Goal: Task Accomplishment & Management: Complete application form

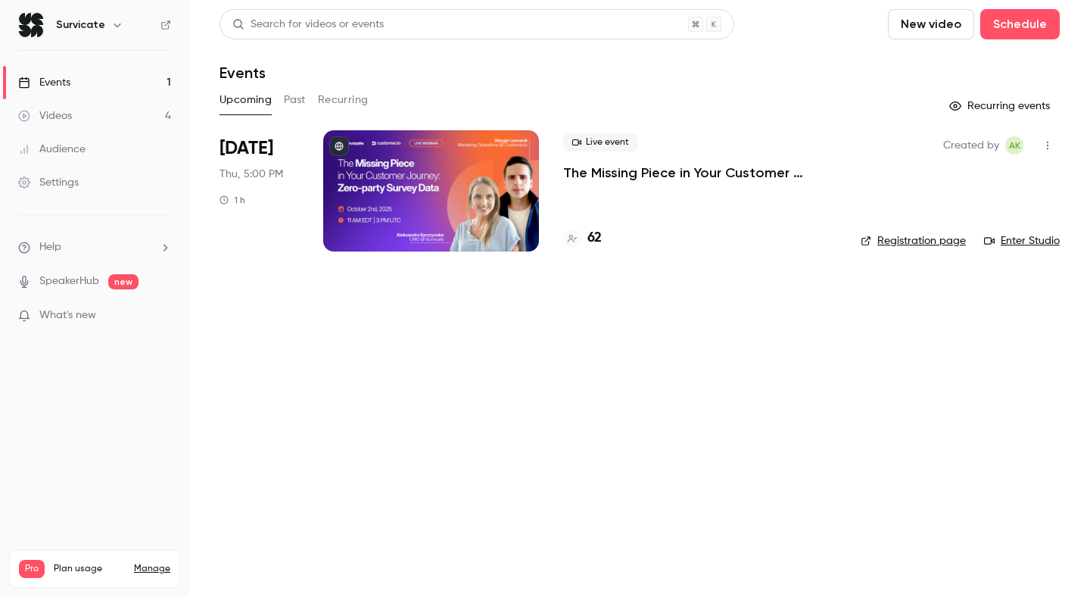
click at [118, 74] on link "Events 1" at bounding box center [94, 82] width 189 height 33
click at [993, 27] on button "Schedule" at bounding box center [1021, 24] width 80 height 30
click at [965, 67] on div "One time event" at bounding box center [989, 65] width 115 height 15
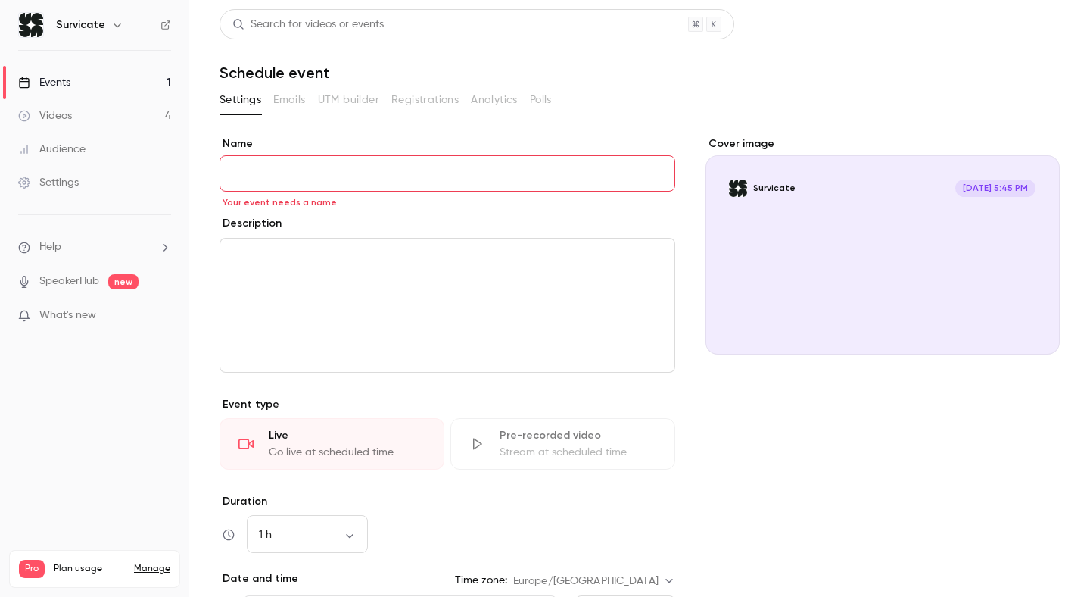
paste input "**********"
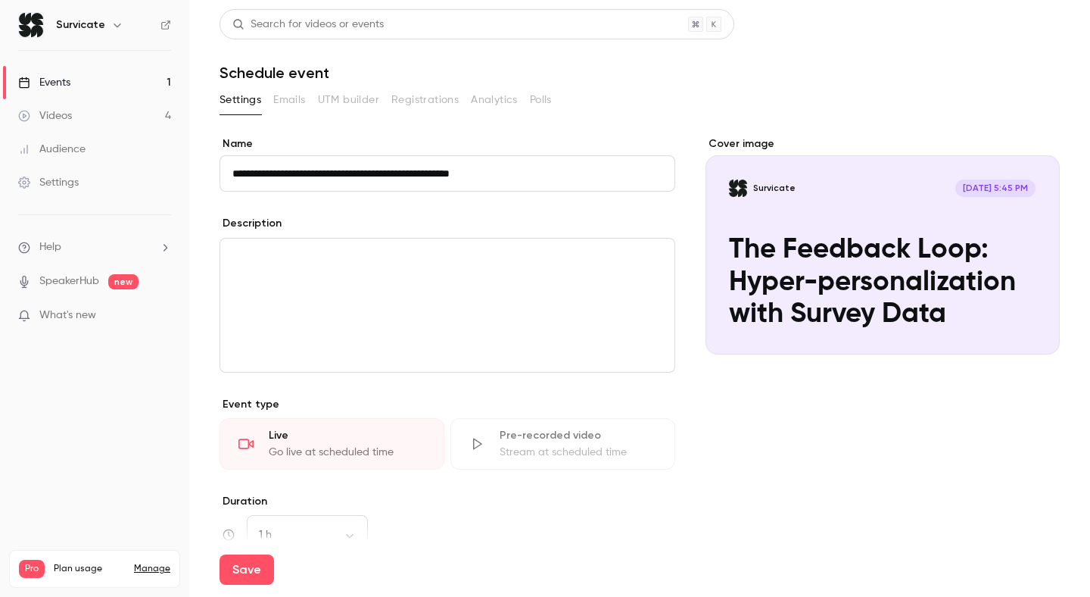
click at [372, 171] on input "**********" at bounding box center [448, 173] width 456 height 36
click at [451, 177] on input "**********" at bounding box center [448, 173] width 456 height 36
type input "**********"
click at [451, 206] on div "**********" at bounding box center [448, 458] width 456 height 645
click at [416, 240] on div "editor" at bounding box center [447, 305] width 454 height 133
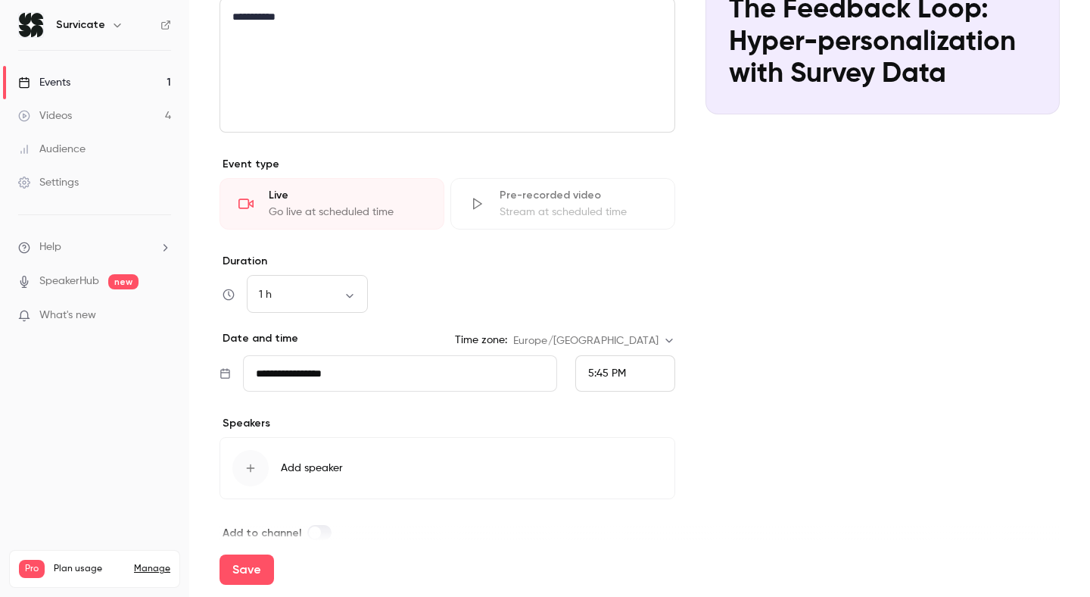
scroll to position [264, 0]
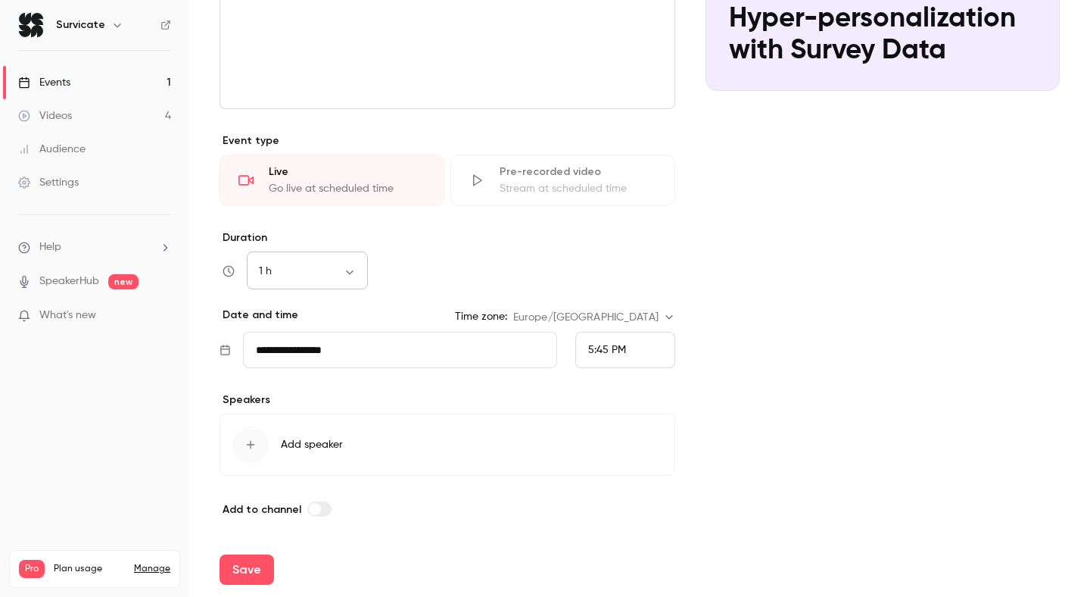
click at [338, 270] on body "**********" at bounding box center [545, 298] width 1090 height 597
click at [451, 274] on div at bounding box center [545, 298] width 1090 height 597
click at [377, 350] on input "**********" at bounding box center [400, 350] width 314 height 36
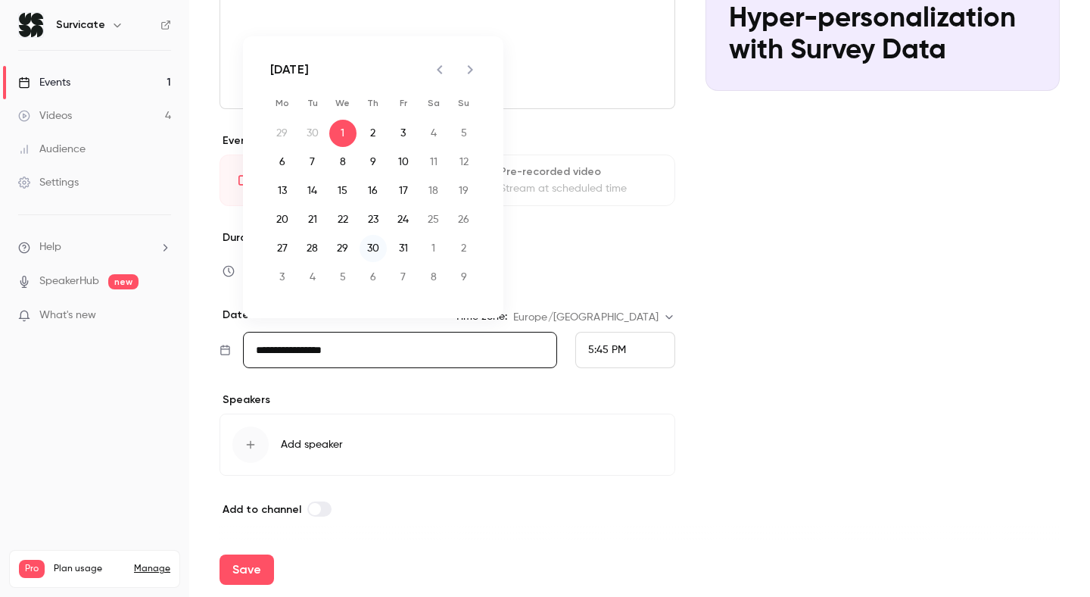
click at [373, 247] on button "30" at bounding box center [373, 248] width 27 height 27
type input "**********"
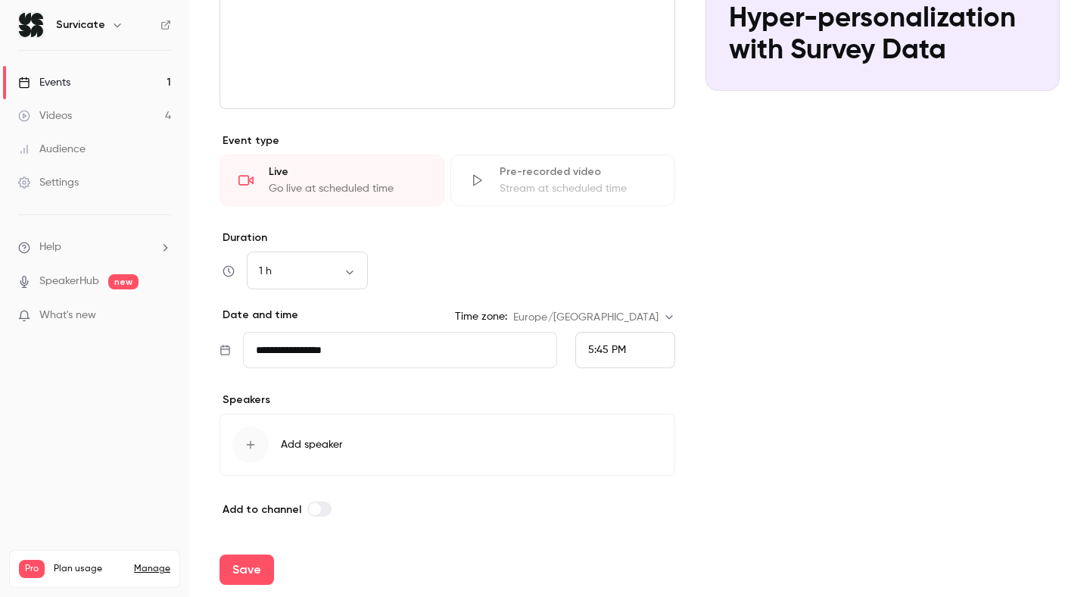
click at [622, 349] on span "5:45 PM" at bounding box center [607, 350] width 38 height 11
click at [716, 328] on div at bounding box center [545, 298] width 1090 height 597
click at [643, 316] on body "**********" at bounding box center [545, 298] width 1090 height 597
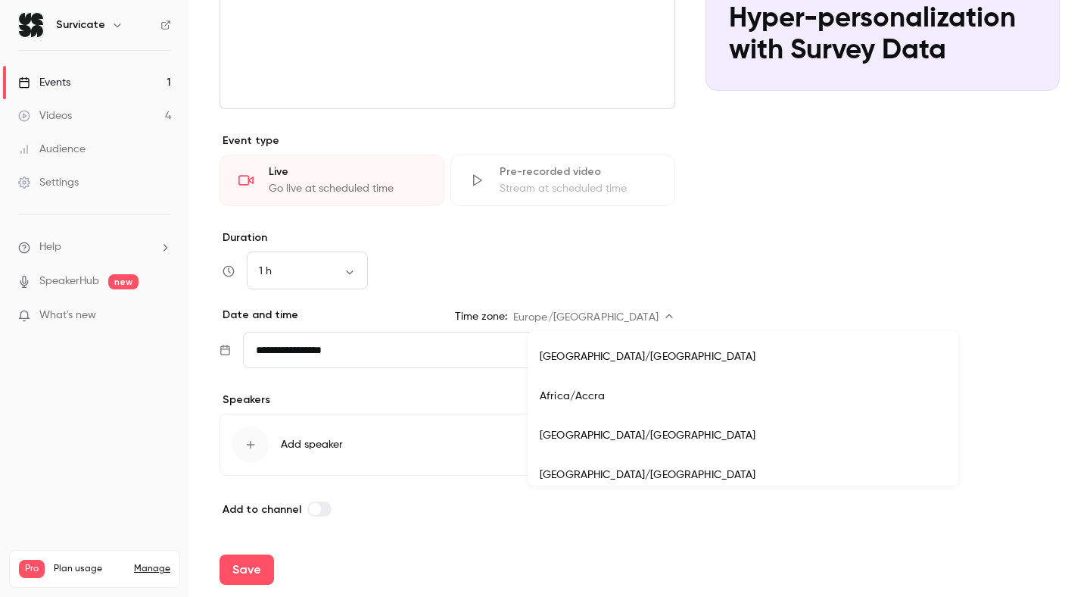
scroll to position [14360, 0]
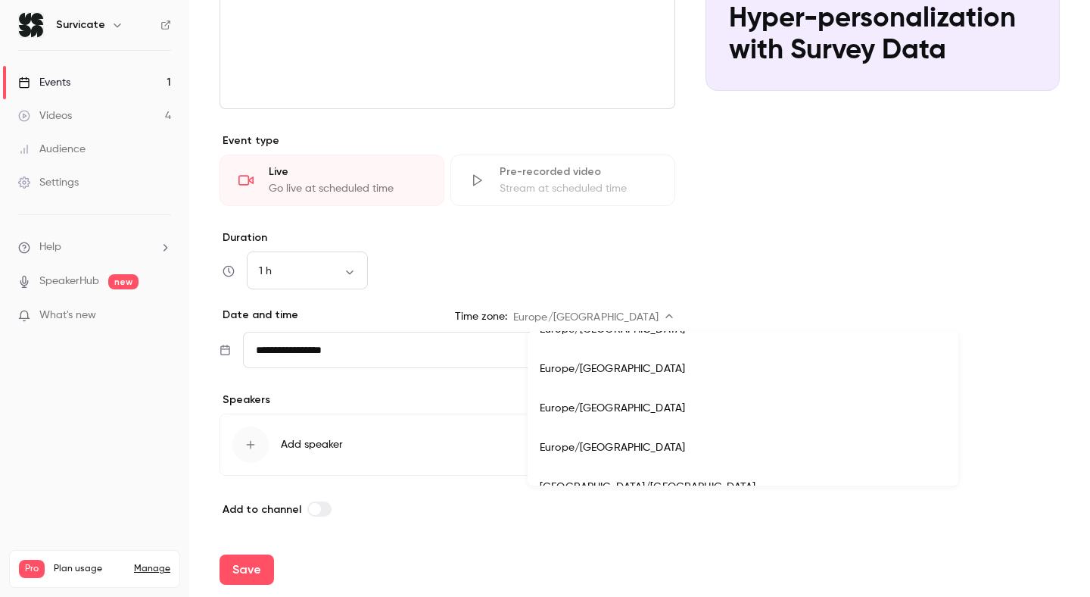
click at [754, 295] on div at bounding box center [545, 298] width 1090 height 597
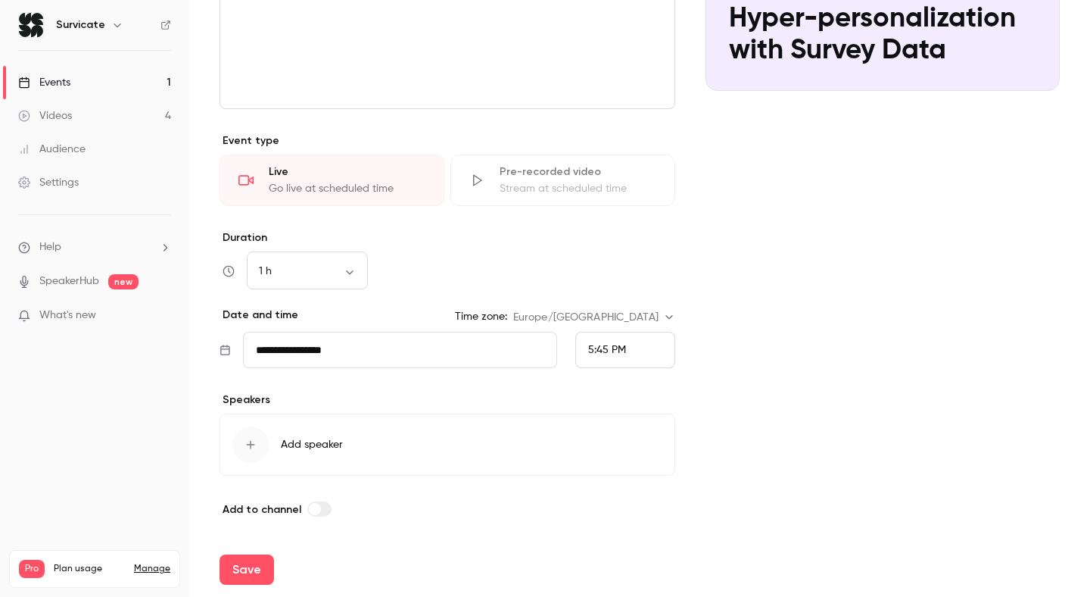
click at [603, 365] on div "5:45 PM" at bounding box center [625, 350] width 100 height 36
click at [615, 262] on li "7:00 PM" at bounding box center [625, 254] width 98 height 40
click at [250, 441] on icon "button" at bounding box center [251, 445] width 8 height 8
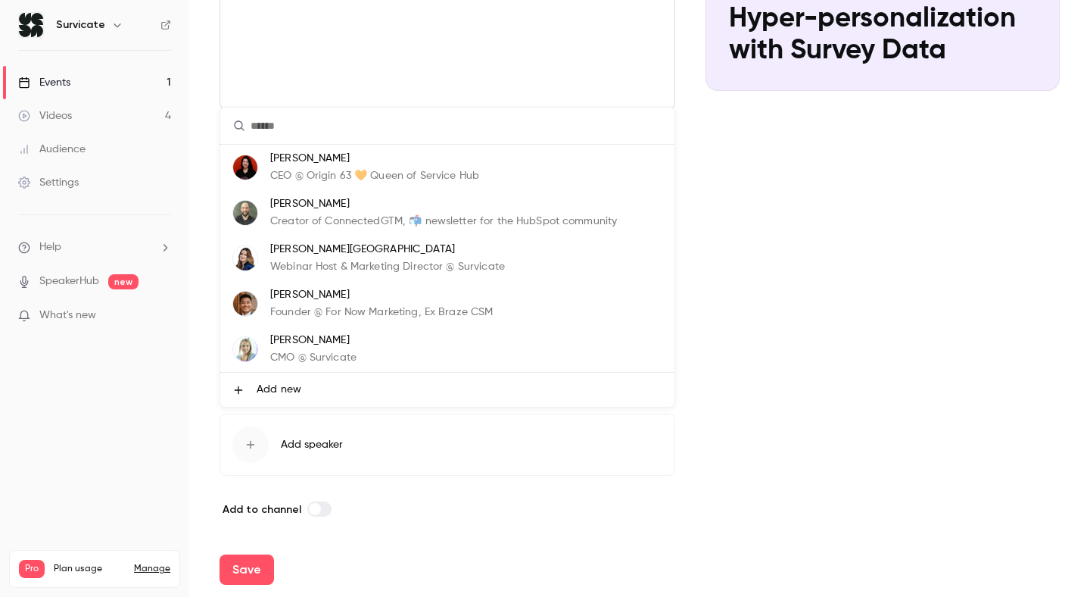
click at [314, 348] on div "Aleksandra Korczyska CMO @ Survicate" at bounding box center [313, 348] width 86 height 33
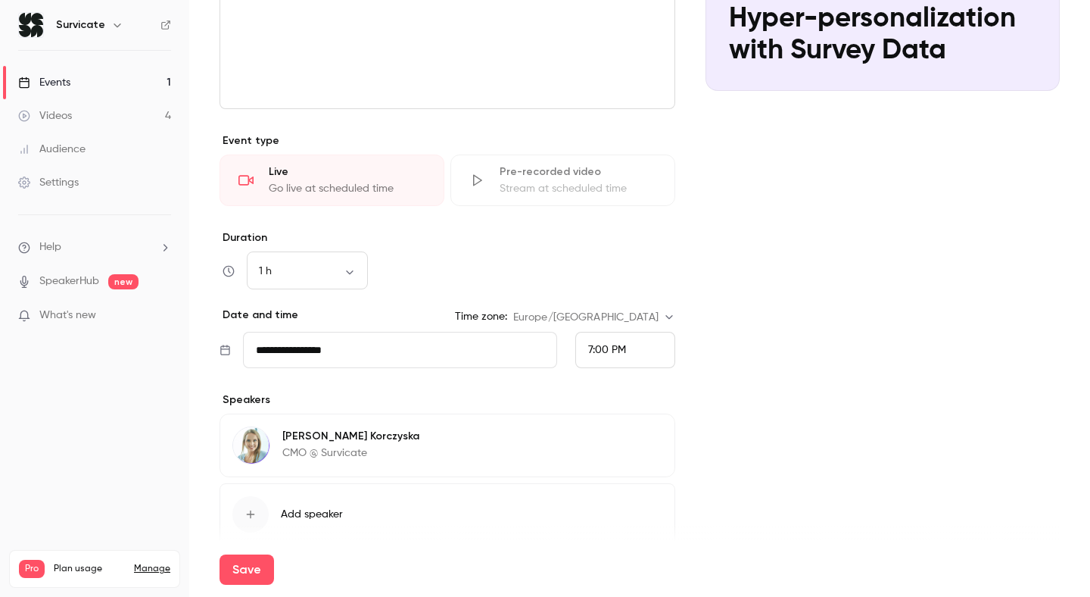
scroll to position [333, 0]
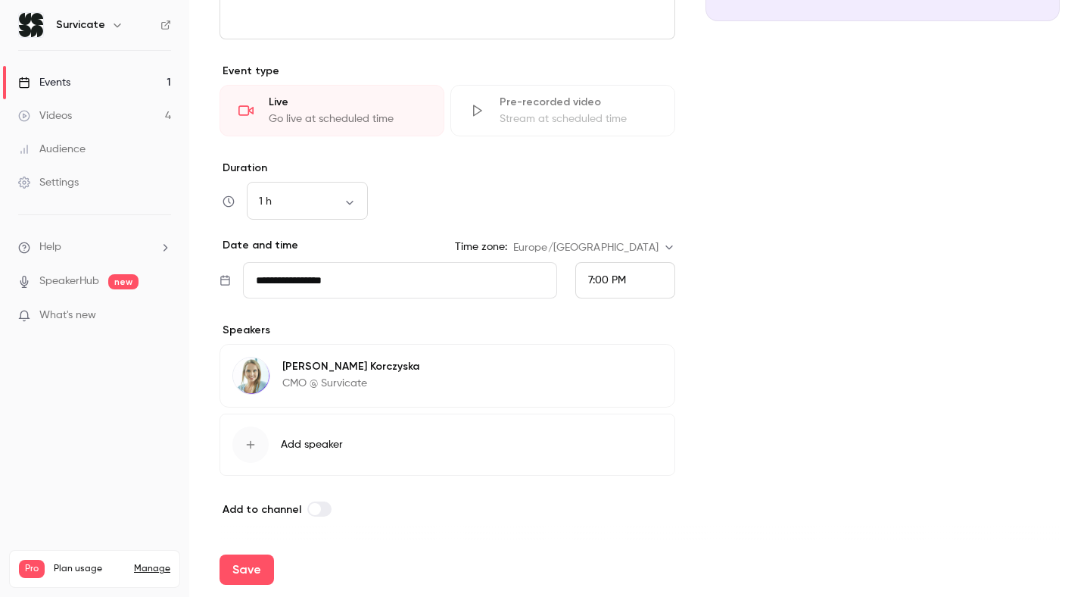
click at [302, 439] on span "Add speaker" at bounding box center [312, 444] width 62 height 15
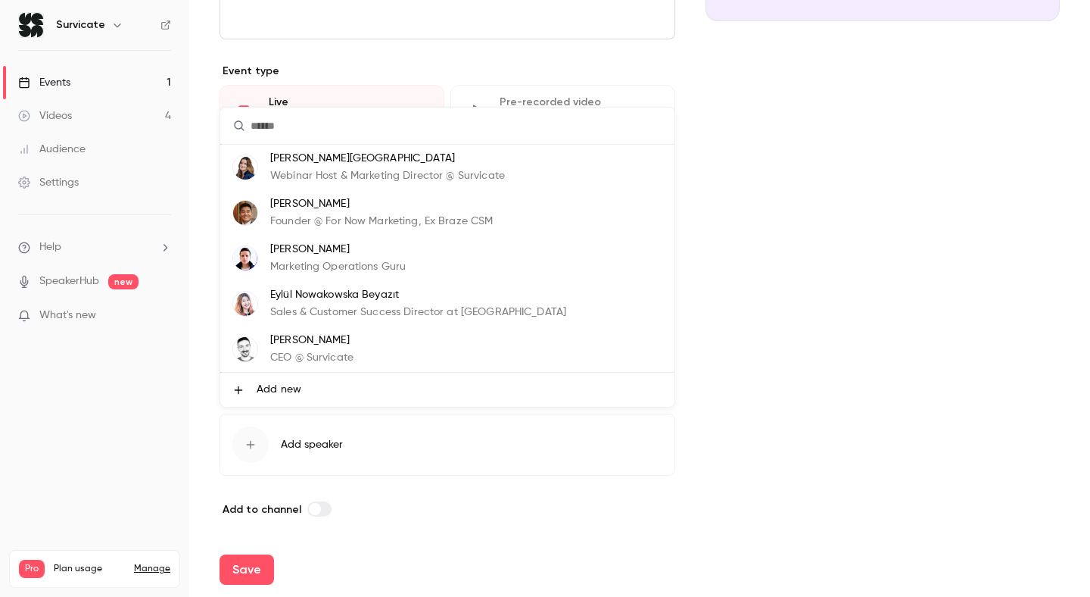
scroll to position [0, 0]
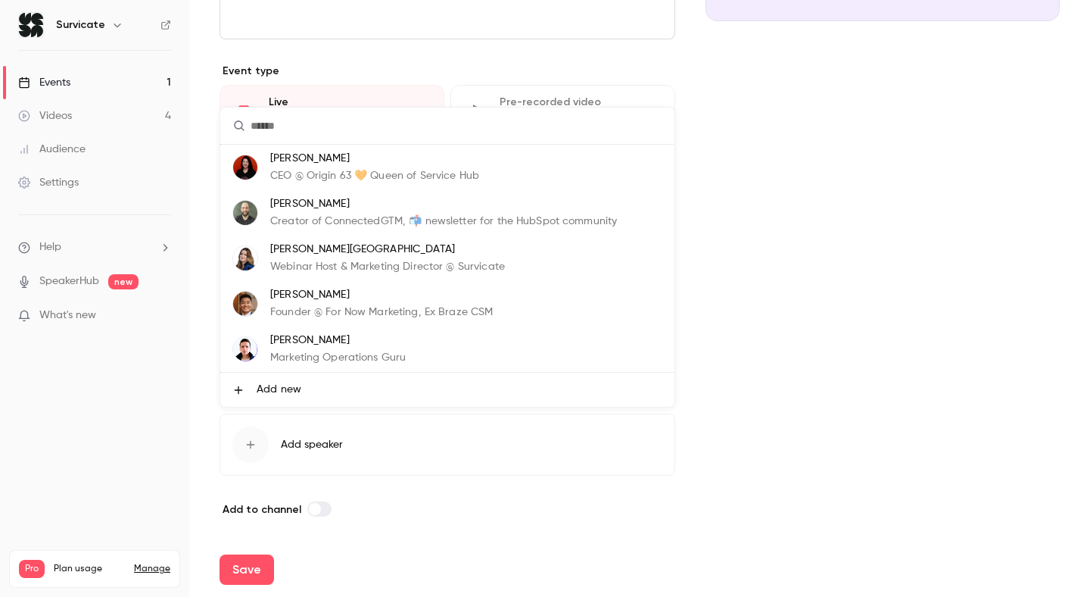
click at [834, 235] on div at bounding box center [545, 298] width 1090 height 597
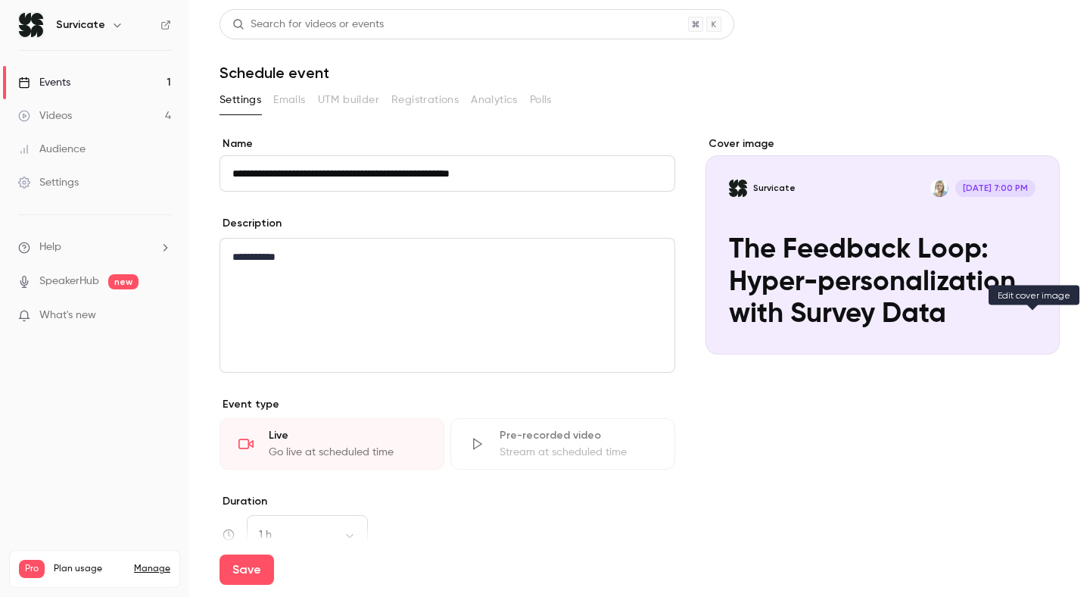
click at [1021, 326] on button "Survicate Oct 30, 7:00 PM The Feedback Loop: Hyper-personalization with Survey …" at bounding box center [1033, 327] width 30 height 30
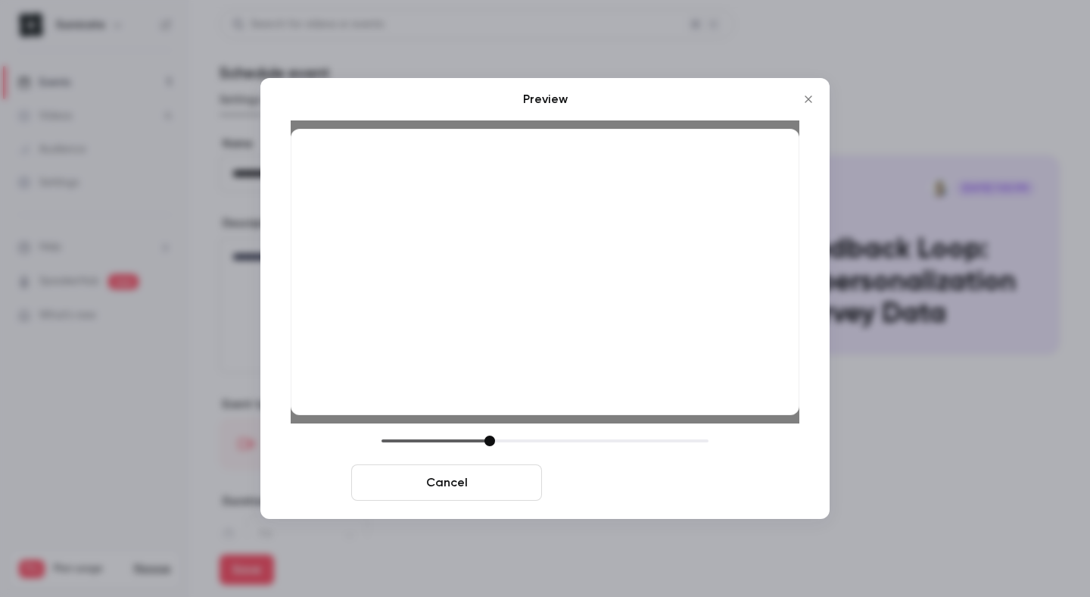
click at [622, 481] on button "Save cover" at bounding box center [643, 482] width 191 height 36
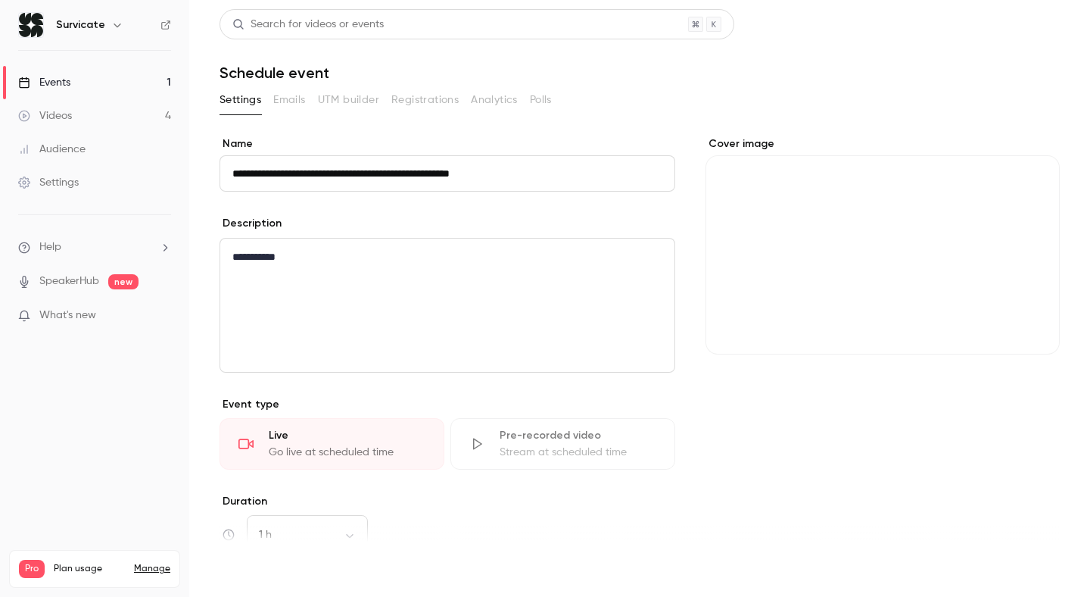
click at [252, 570] on button "Save" at bounding box center [247, 569] width 55 height 30
type input "**********"
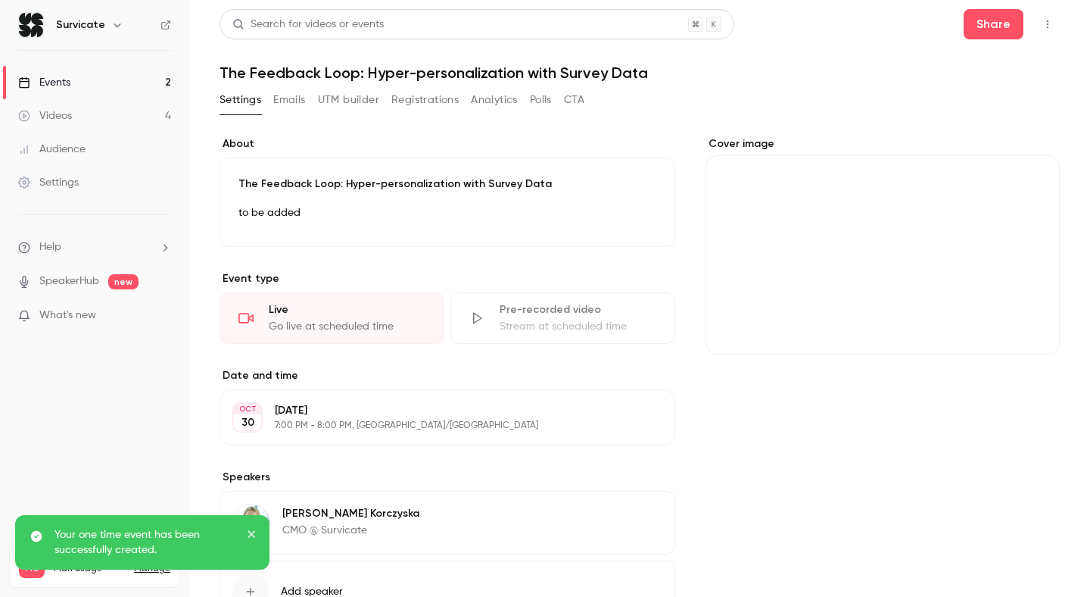
click at [92, 90] on link "Events 2" at bounding box center [94, 82] width 189 height 33
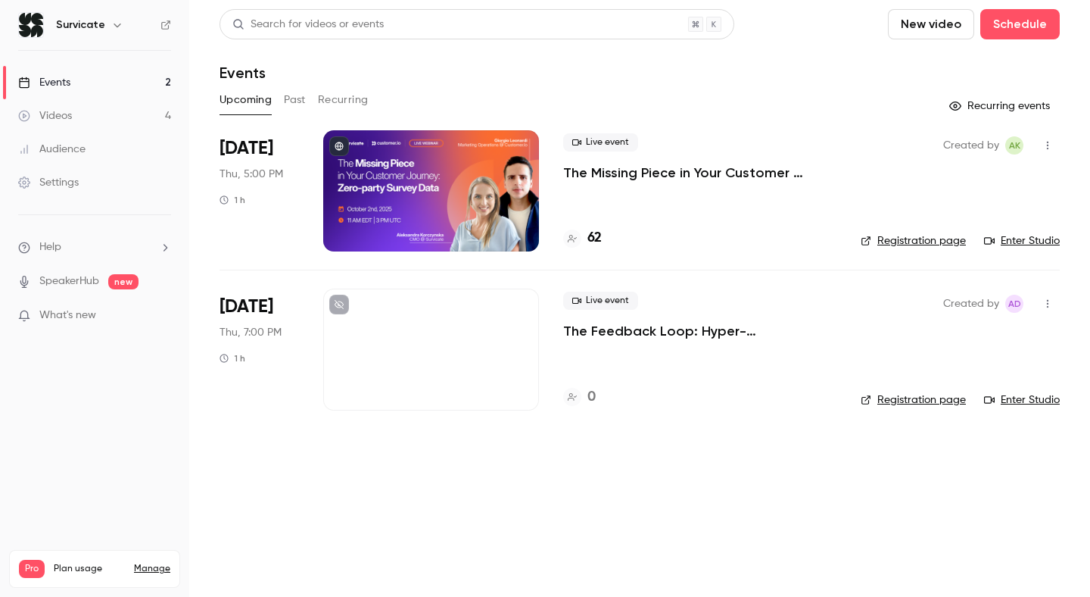
click at [890, 403] on link "Registration page" at bounding box center [913, 399] width 105 height 15
click at [897, 237] on link "Registration page" at bounding box center [913, 240] width 105 height 15
click at [617, 180] on p "The Missing Piece in Your Customer Journey: Zero-party Survey Data" at bounding box center [699, 173] width 273 height 18
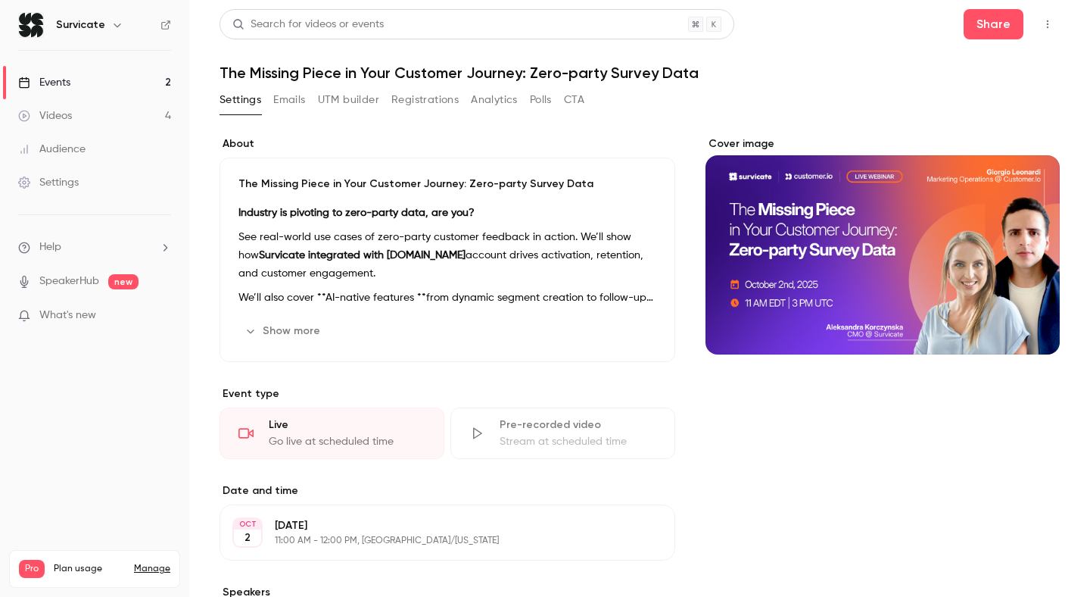
scroll to position [13, 0]
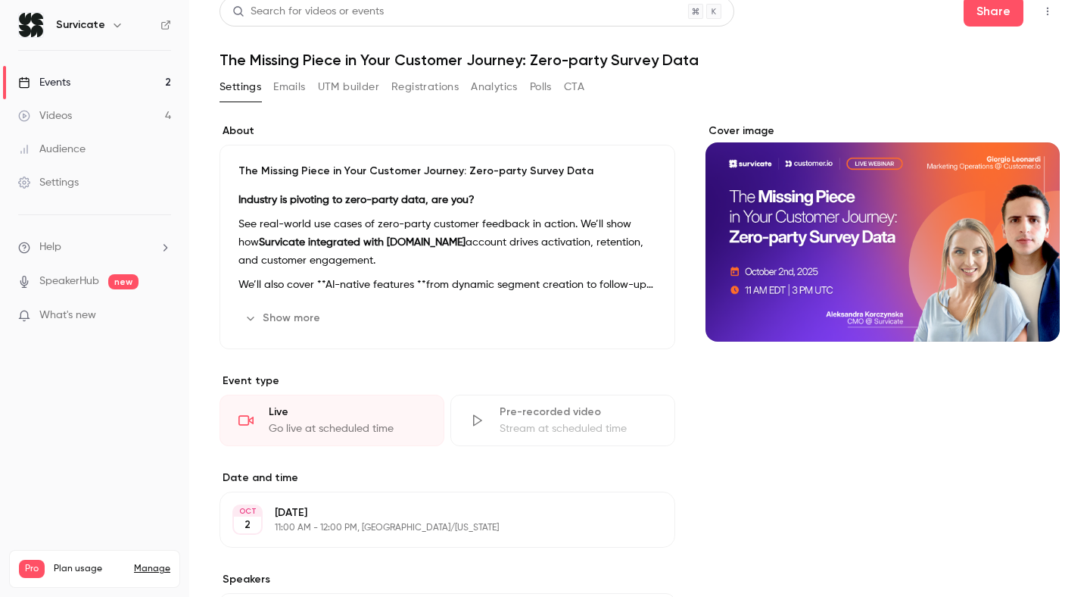
click at [279, 315] on button "Show more" at bounding box center [284, 318] width 91 height 24
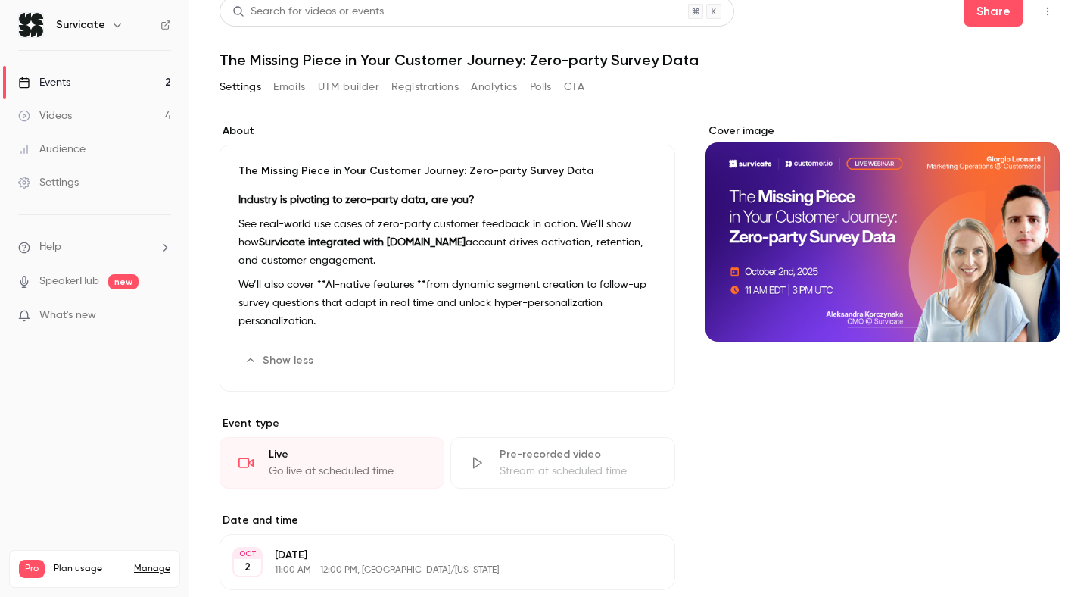
scroll to position [29, 0]
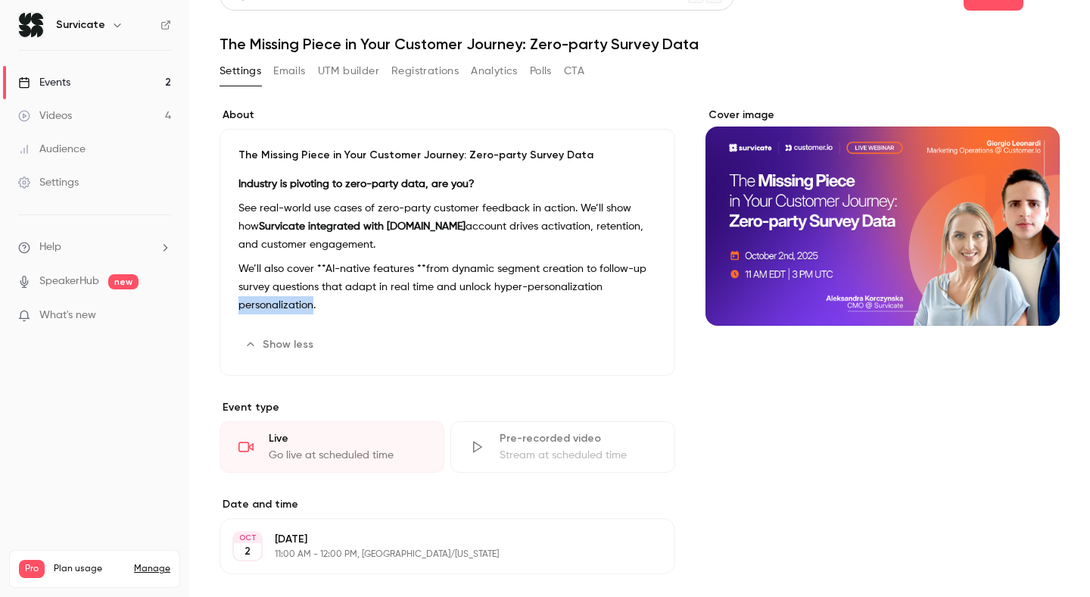
drag, startPoint x: 312, startPoint y: 305, endPoint x: 224, endPoint y: 308, distance: 87.9
click at [224, 308] on div "The Missing Piece in Your Customer Journey: Zero-party Survey Data Industry is …" at bounding box center [448, 252] width 456 height 247
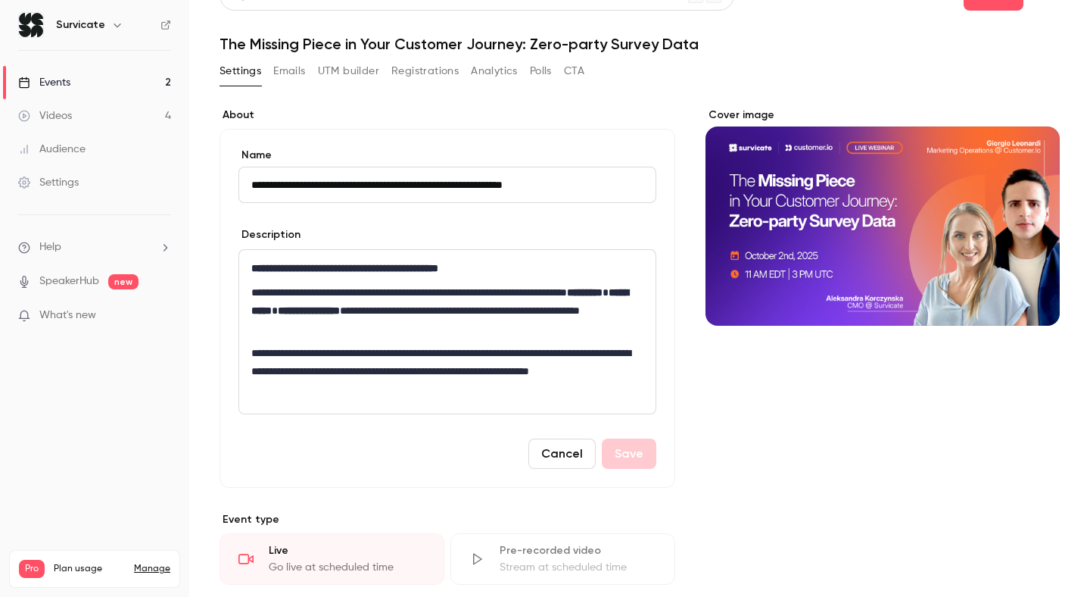
scroll to position [40, 0]
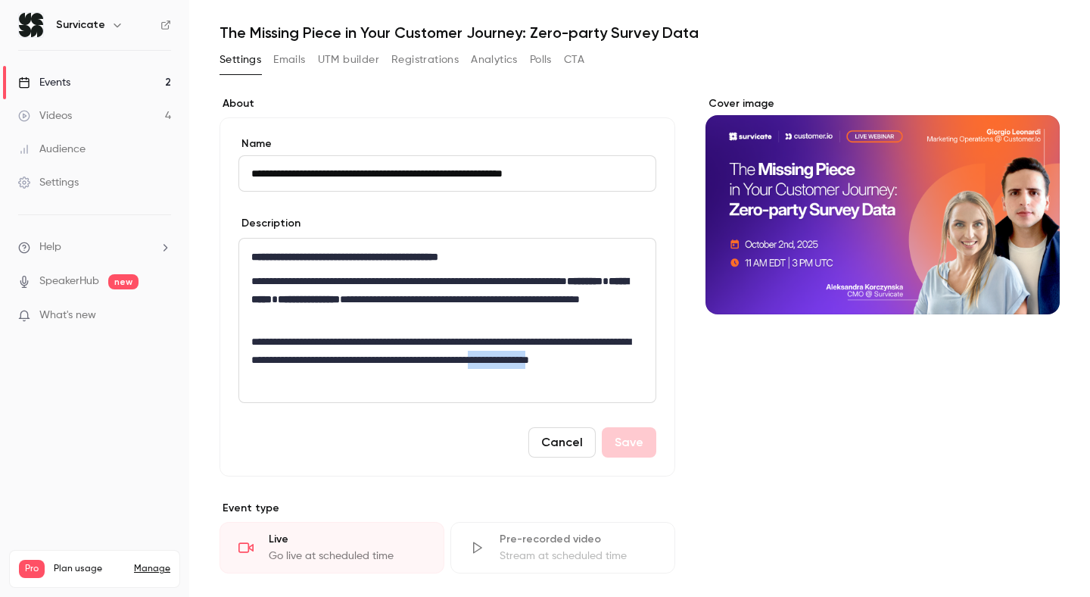
drag, startPoint x: 324, startPoint y: 377, endPoint x: 235, endPoint y: 375, distance: 89.4
click at [235, 375] on div "**********" at bounding box center [448, 296] width 456 height 359
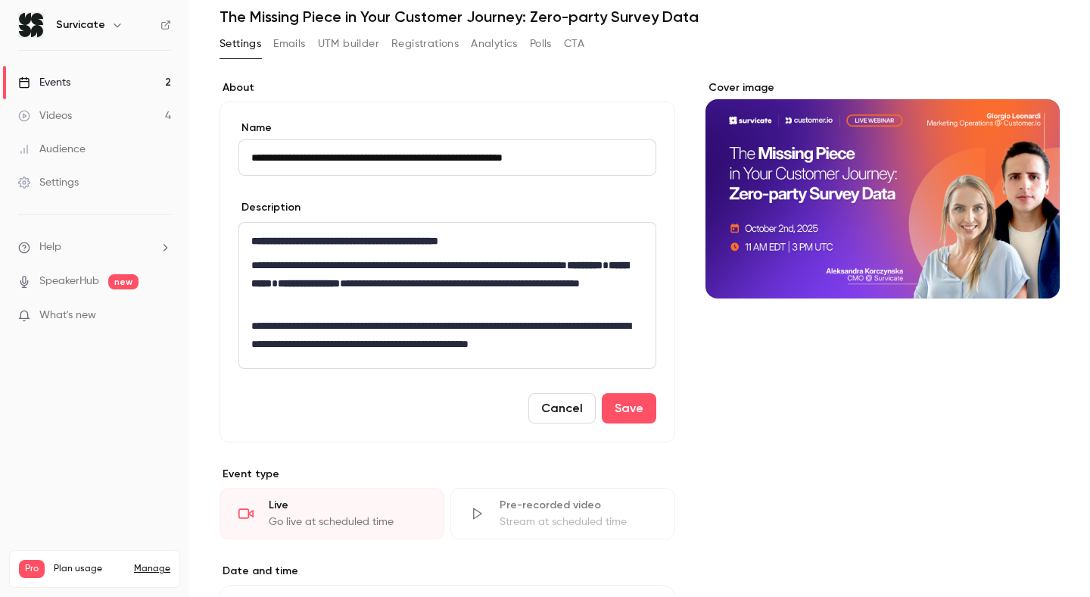
scroll to position [57, 0]
drag, startPoint x: 338, startPoint y: 323, endPoint x: 425, endPoint y: 332, distance: 87.6
click at [425, 332] on p "**********" at bounding box center [447, 334] width 392 height 36
click at [423, 298] on p "**********" at bounding box center [447, 282] width 392 height 55
click at [631, 405] on button "Save" at bounding box center [629, 407] width 55 height 30
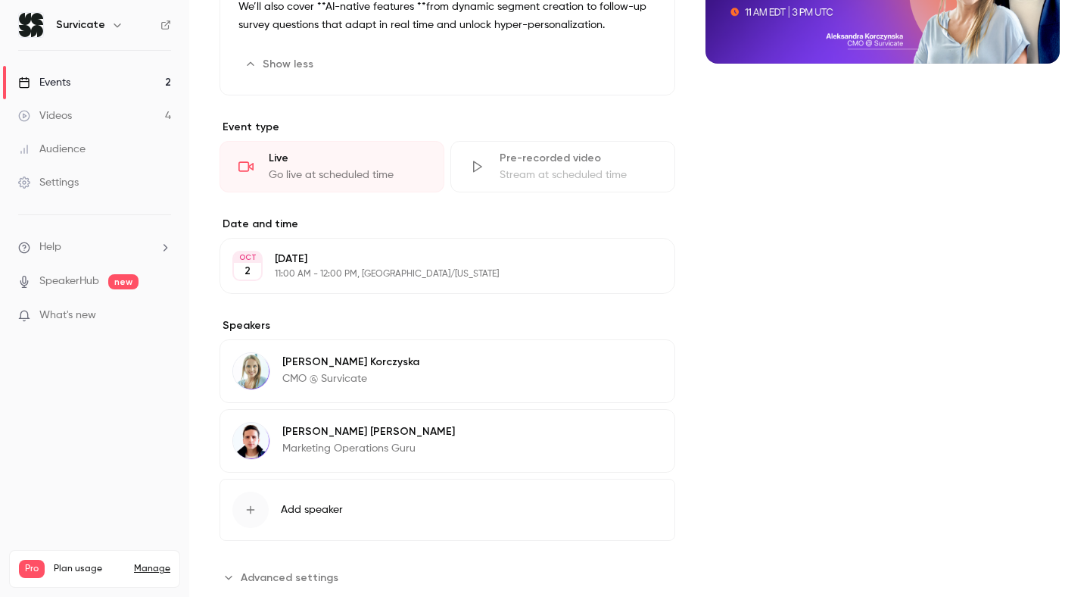
scroll to position [0, 0]
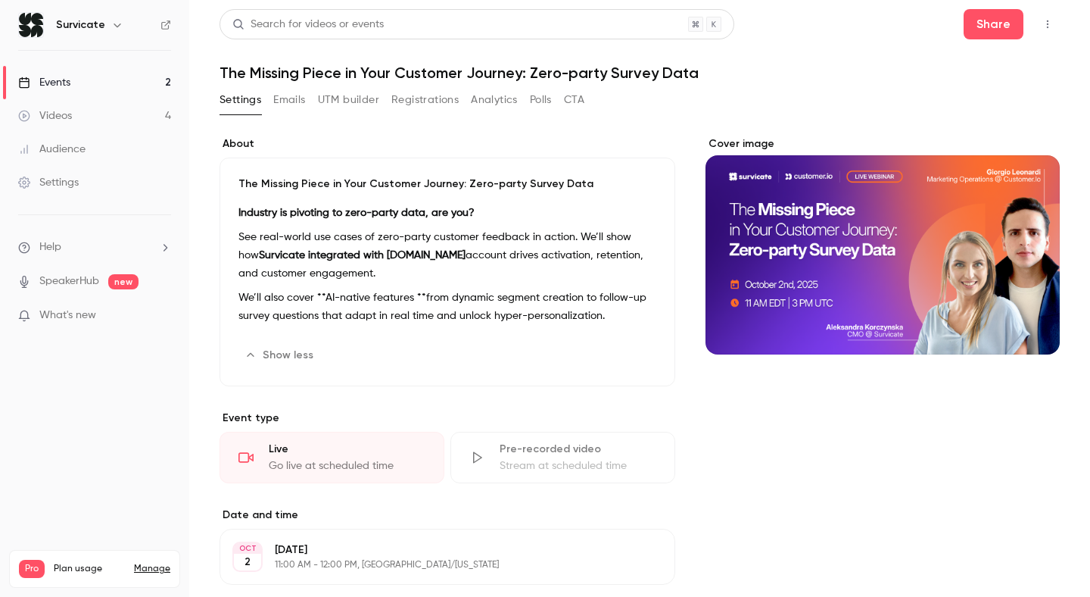
click at [622, 352] on button "Edit" at bounding box center [628, 355] width 55 height 24
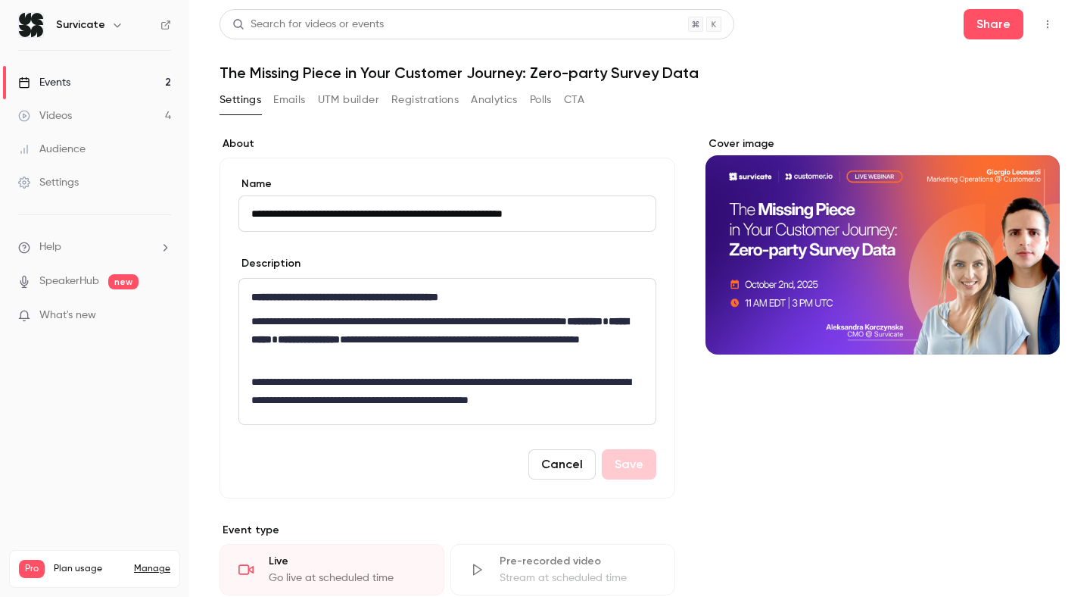
click at [433, 378] on p "**********" at bounding box center [447, 391] width 392 height 36
click at [335, 381] on p "**********" at bounding box center [447, 391] width 392 height 36
drag, startPoint x: 330, startPoint y: 379, endPoint x: 416, endPoint y: 383, distance: 86.4
click at [416, 383] on p "**********" at bounding box center [447, 391] width 392 height 36
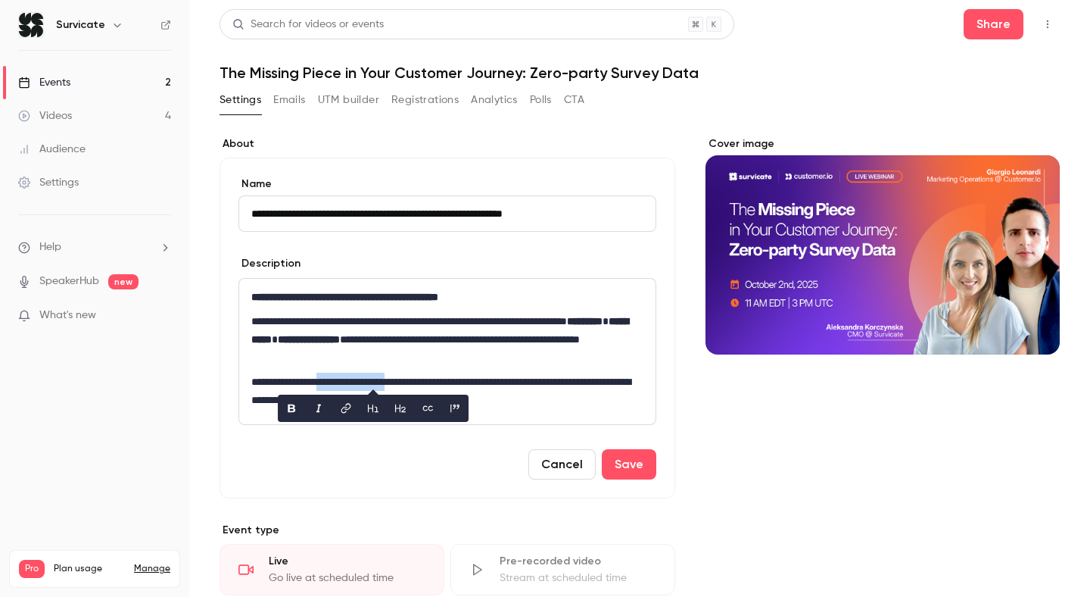
click at [298, 407] on button "bold" at bounding box center [291, 408] width 24 height 24
click at [557, 393] on p "**********" at bounding box center [447, 391] width 392 height 36
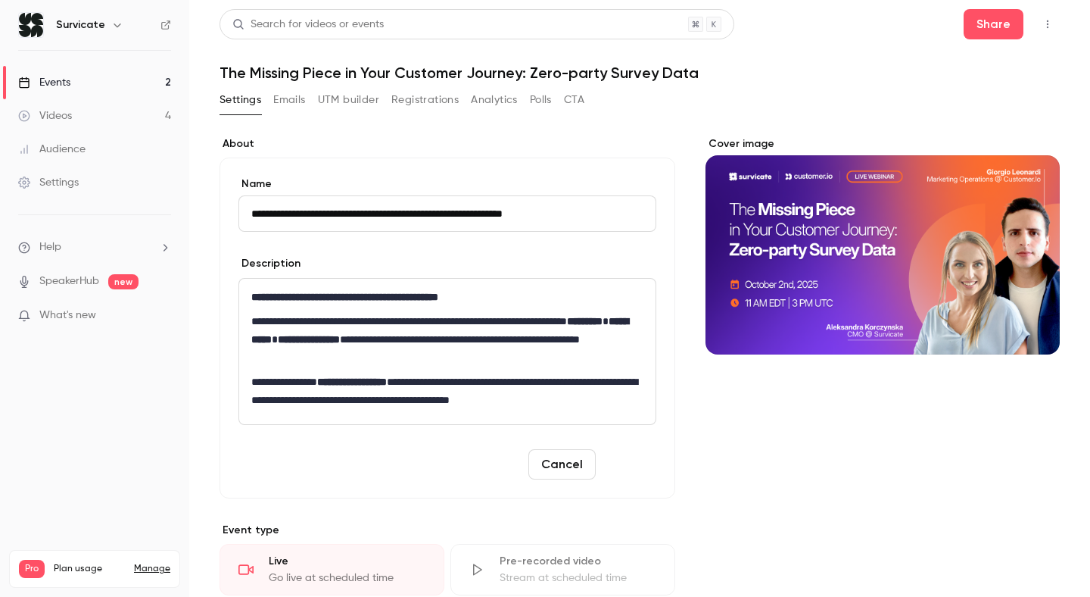
click at [619, 461] on button "Save" at bounding box center [629, 464] width 55 height 30
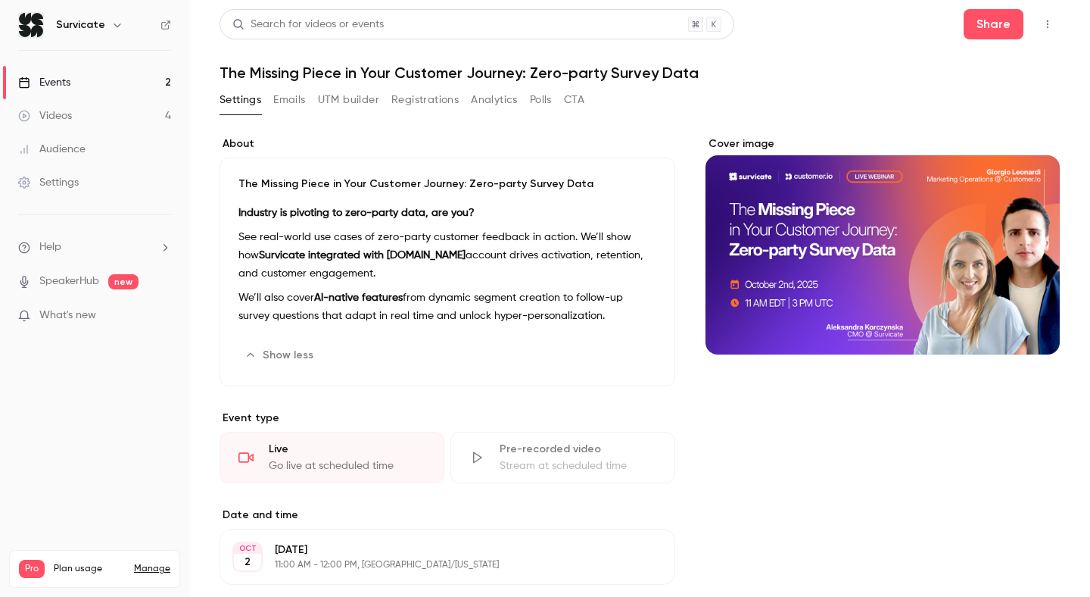
click at [295, 95] on button "Emails" at bounding box center [289, 100] width 32 height 24
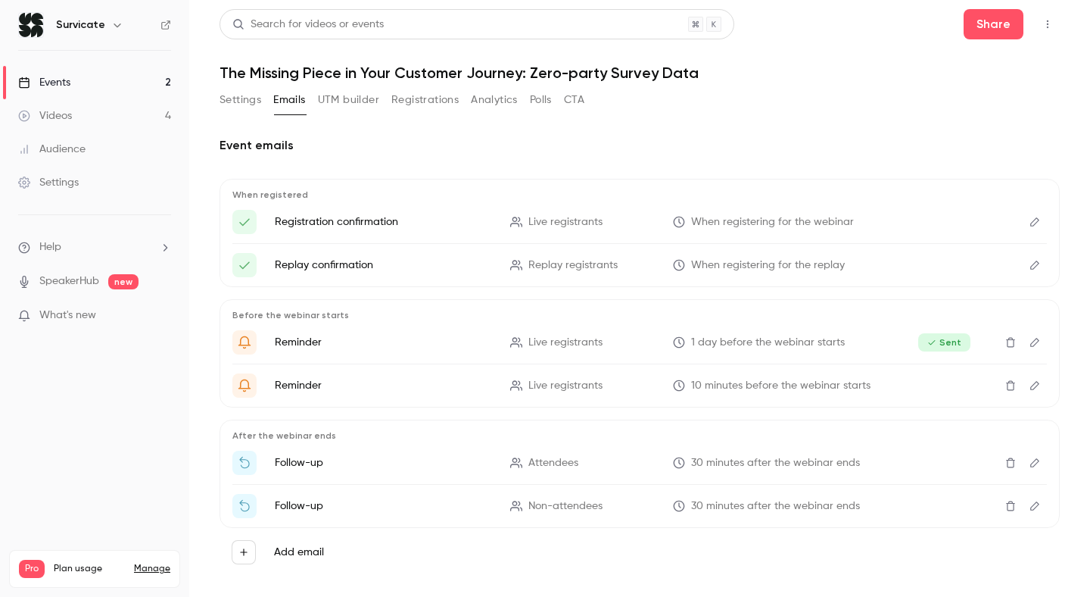
scroll to position [19, 0]
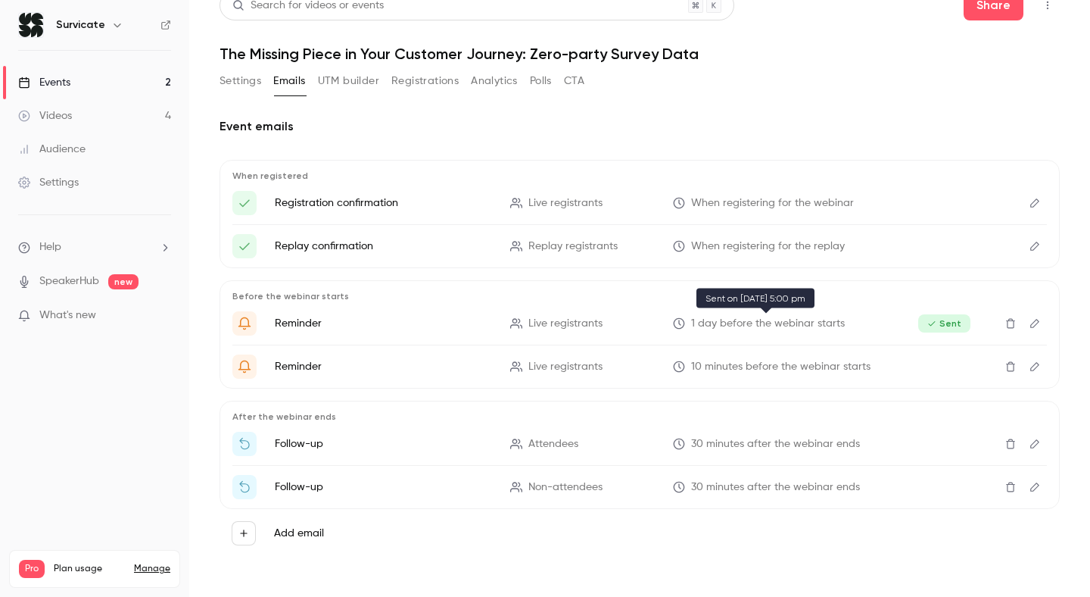
click at [738, 324] on span "1 day before the webinar starts" at bounding box center [768, 324] width 154 height 16
click at [1034, 324] on icon "Edit" at bounding box center [1035, 323] width 12 height 11
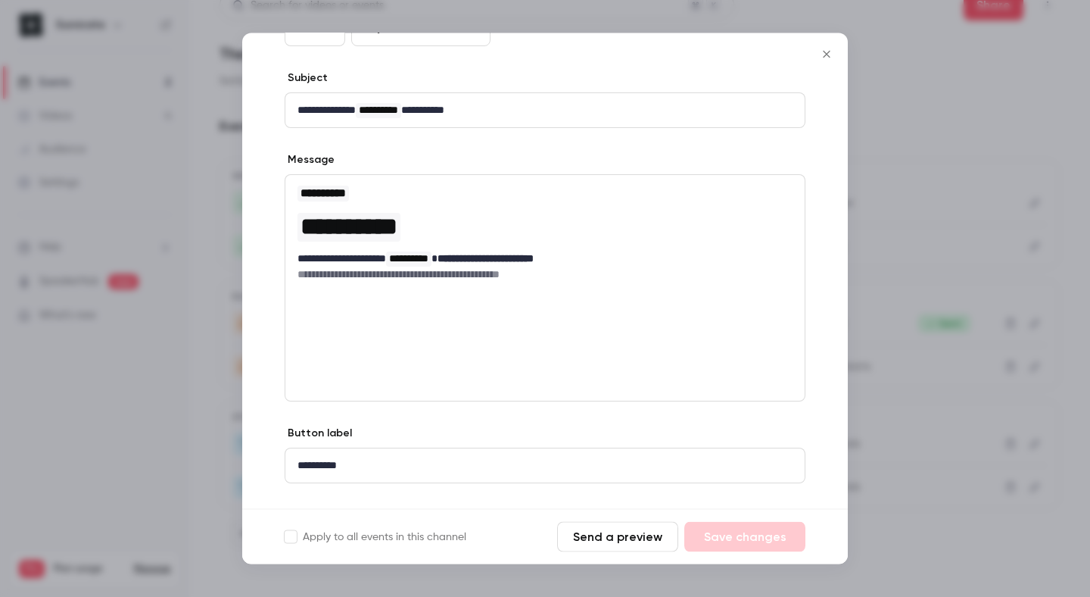
scroll to position [139, 0]
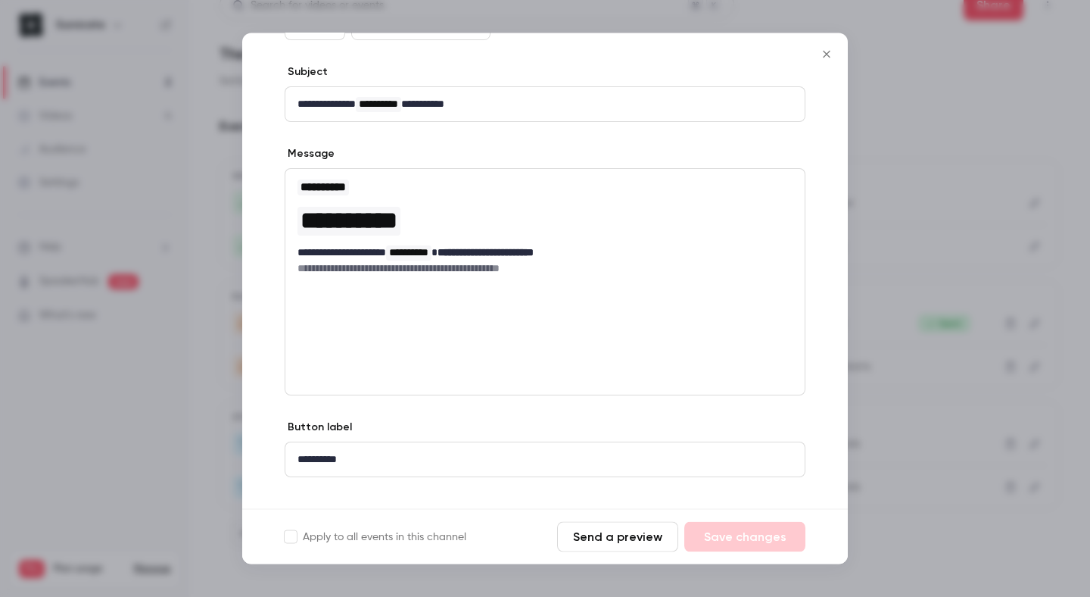
click at [889, 251] on div at bounding box center [545, 298] width 1090 height 597
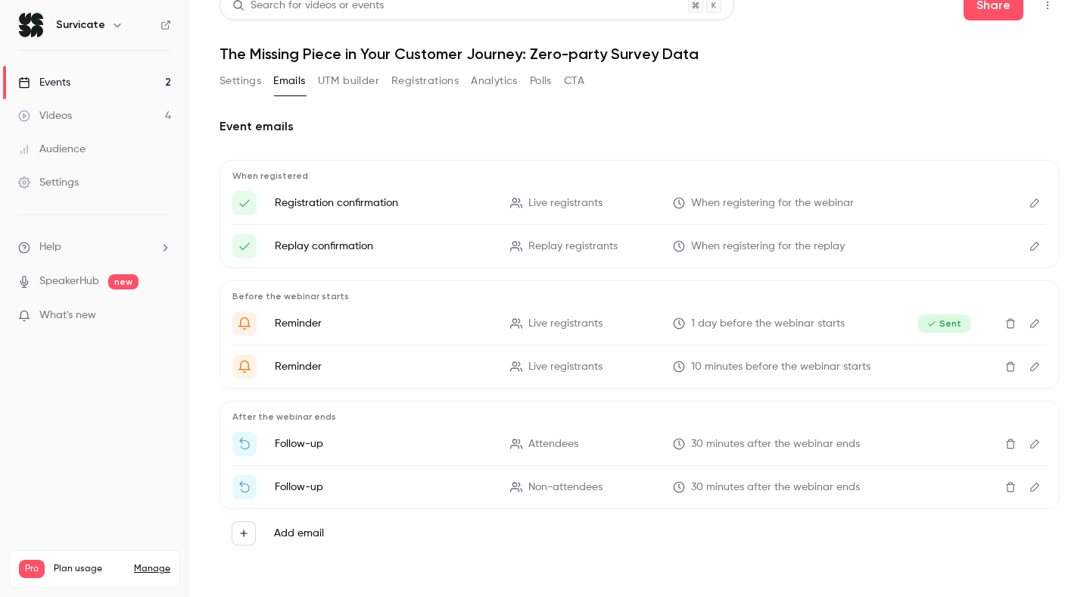
click at [1040, 249] on icon "Edit" at bounding box center [1035, 246] width 12 height 11
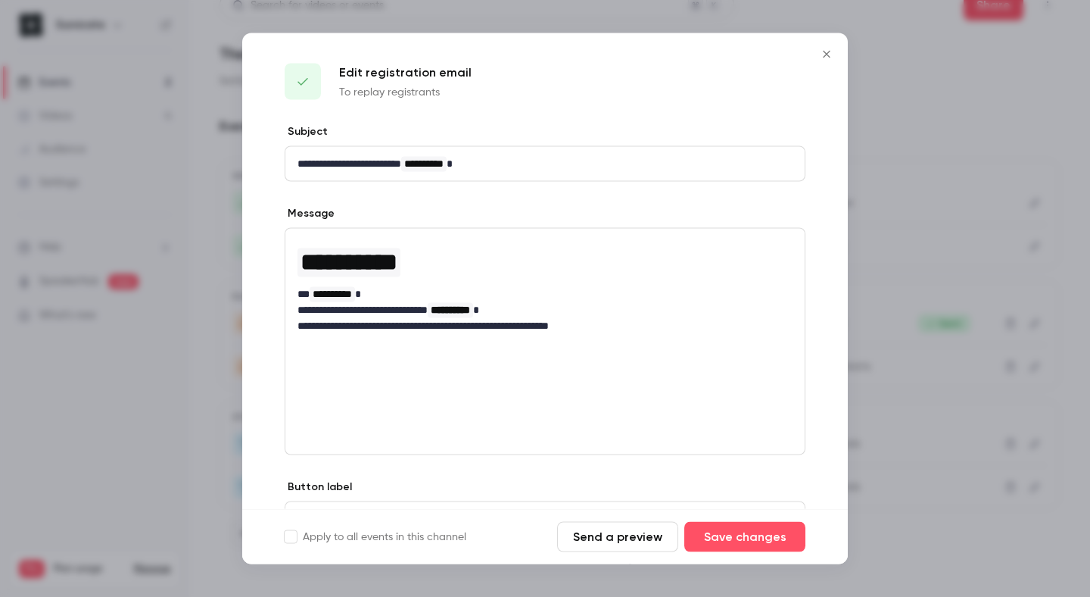
click at [848, 321] on div at bounding box center [545, 298] width 1090 height 597
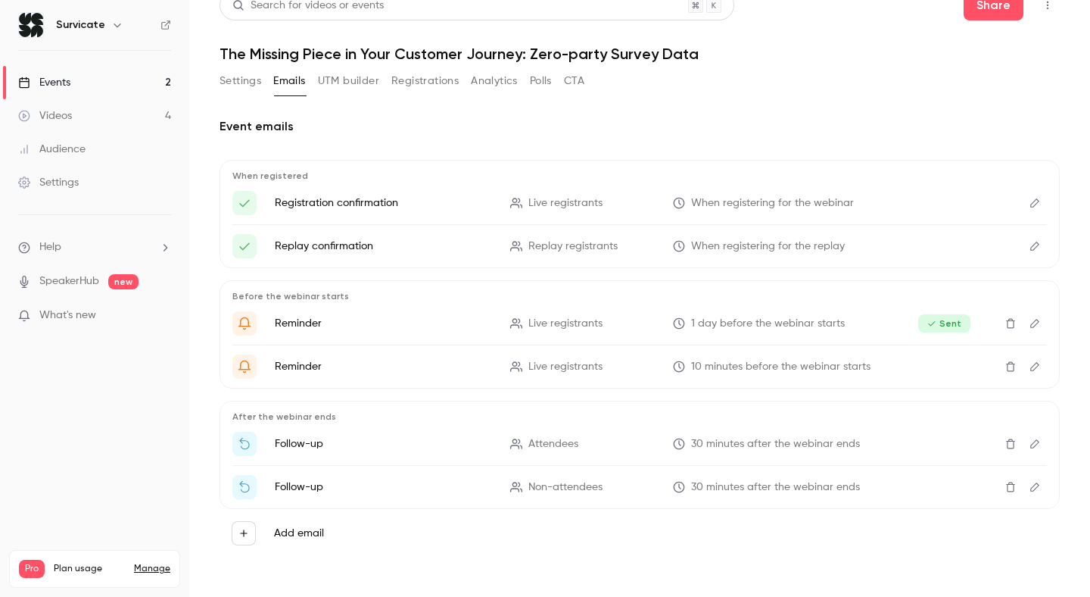
click at [1038, 204] on icon "Edit" at bounding box center [1035, 203] width 12 height 11
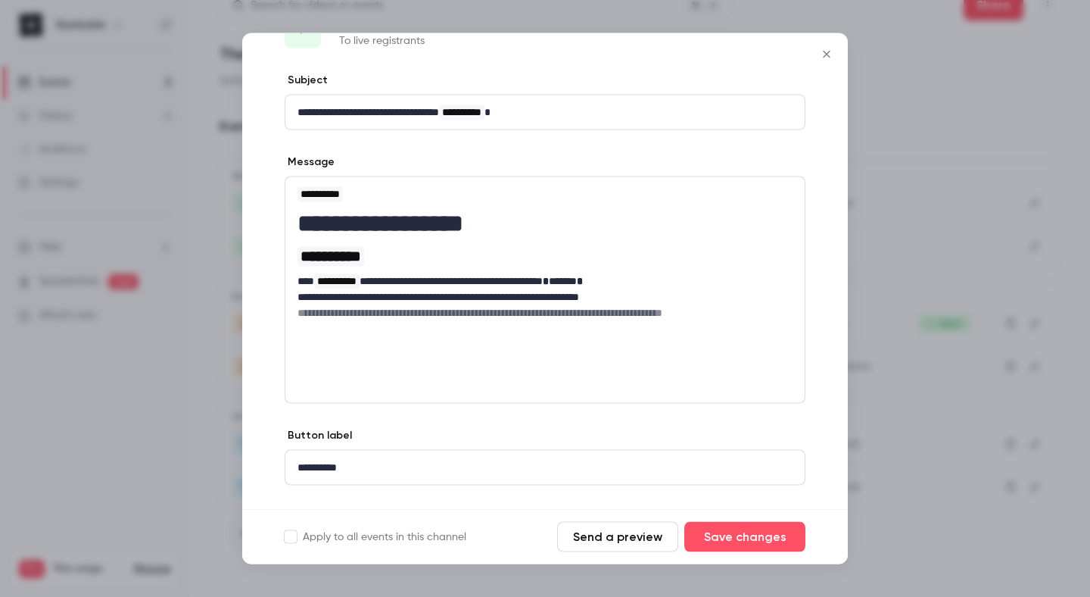
scroll to position [83, 0]
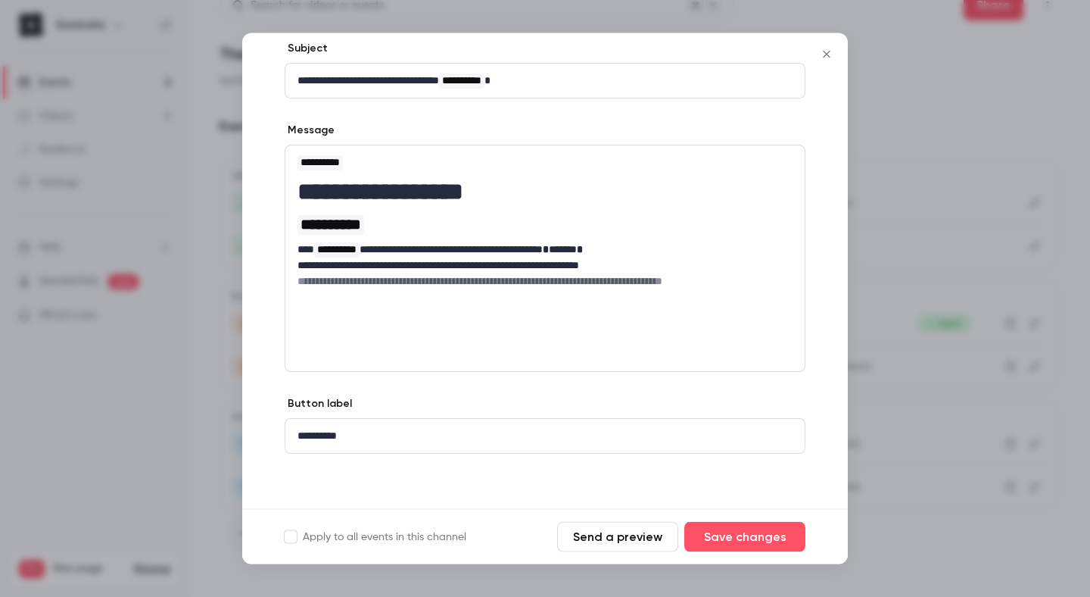
click at [899, 265] on div at bounding box center [545, 298] width 1090 height 597
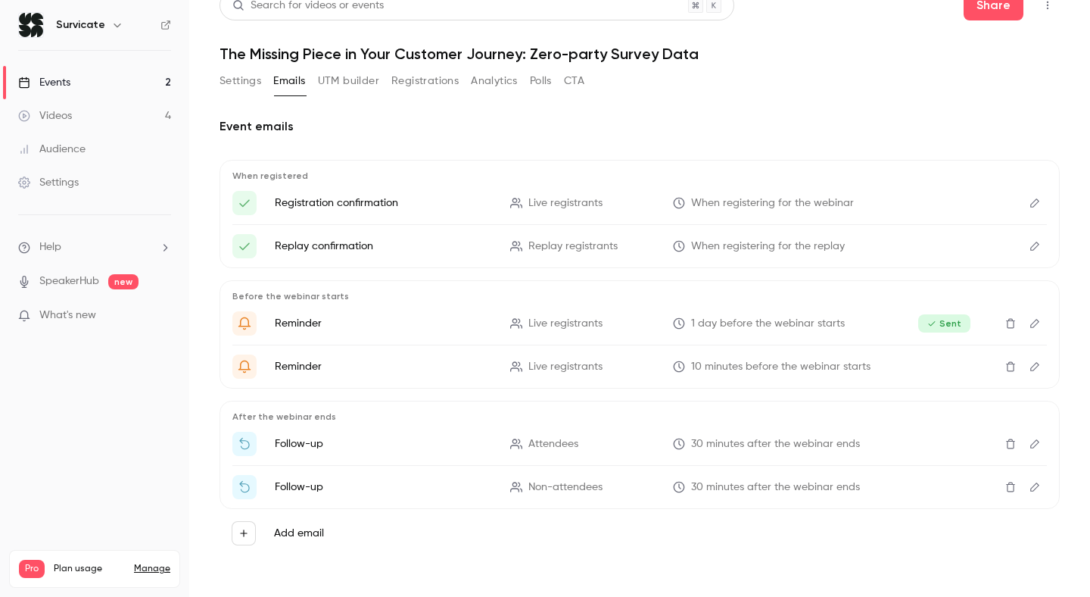
click at [1039, 366] on icon "Edit" at bounding box center [1035, 366] width 12 height 11
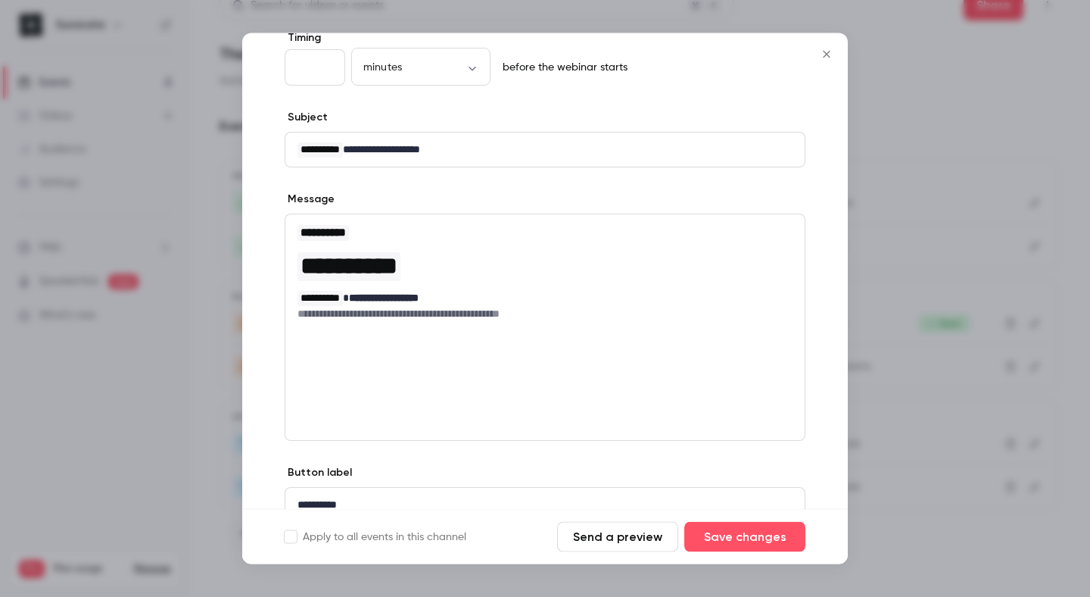
scroll to position [121, 0]
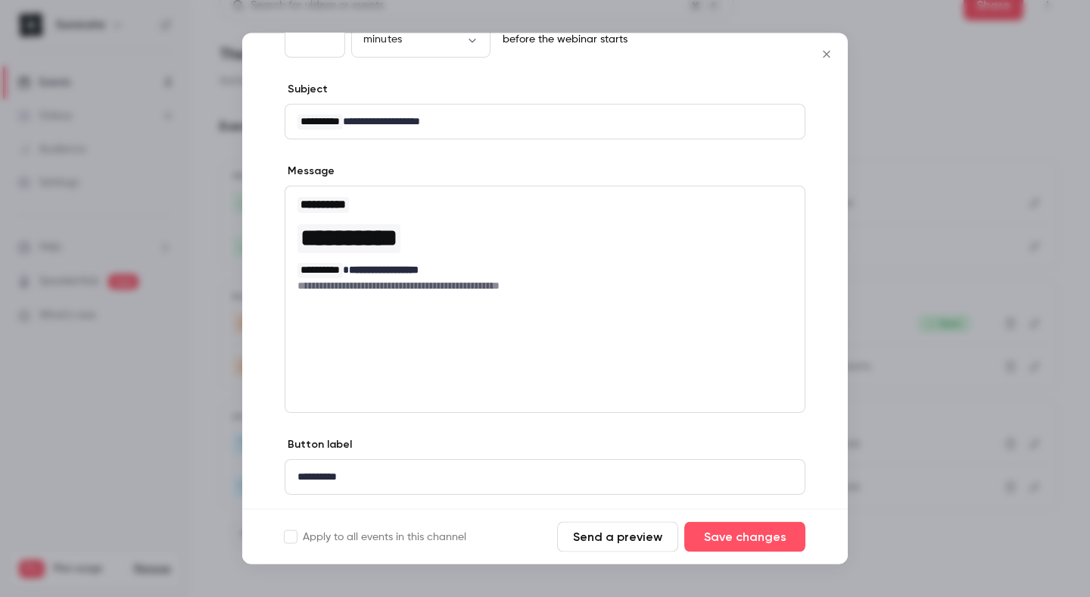
click at [887, 329] on div at bounding box center [545, 298] width 1090 height 597
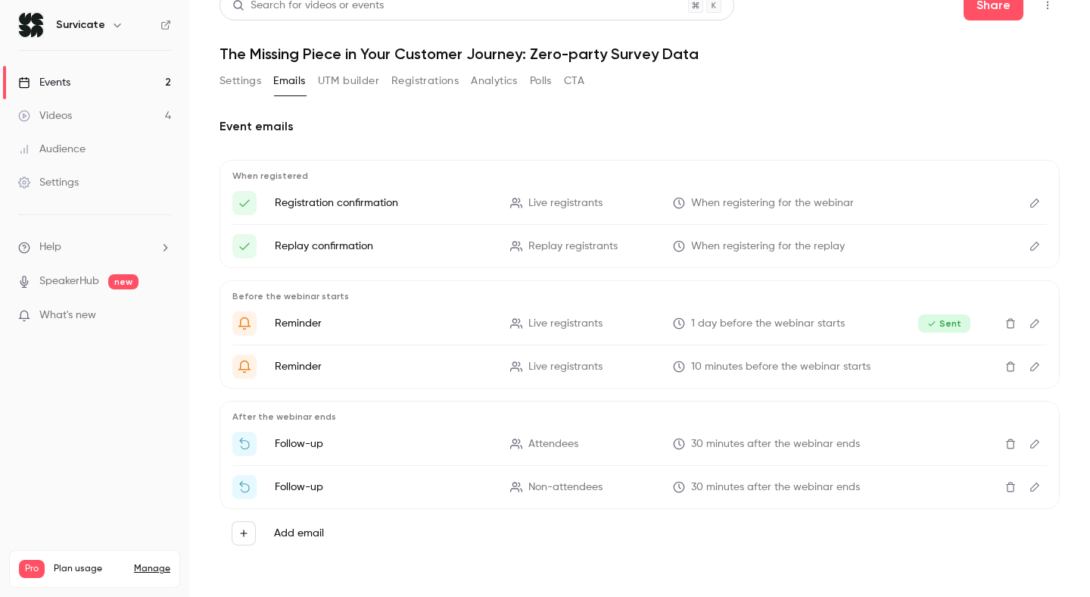
click at [1042, 444] on button "Edit" at bounding box center [1035, 444] width 24 height 24
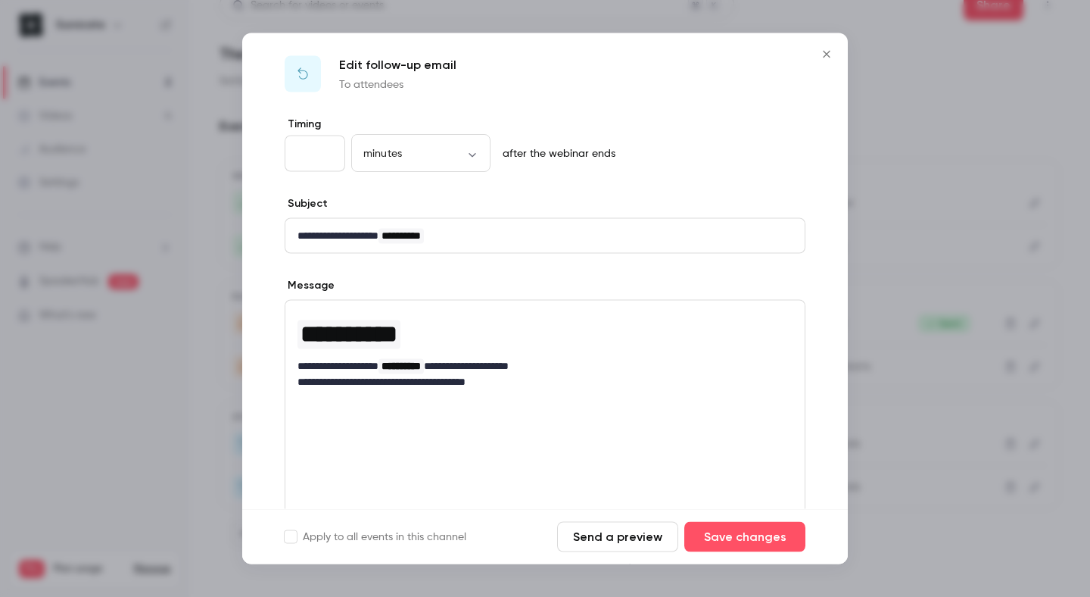
scroll to position [0, 0]
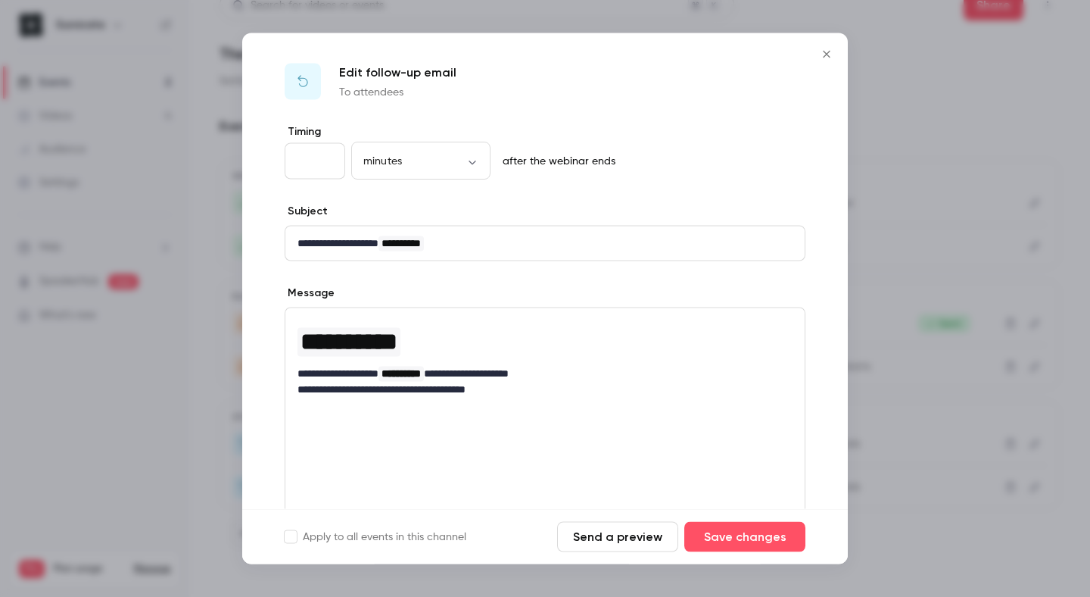
click at [890, 313] on div at bounding box center [545, 298] width 1090 height 597
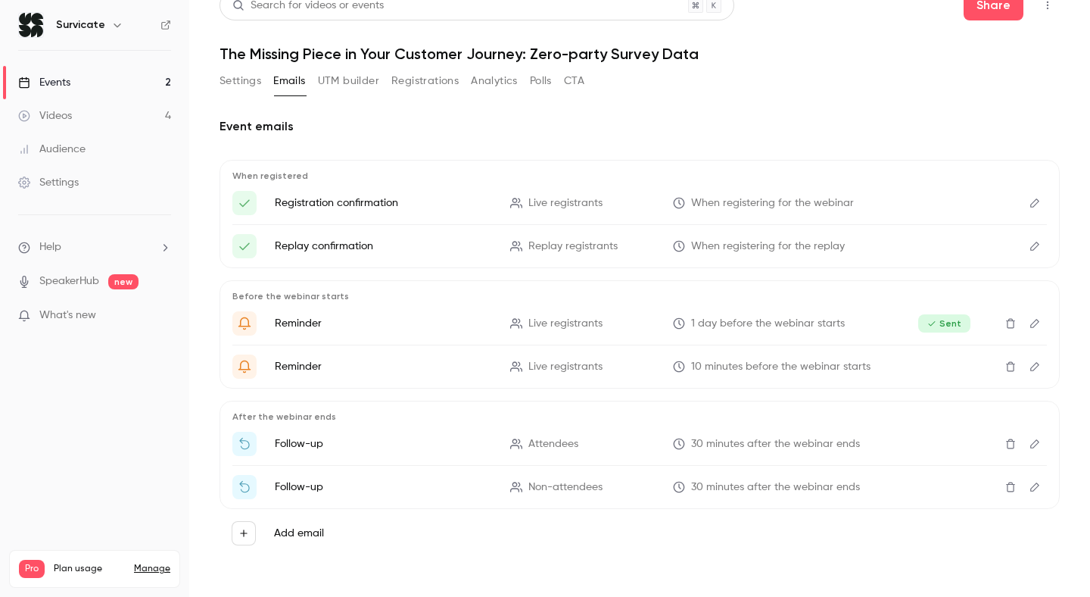
click at [1038, 487] on icon "Edit" at bounding box center [1035, 487] width 12 height 11
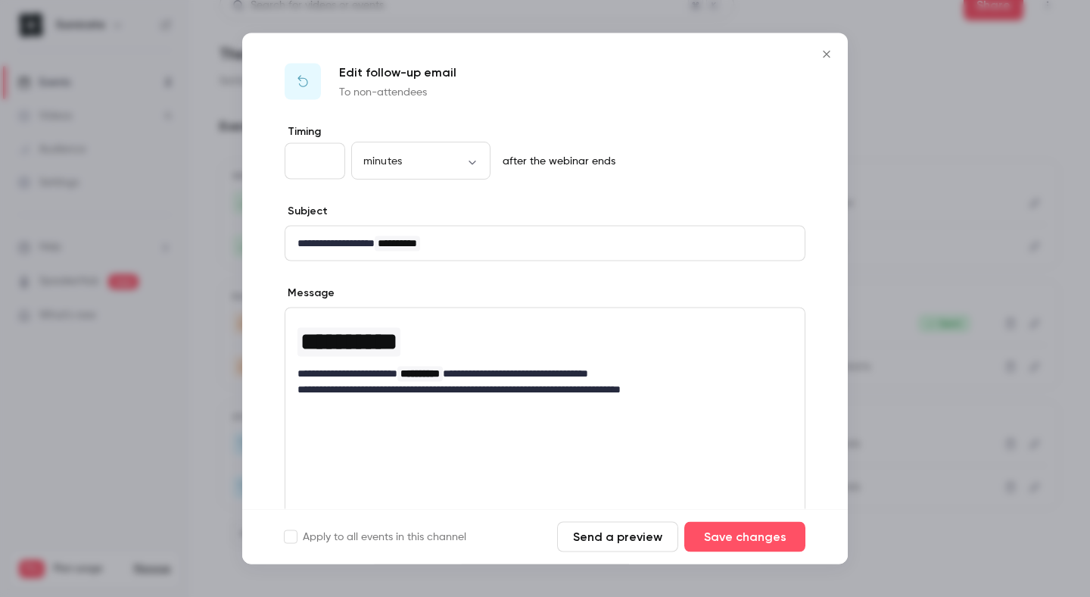
click at [902, 268] on div at bounding box center [545, 298] width 1090 height 597
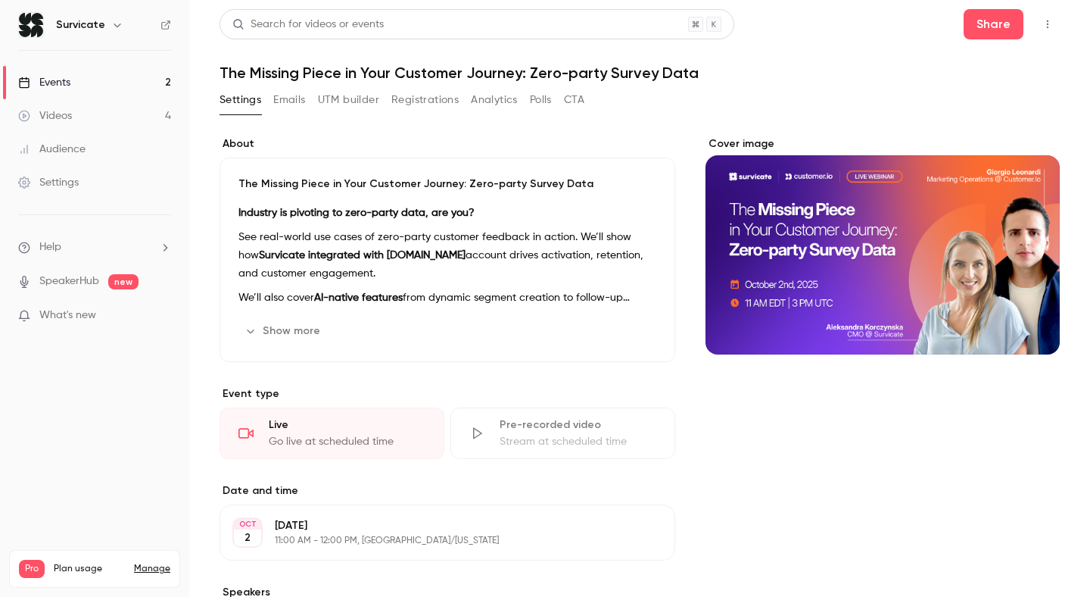
click at [76, 120] on link "Videos 4" at bounding box center [94, 115] width 189 height 33
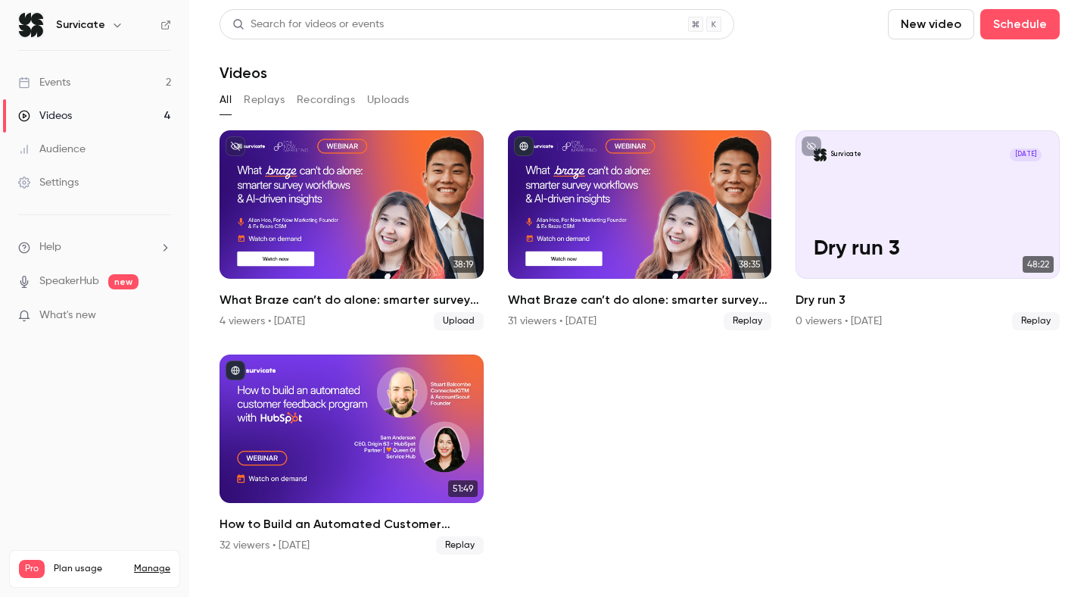
click at [80, 148] on div "Audience" at bounding box center [51, 149] width 67 height 15
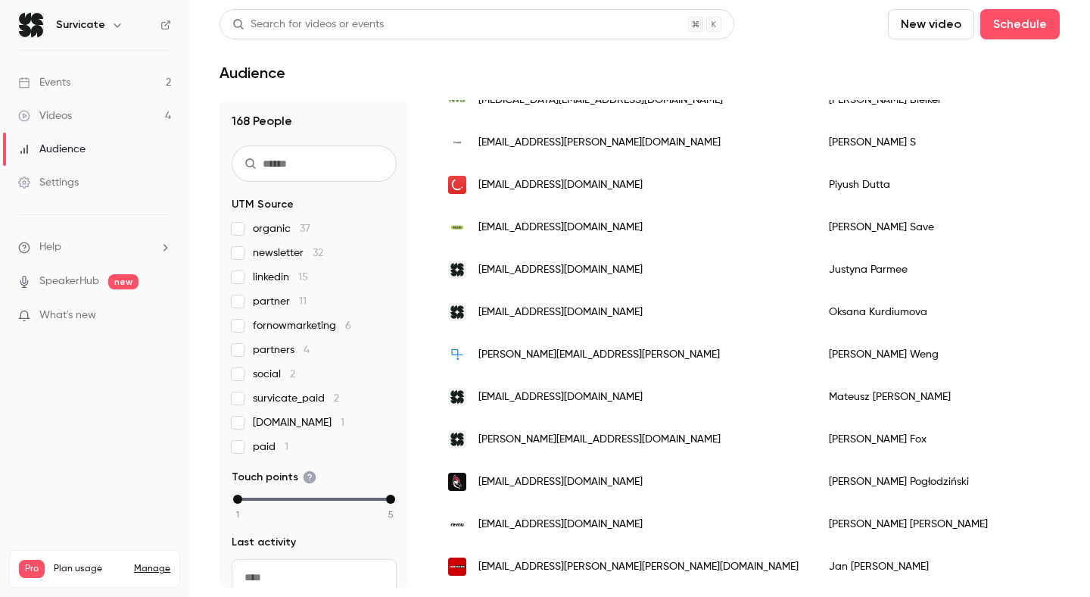
click at [71, 79] on link "Events 2" at bounding box center [94, 82] width 189 height 33
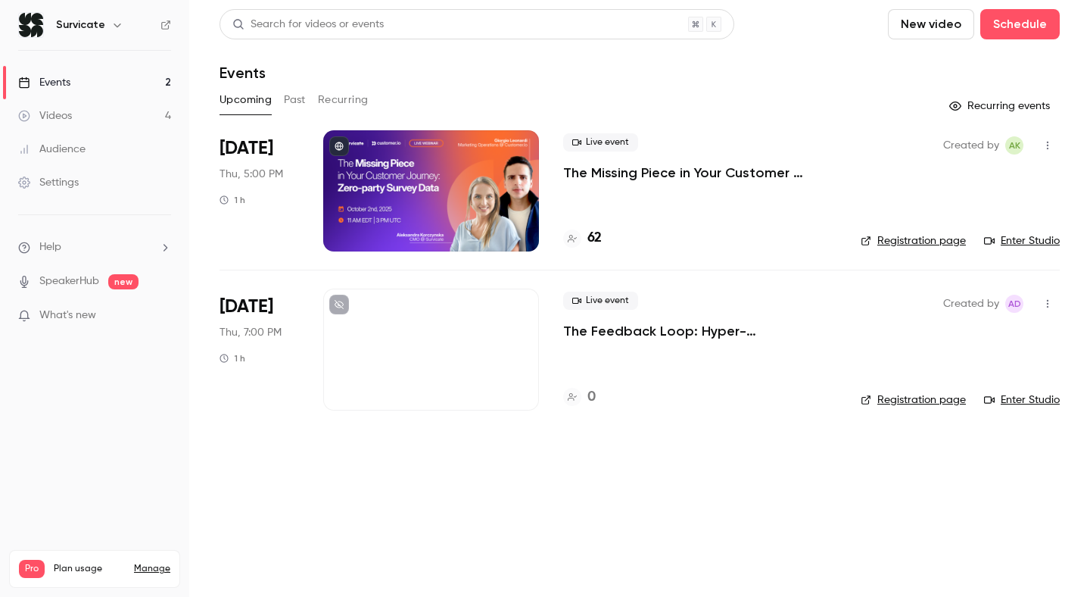
click at [678, 182] on div "Live event The Missing Piece in Your Customer Journey: Zero-party Survey Data 62" at bounding box center [699, 190] width 273 height 121
click at [688, 176] on p "The Missing Piece in Your Customer Journey: Zero-party Survey Data" at bounding box center [699, 173] width 273 height 18
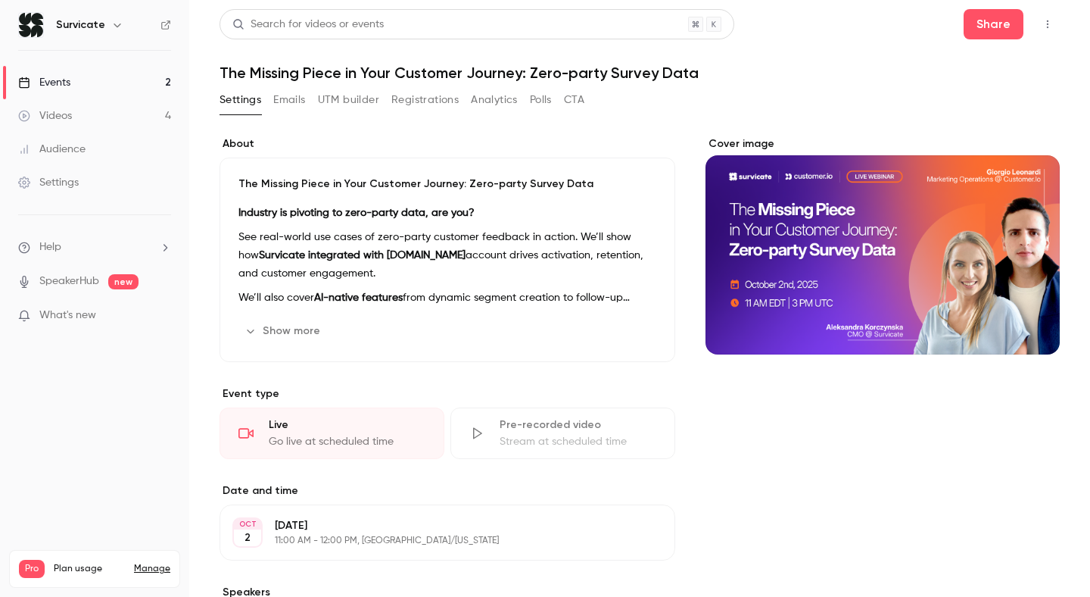
click at [419, 101] on button "Registrations" at bounding box center [424, 100] width 67 height 24
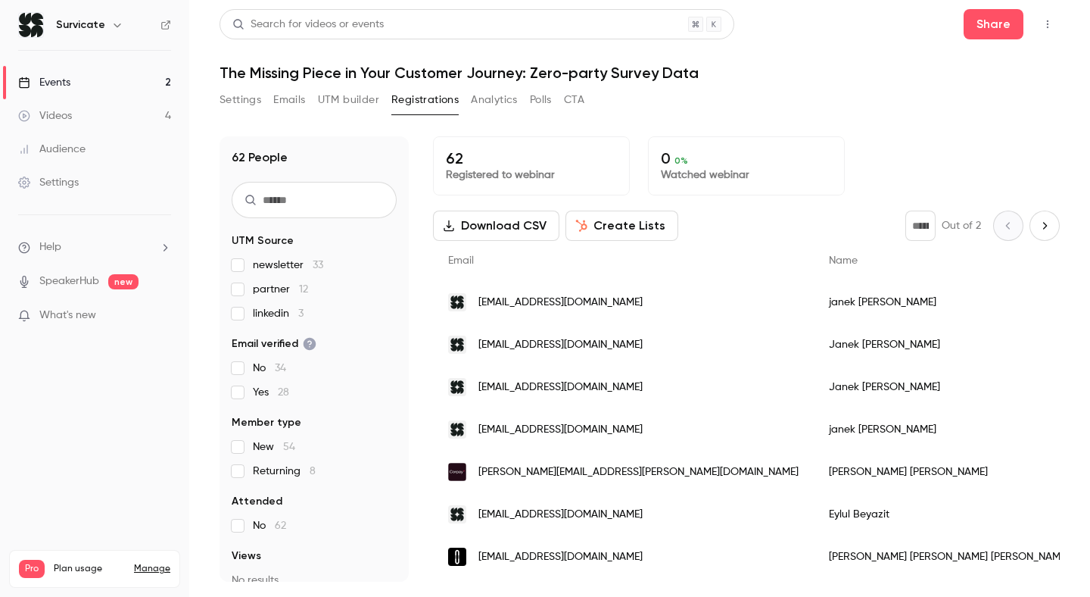
click at [93, 85] on link "Events 2" at bounding box center [94, 82] width 189 height 33
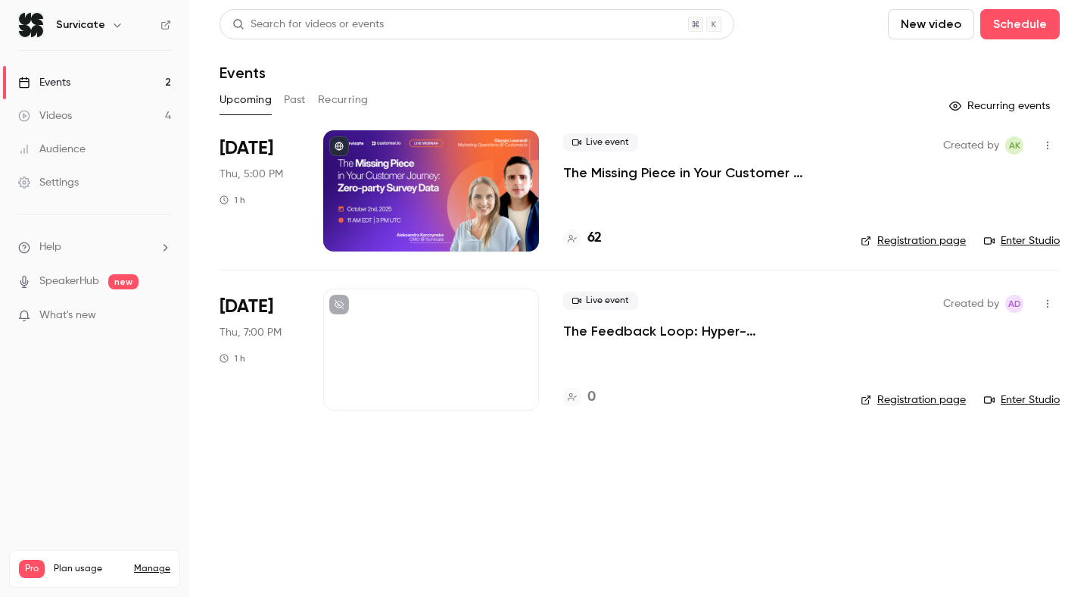
click at [620, 335] on p "The Feedback Loop: Hyper-personalization with Survey Data" at bounding box center [699, 331] width 273 height 18
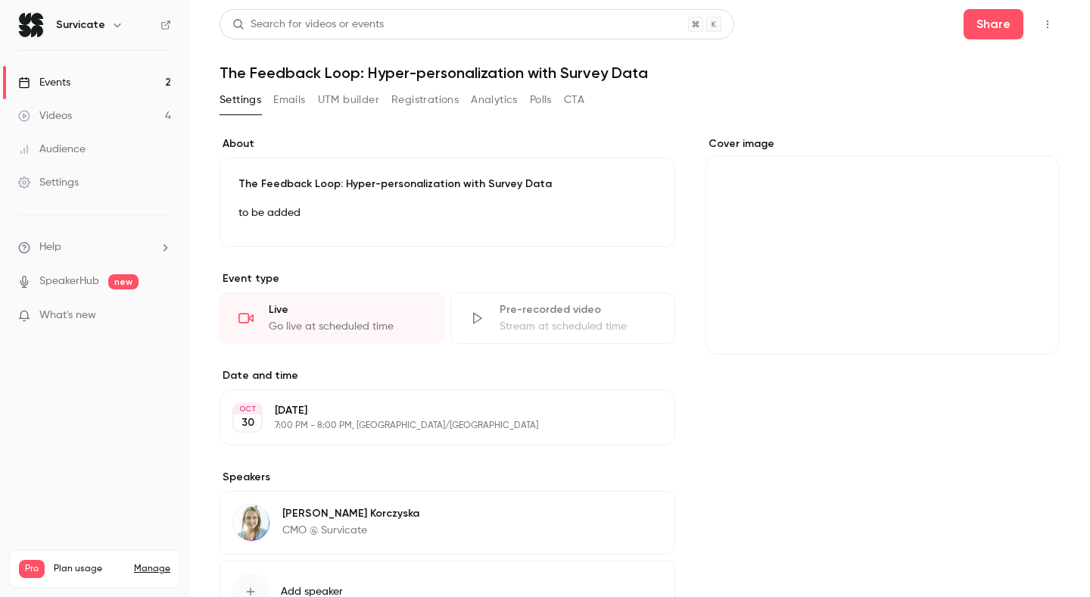
click at [291, 101] on button "Emails" at bounding box center [289, 100] width 32 height 24
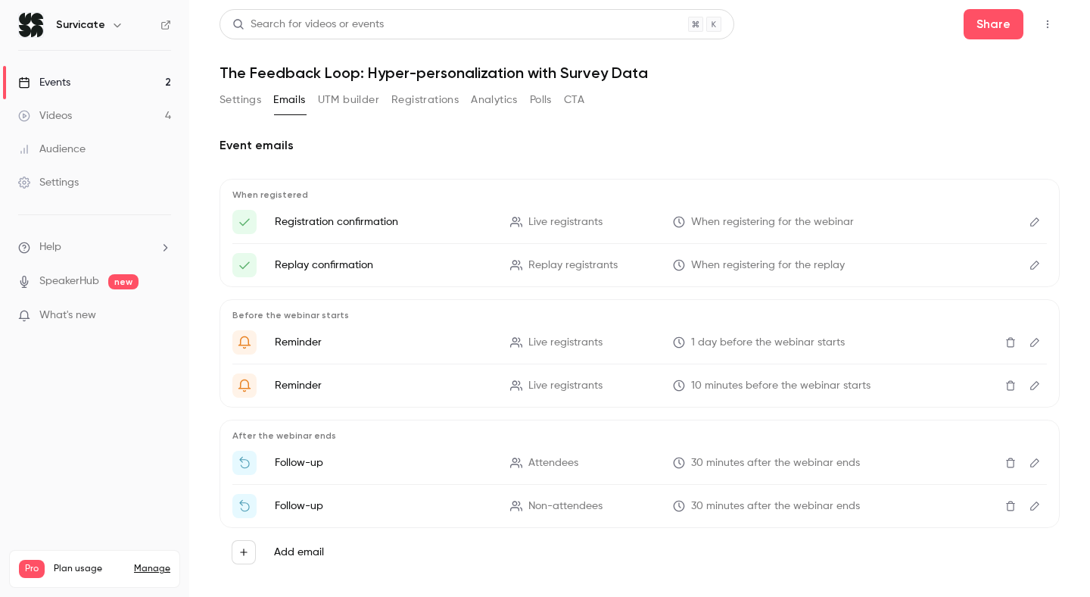
click at [237, 104] on button "Settings" at bounding box center [241, 100] width 42 height 24
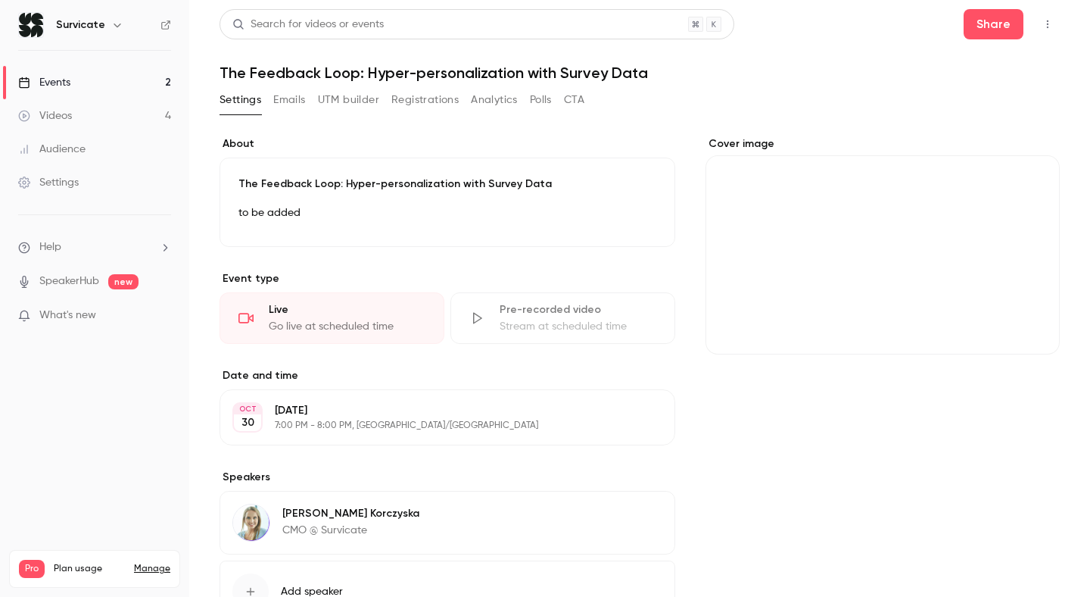
click at [404, 108] on button "Registrations" at bounding box center [424, 100] width 67 height 24
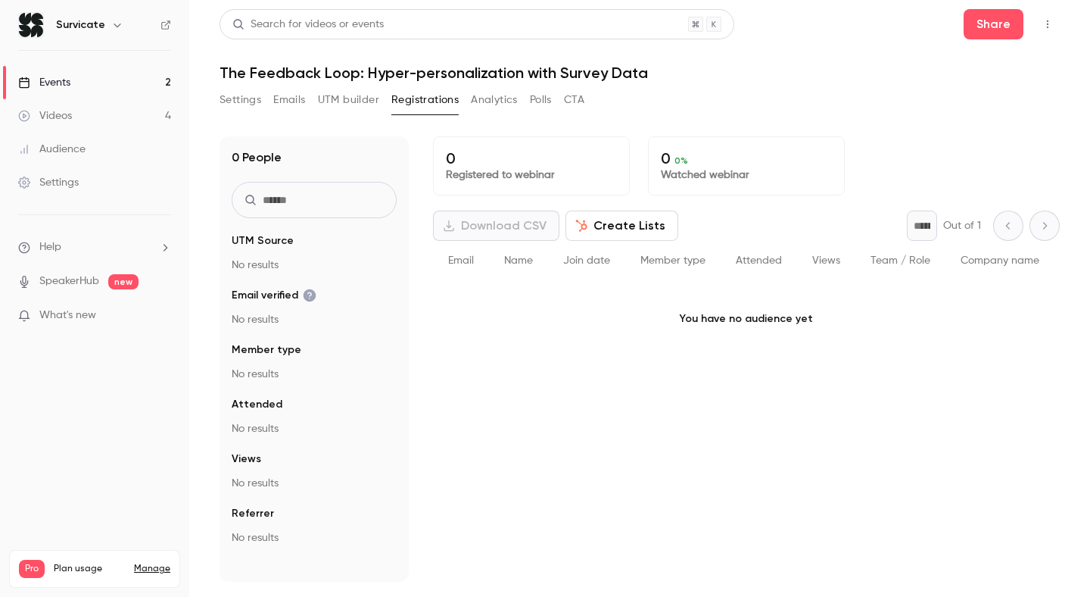
click at [504, 108] on button "Analytics" at bounding box center [494, 100] width 47 height 24
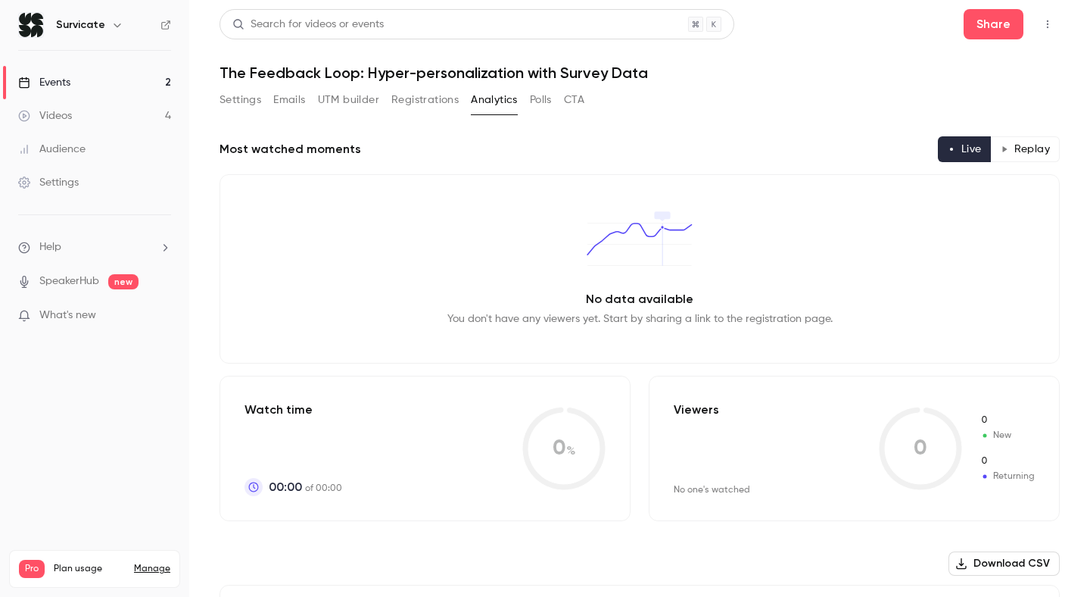
click at [583, 98] on button "CTA" at bounding box center [574, 100] width 20 height 24
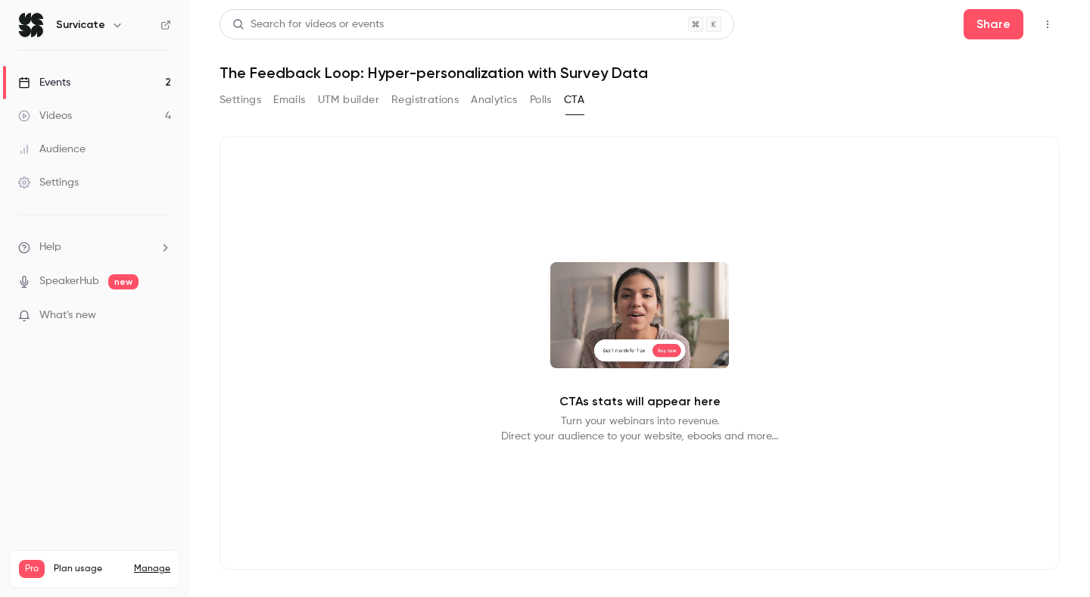
click at [243, 94] on button "Settings" at bounding box center [241, 100] width 42 height 24
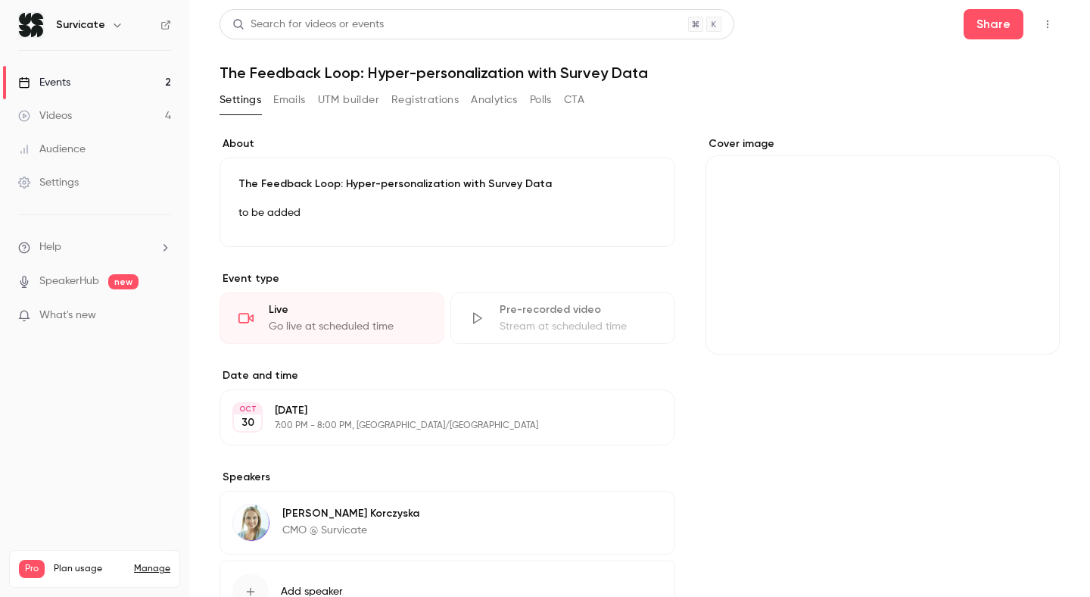
click at [1045, 22] on icon "button" at bounding box center [1048, 24] width 12 height 11
click at [823, 87] on div at bounding box center [545, 298] width 1090 height 597
click at [82, 183] on link "Settings" at bounding box center [94, 182] width 189 height 33
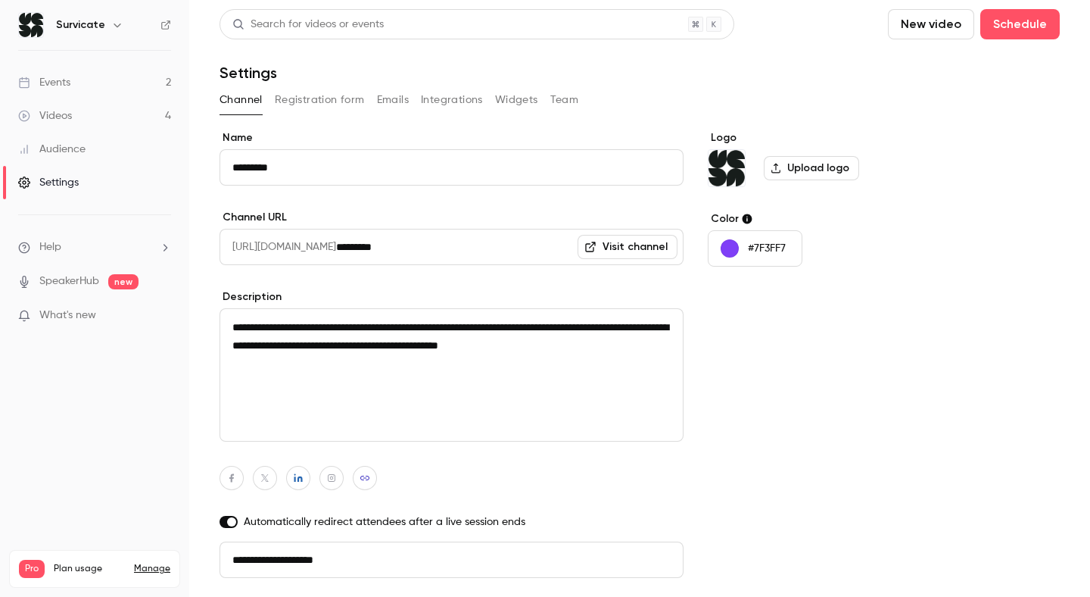
click at [334, 104] on button "Registration form" at bounding box center [320, 100] width 90 height 24
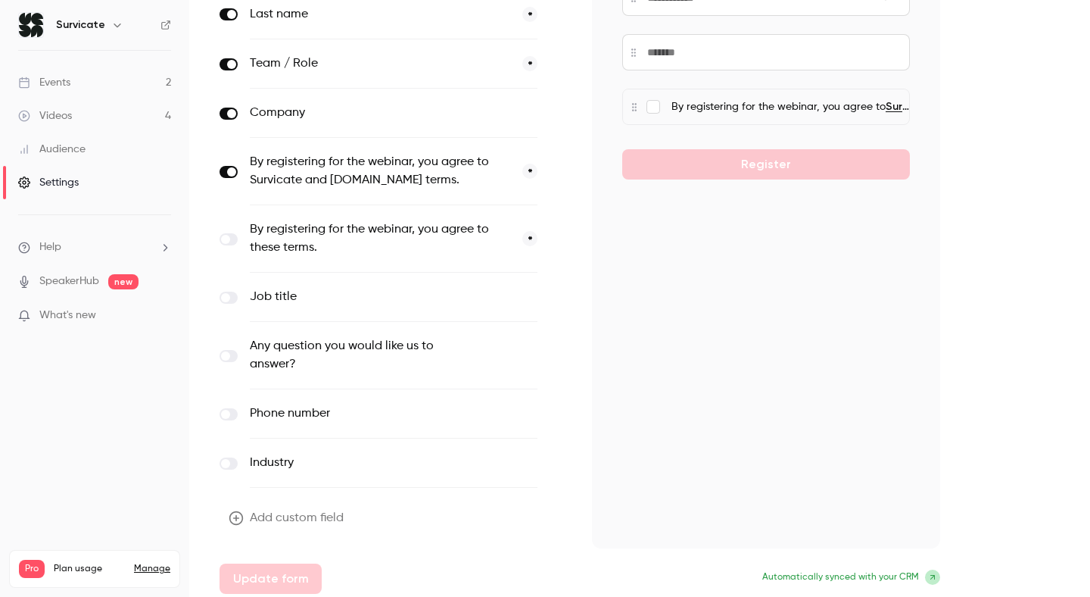
scroll to position [302, 0]
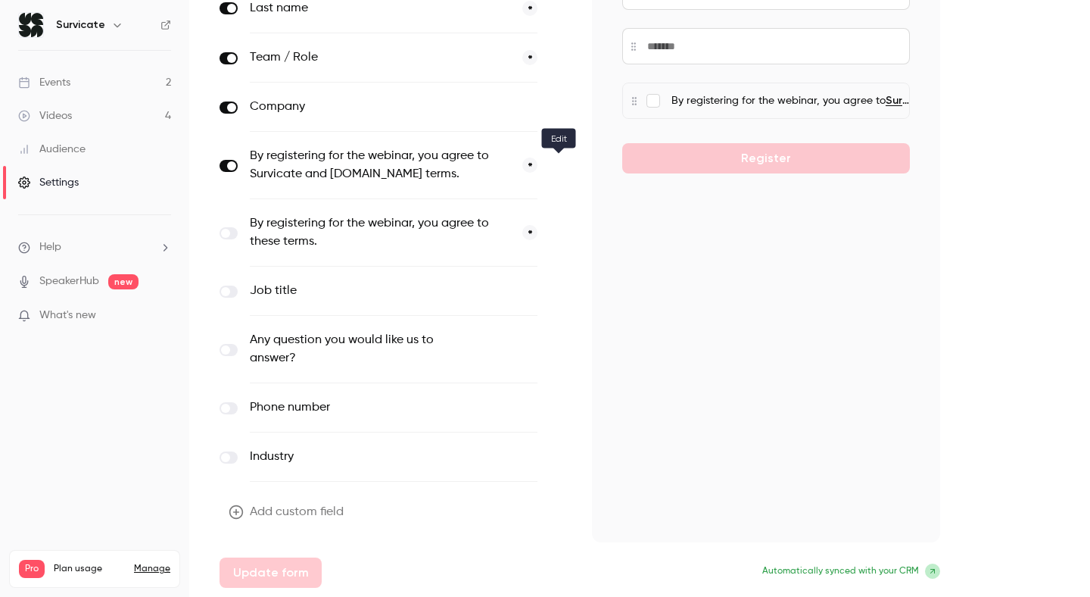
click at [557, 171] on button "button" at bounding box center [559, 166] width 18 height 18
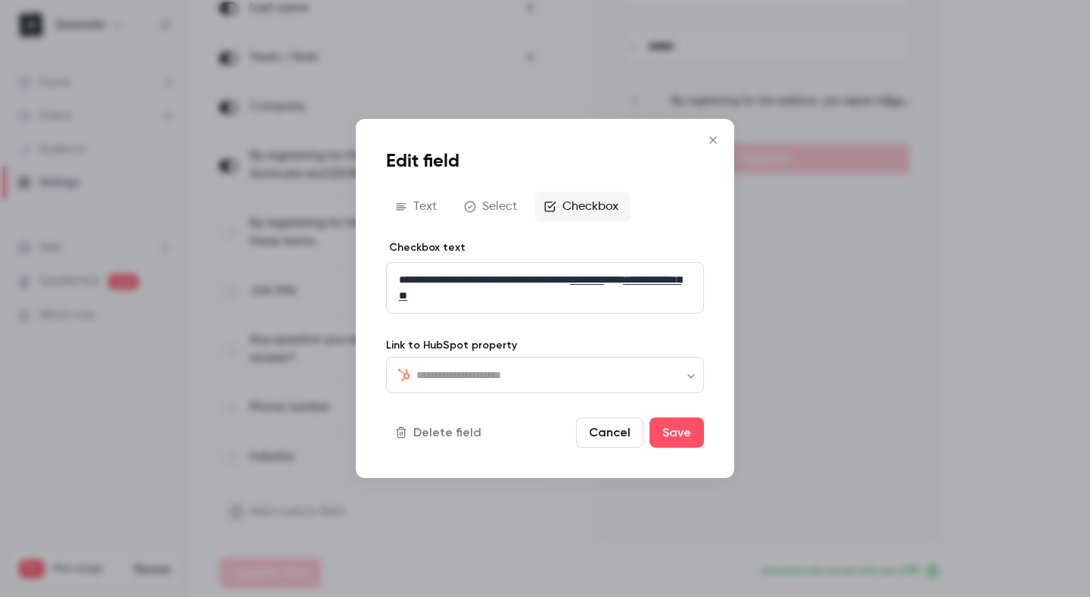
click at [716, 140] on icon "Close" at bounding box center [713, 140] width 18 height 12
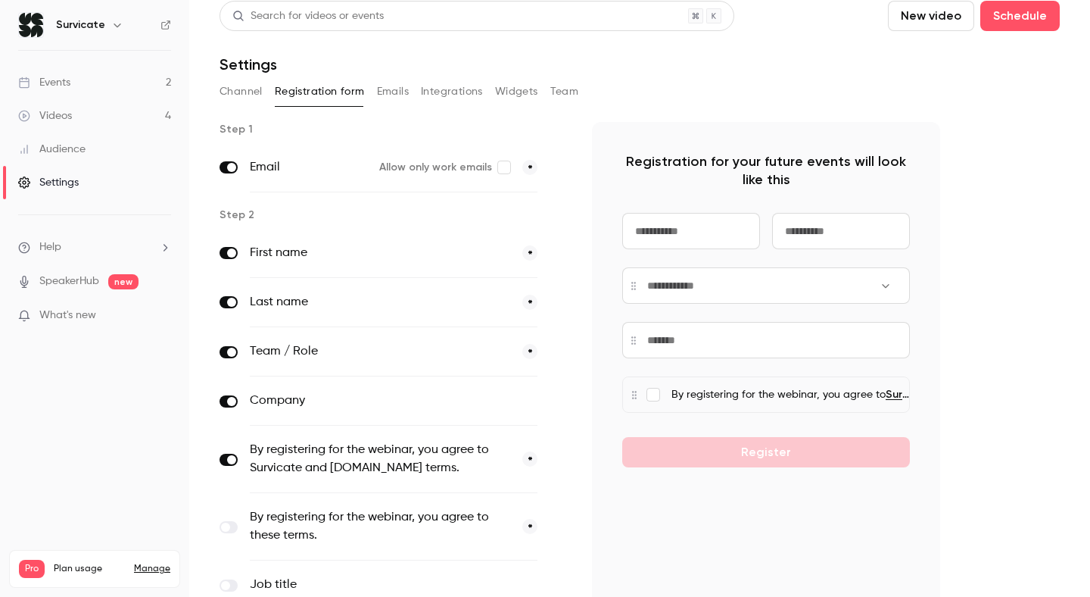
scroll to position [0, 0]
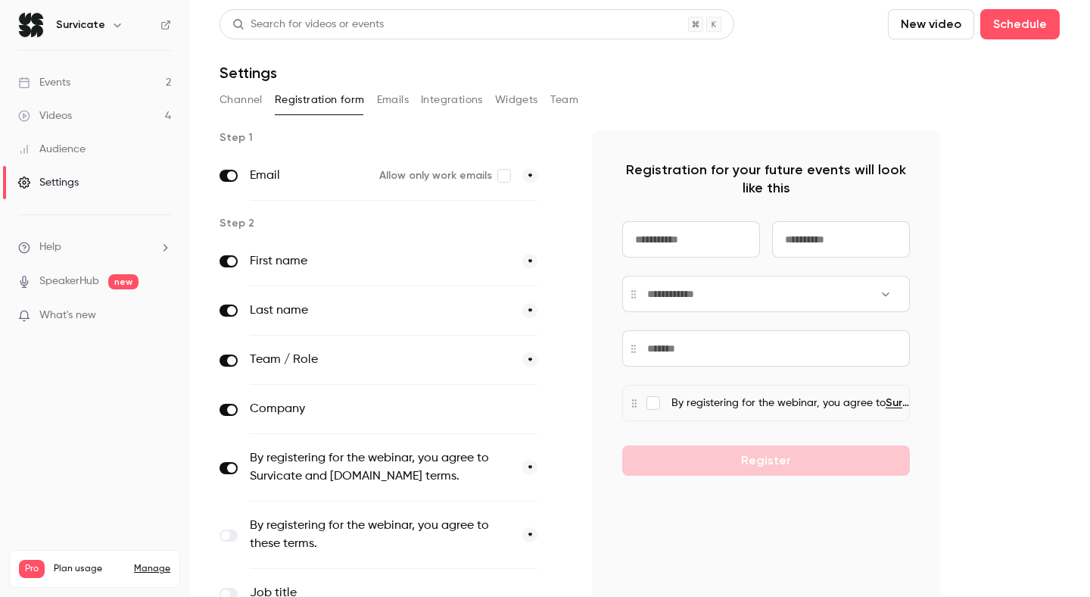
click at [142, 83] on link "Events 2" at bounding box center [94, 82] width 189 height 33
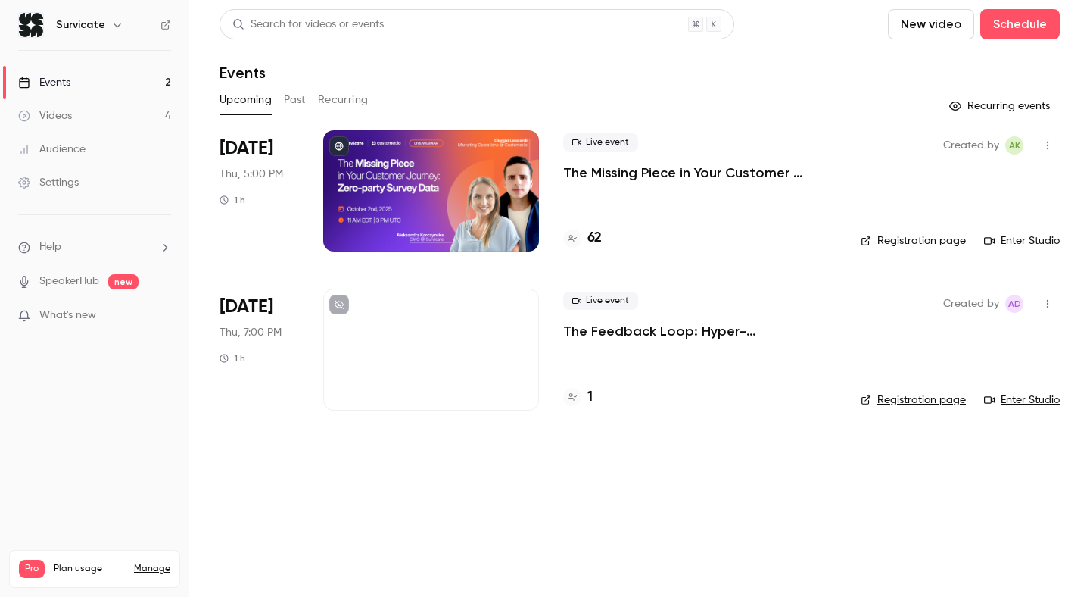
click at [622, 337] on p "The Feedback Loop: Hyper-personalization with Survey Data" at bounding box center [699, 331] width 273 height 18
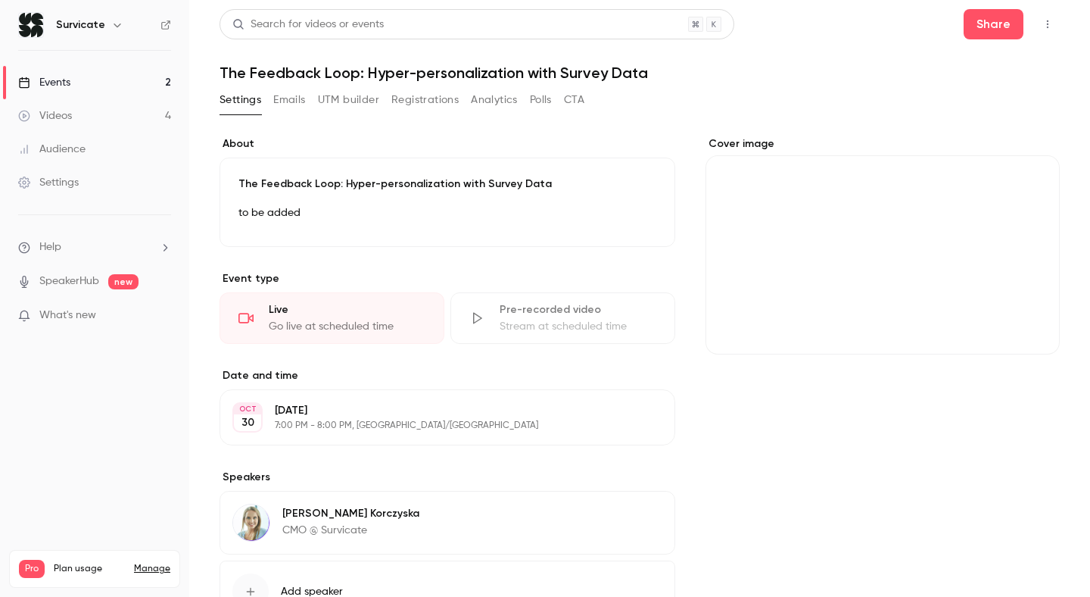
click at [417, 107] on button "Registrations" at bounding box center [424, 100] width 67 height 24
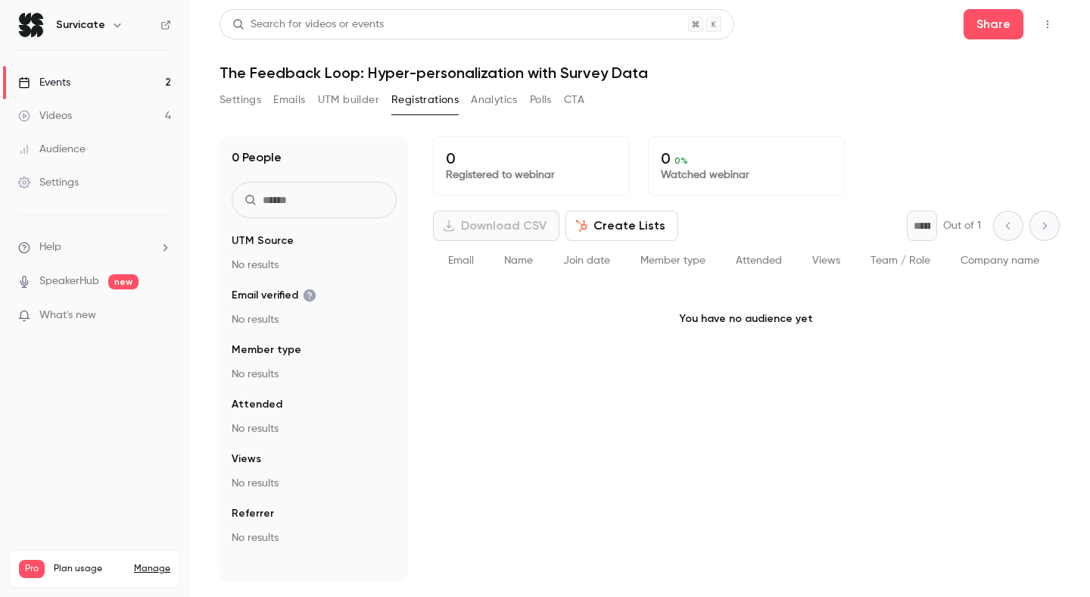
click at [247, 95] on button "Settings" at bounding box center [241, 100] width 42 height 24
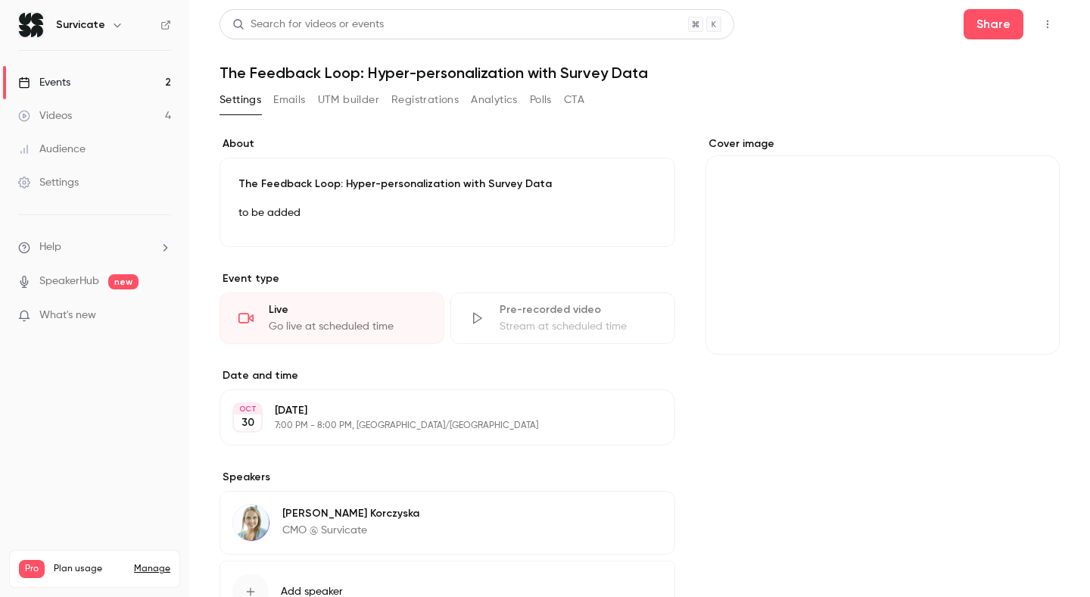
click at [136, 108] on link "Videos 4" at bounding box center [94, 115] width 189 height 33
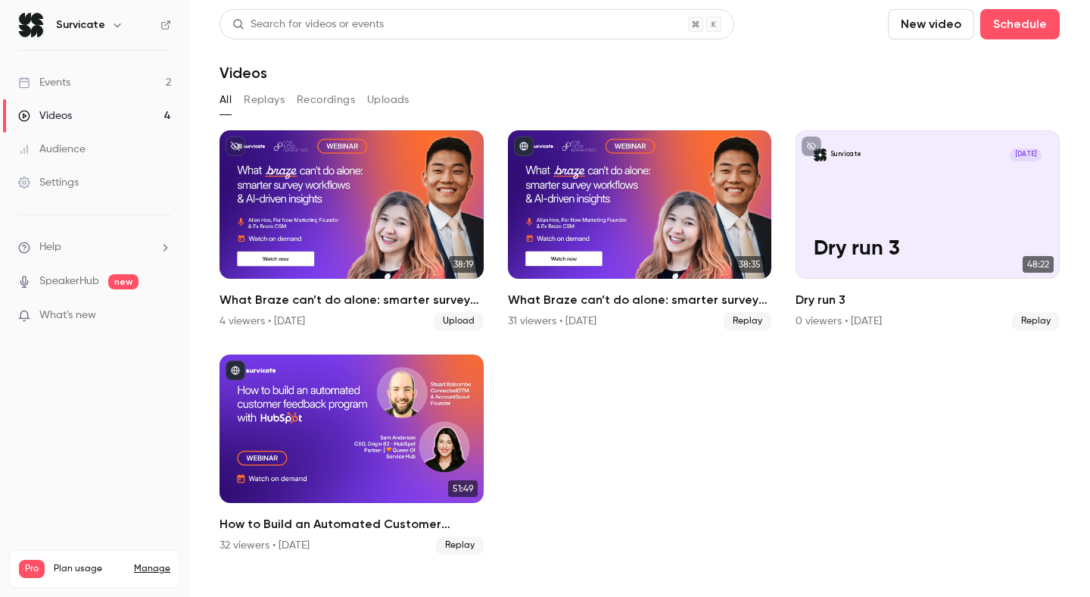
click at [133, 80] on link "Events 2" at bounding box center [94, 82] width 189 height 33
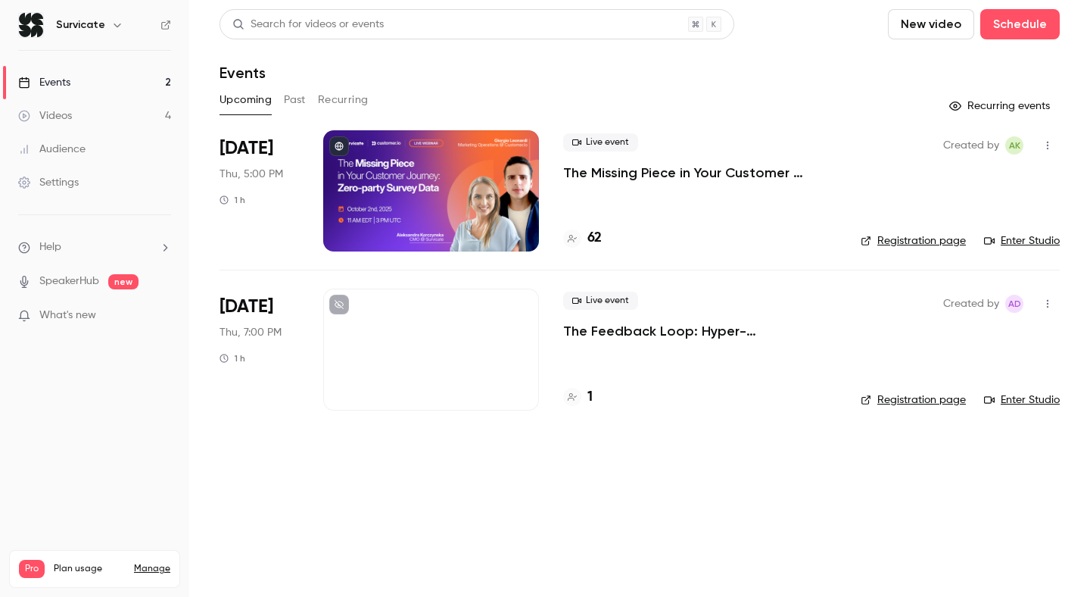
click at [591, 340] on p "The Feedback Loop: Hyper-personalization with Survey Data" at bounding box center [699, 331] width 273 height 18
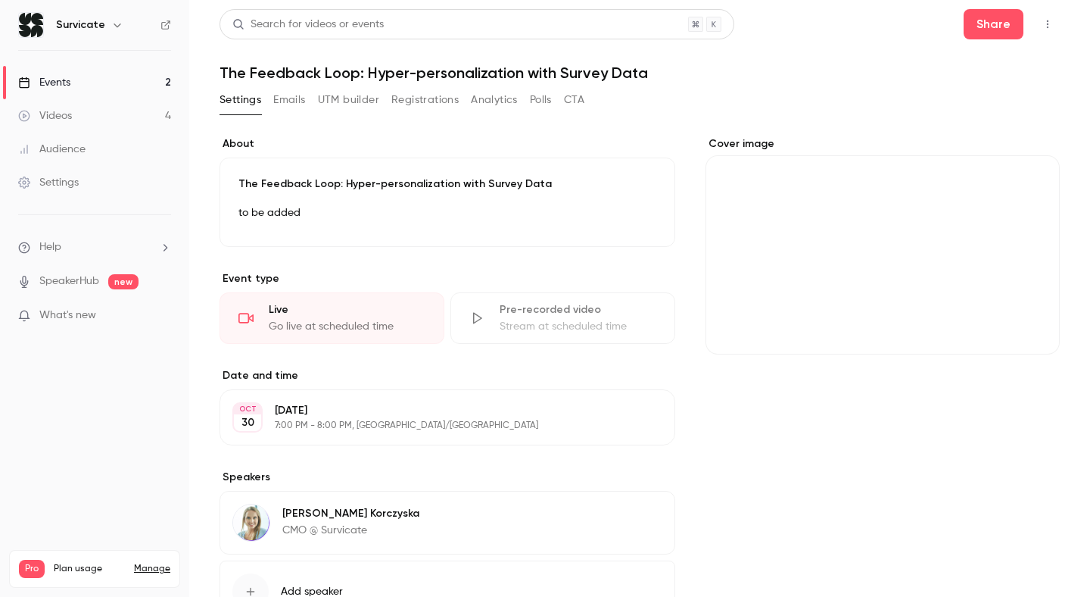
click at [433, 101] on button "Registrations" at bounding box center [424, 100] width 67 height 24
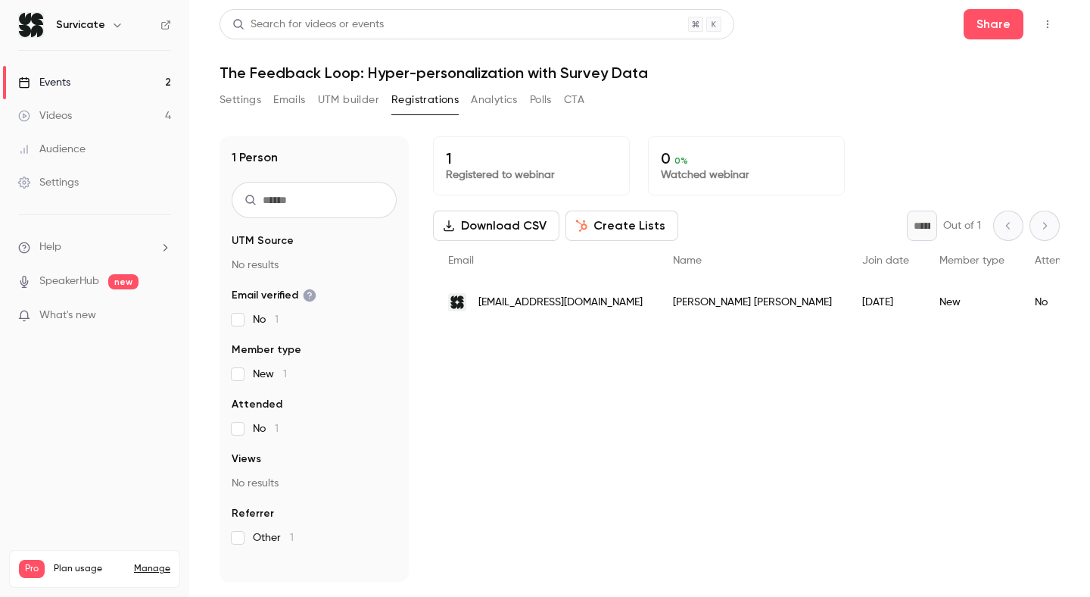
click at [247, 101] on button "Settings" at bounding box center [241, 100] width 42 height 24
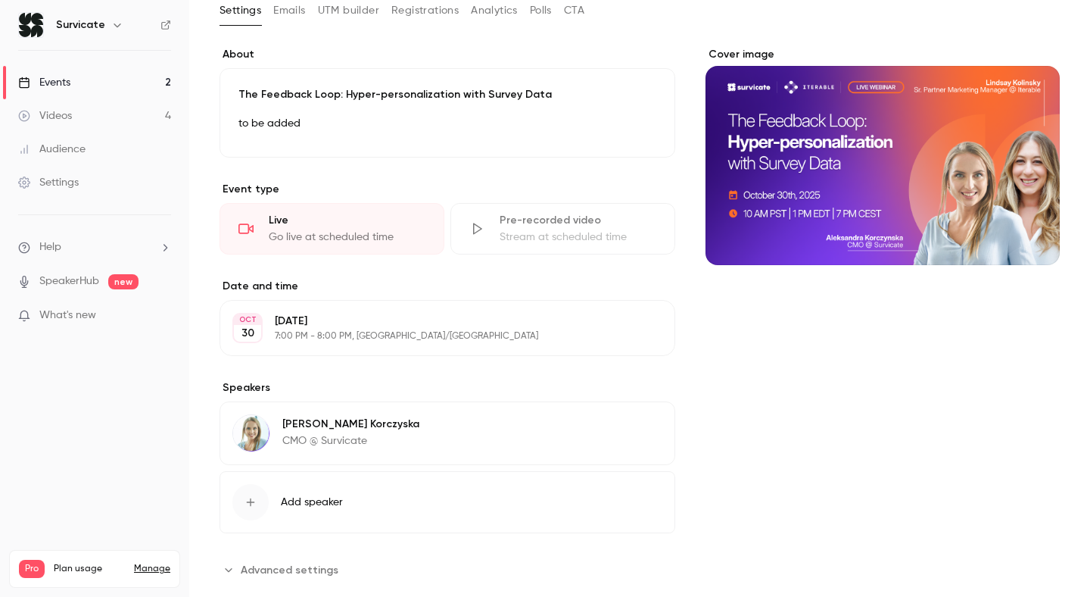
scroll to position [92, 0]
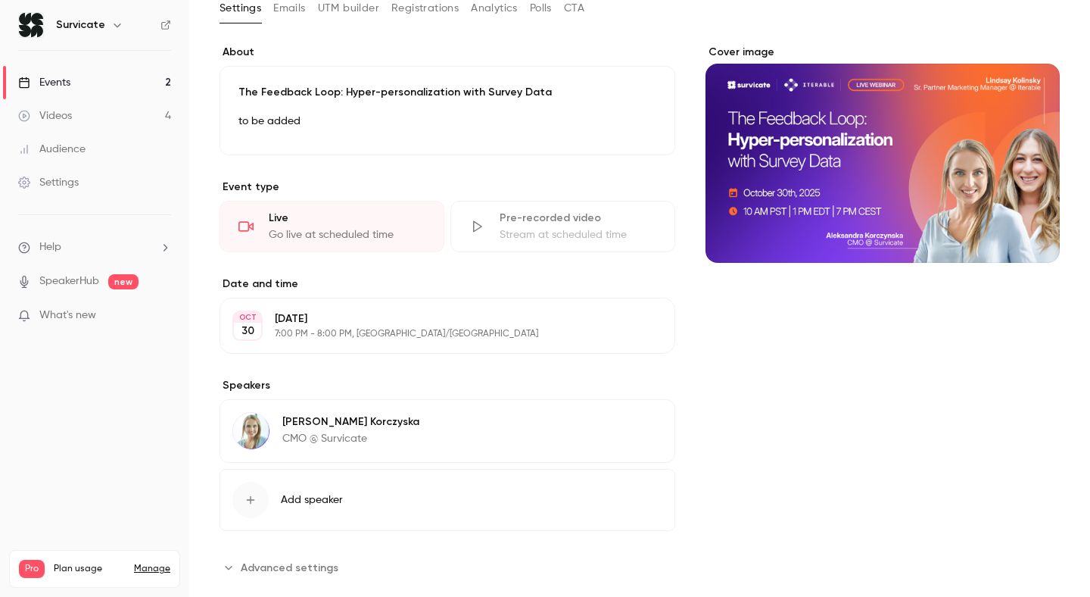
click at [68, 78] on div "Events" at bounding box center [44, 82] width 52 height 15
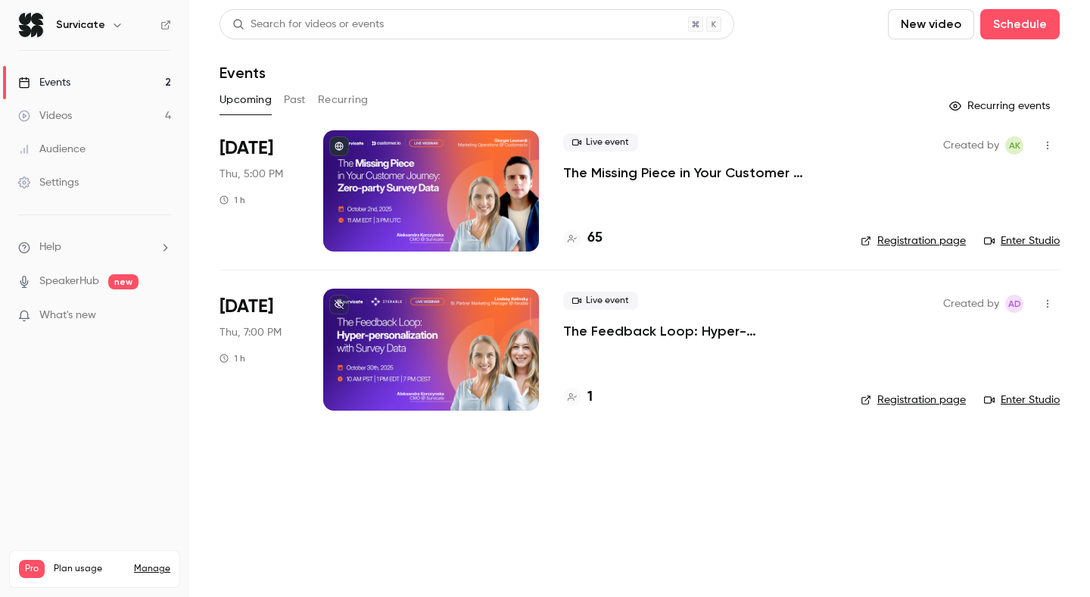
click at [939, 404] on link "Registration page" at bounding box center [913, 399] width 105 height 15
click at [622, 168] on p "The Missing Piece in Your Customer Journey: Zero-party Survey Data" at bounding box center [699, 173] width 273 height 18
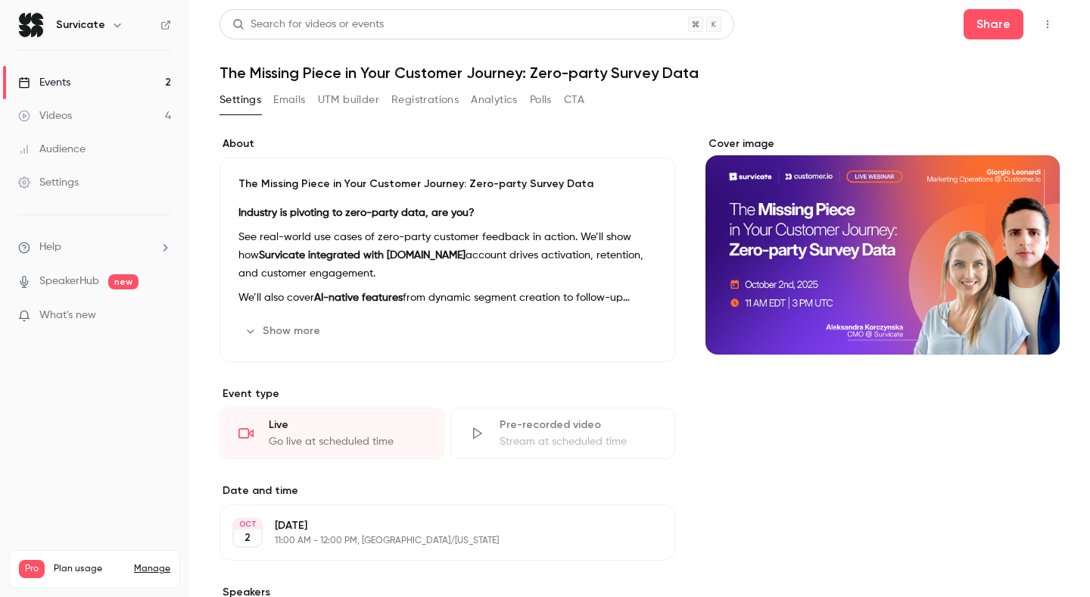
click at [91, 90] on link "Events 2" at bounding box center [94, 82] width 189 height 33
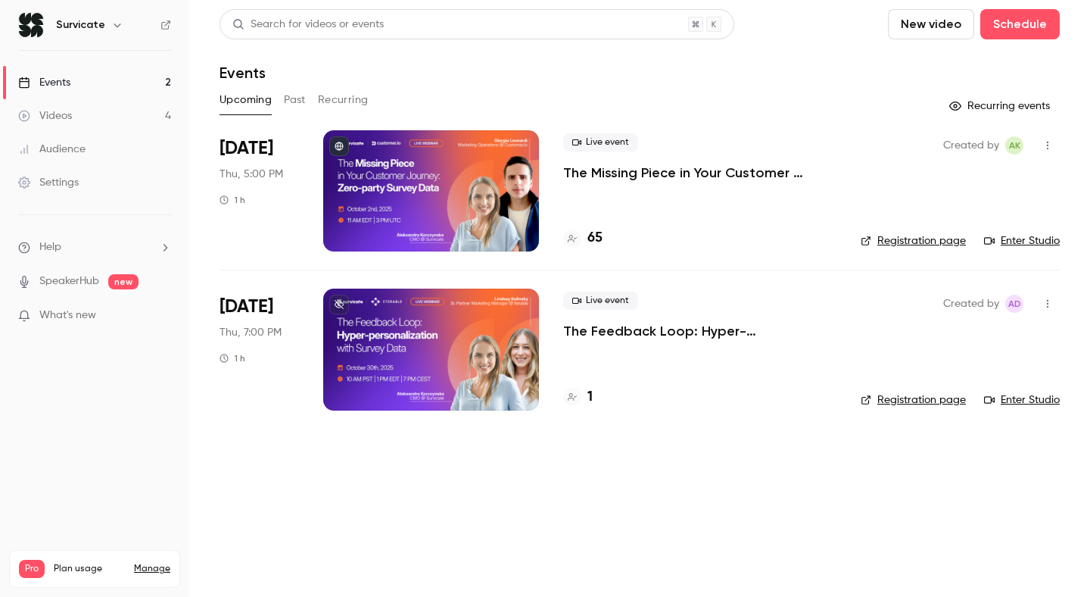
click at [935, 242] on link "Registration page" at bounding box center [913, 240] width 105 height 15
click at [907, 398] on link "Registration page" at bounding box center [913, 399] width 105 height 15
click at [284, 103] on button "Past" at bounding box center [295, 100] width 22 height 24
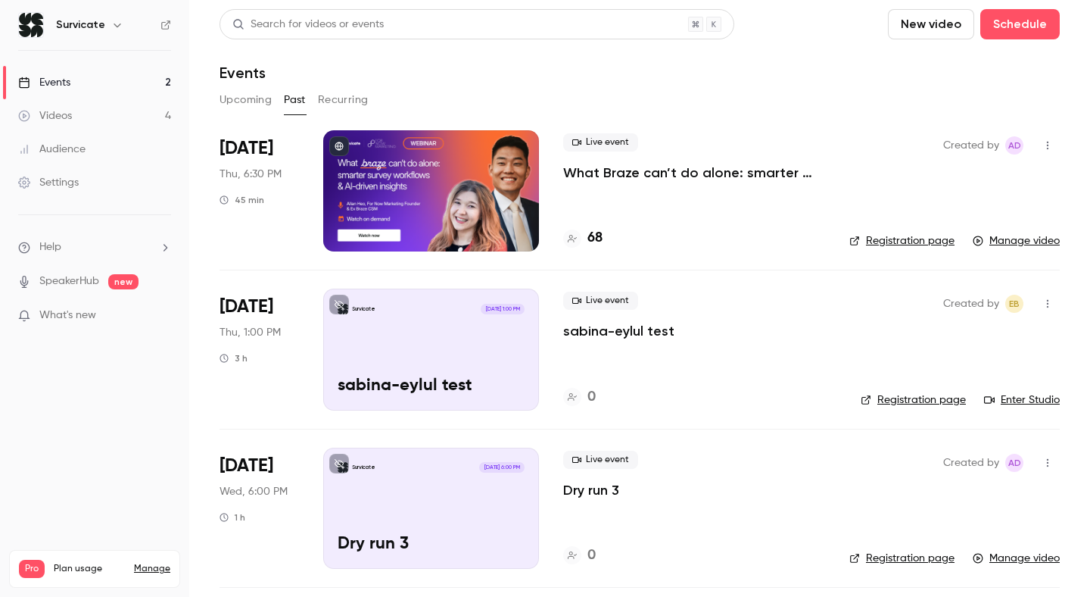
click at [624, 182] on div "Live event What Braze can’t do alone: smarter survey workflows & AI-driven insi…" at bounding box center [694, 190] width 262 height 121
click at [881, 242] on link "Registration page" at bounding box center [902, 240] width 105 height 15
click at [76, 174] on link "Settings" at bounding box center [94, 182] width 189 height 33
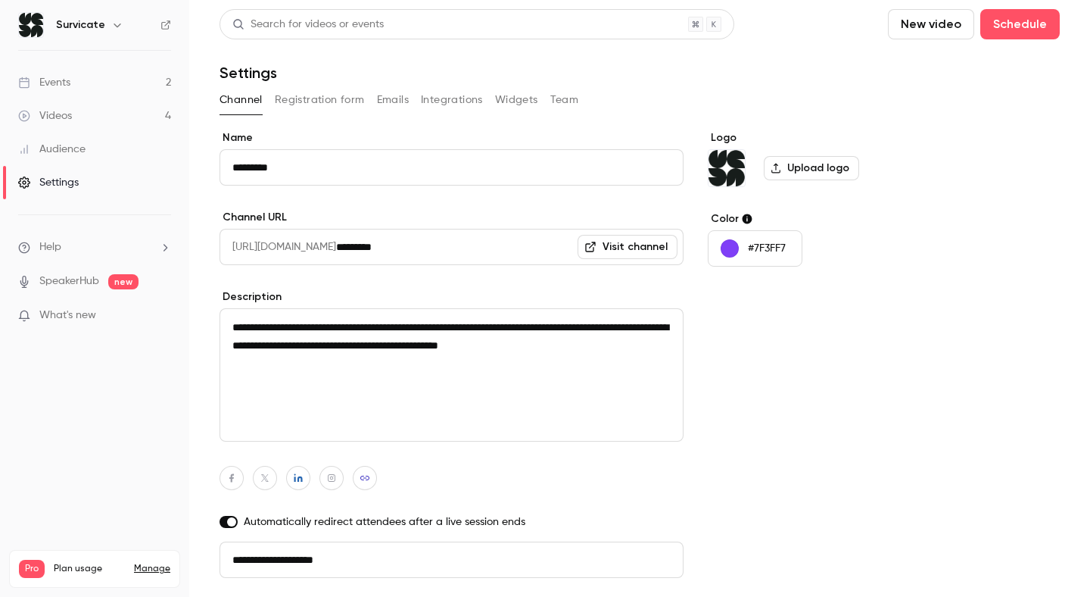
click at [323, 104] on button "Registration form" at bounding box center [320, 100] width 90 height 24
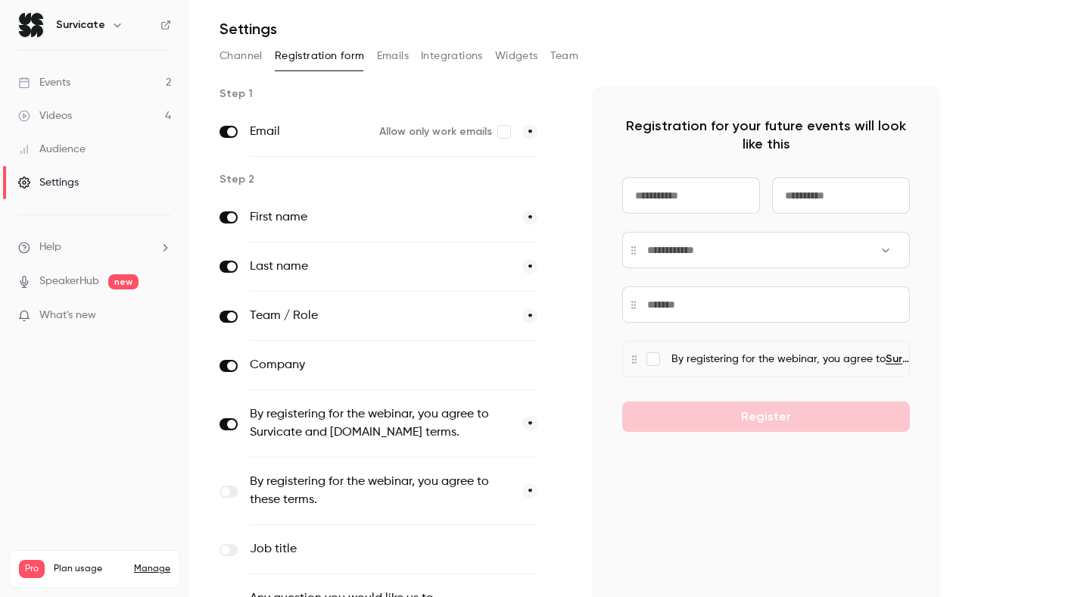
scroll to position [302, 0]
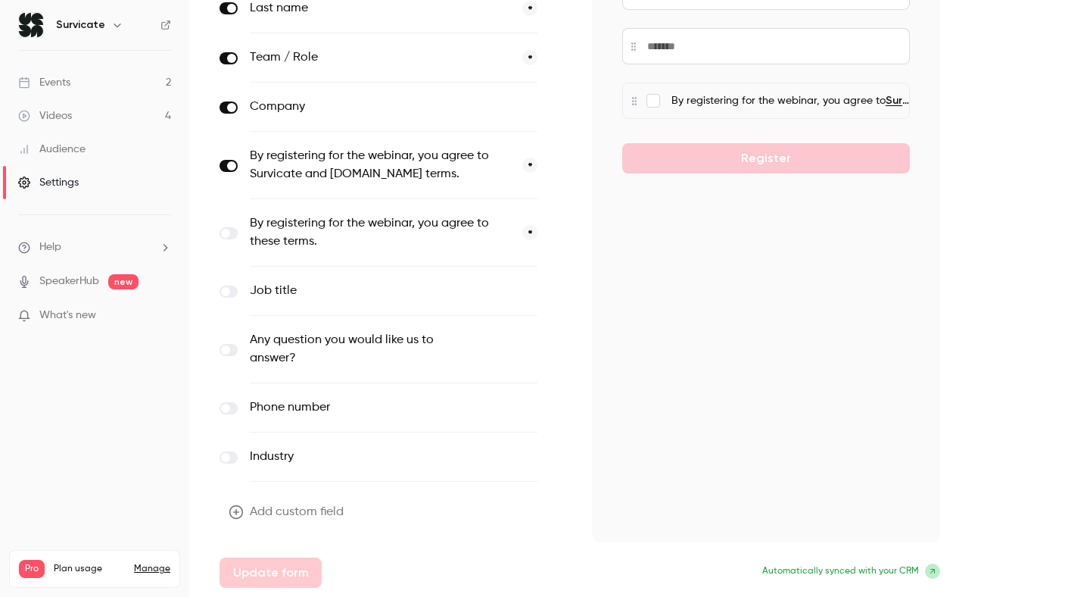
click at [91, 143] on link "Audience" at bounding box center [94, 149] width 189 height 33
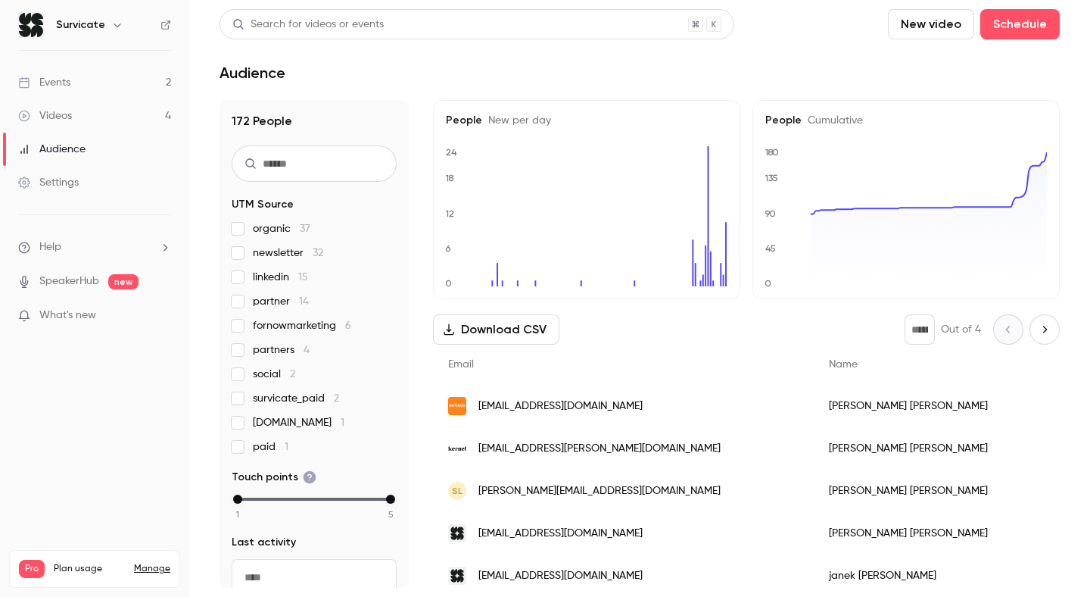
click at [95, 92] on link "Events 2" at bounding box center [94, 82] width 189 height 33
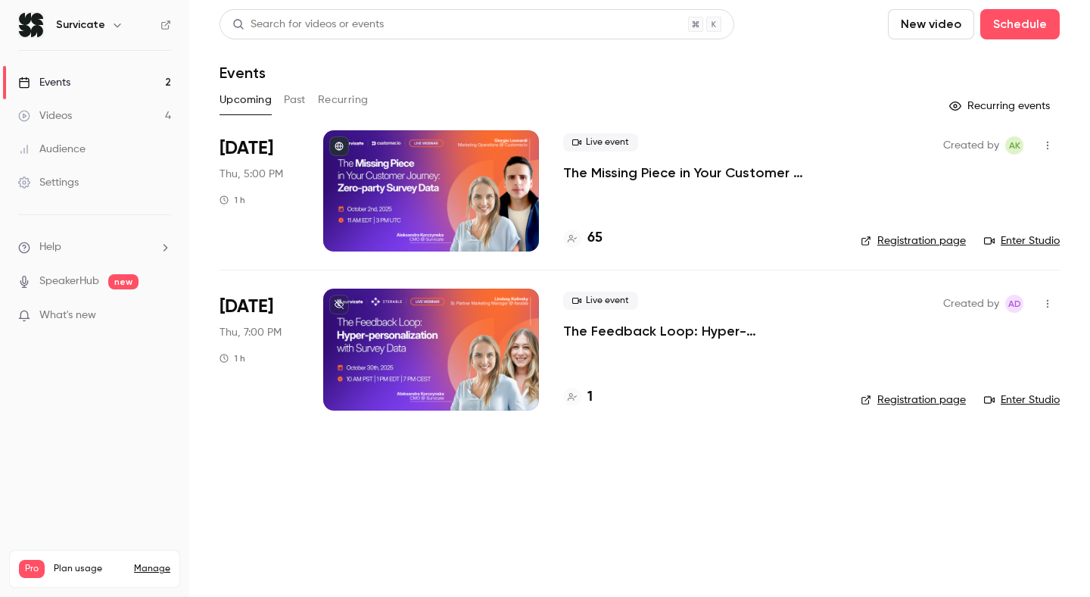
click at [673, 328] on p "The Feedback Loop: Hyper-personalization with Survey Data" at bounding box center [699, 331] width 273 height 18
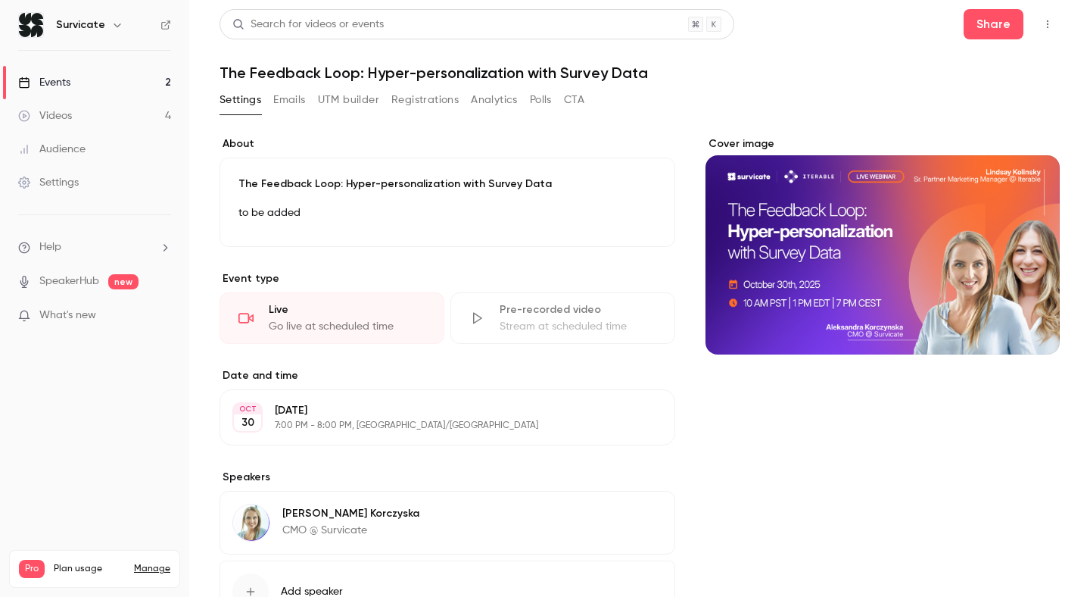
click at [426, 99] on button "Registrations" at bounding box center [424, 100] width 67 height 24
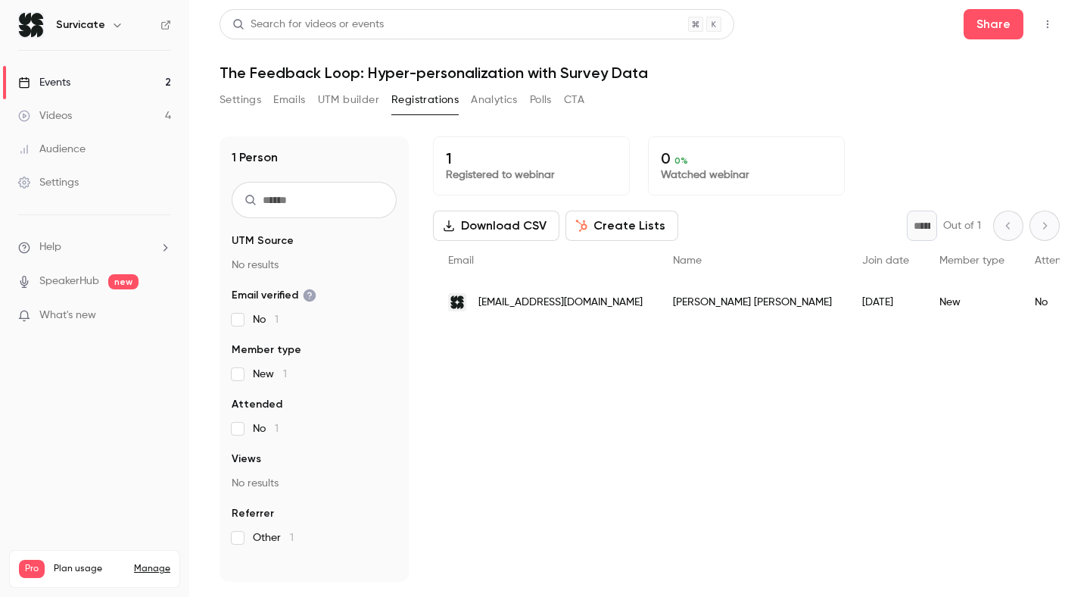
click at [298, 97] on button "Emails" at bounding box center [289, 100] width 32 height 24
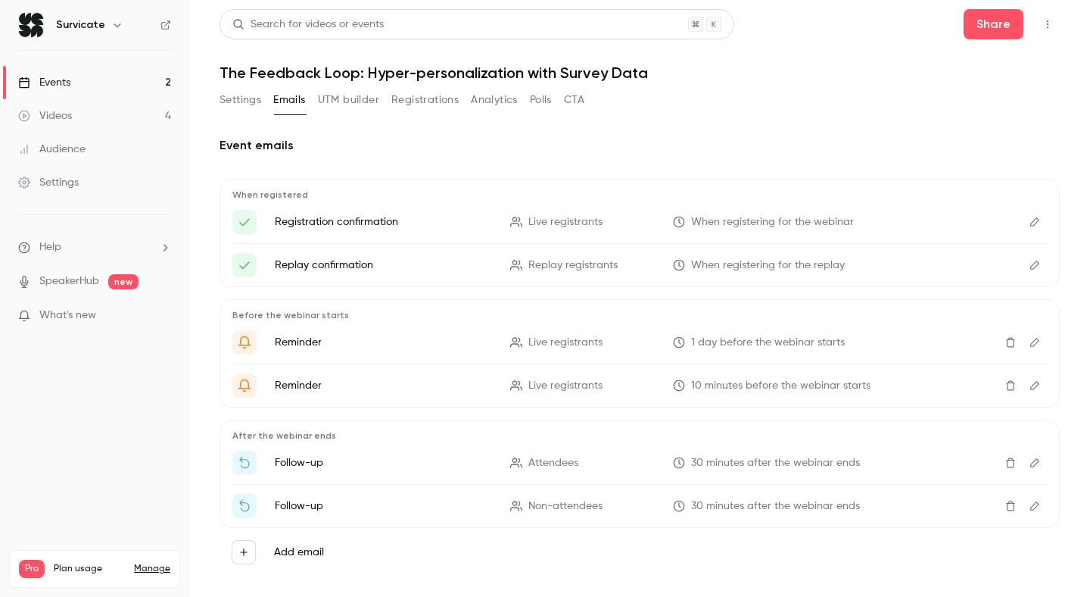
scroll to position [19, 0]
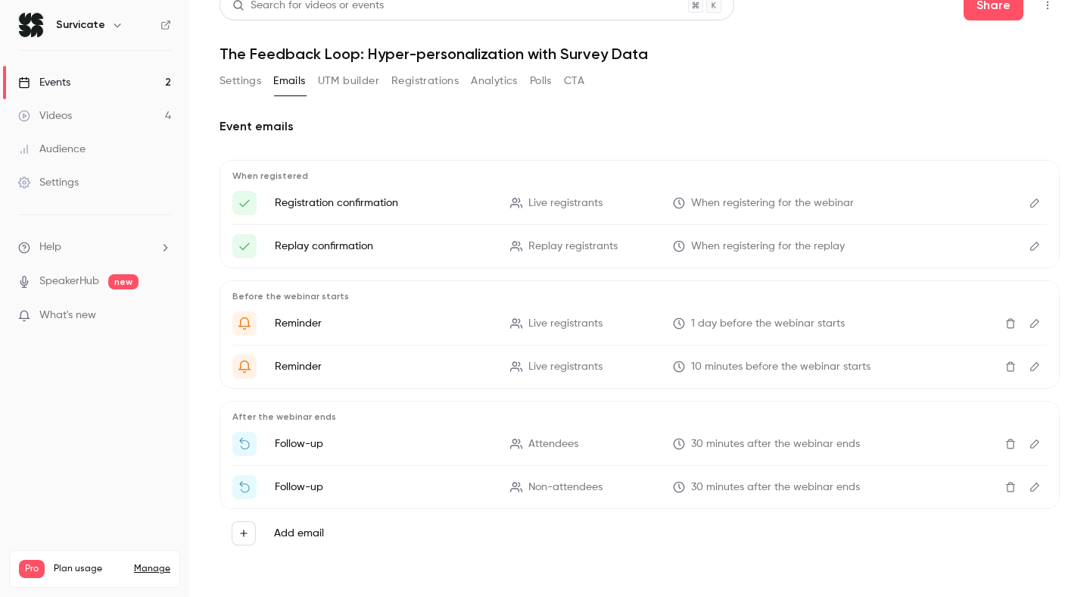
click at [1036, 201] on icon "Edit" at bounding box center [1035, 203] width 12 height 11
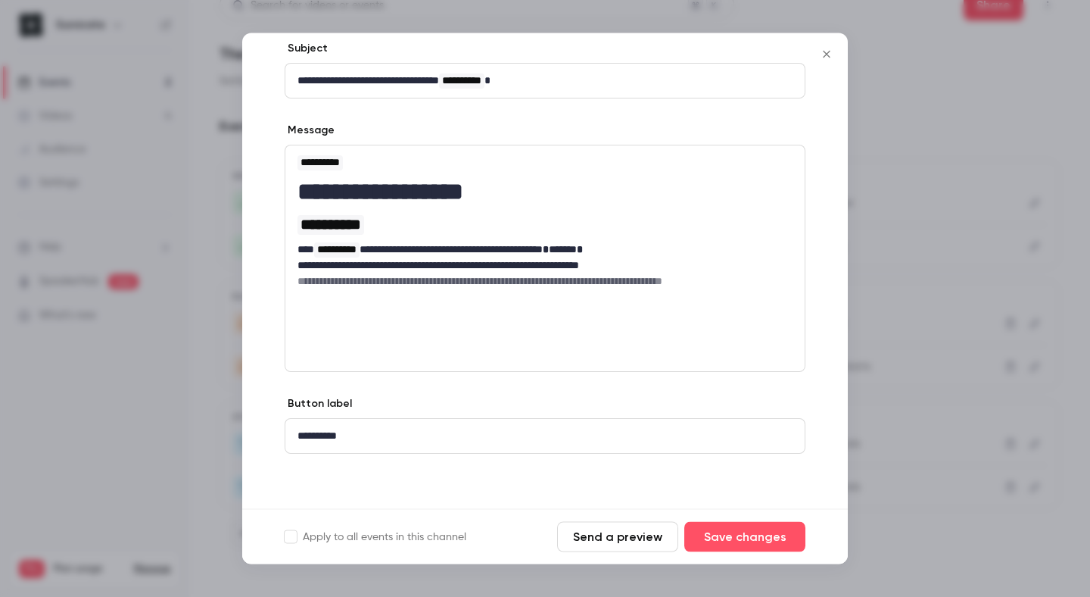
scroll to position [0, 0]
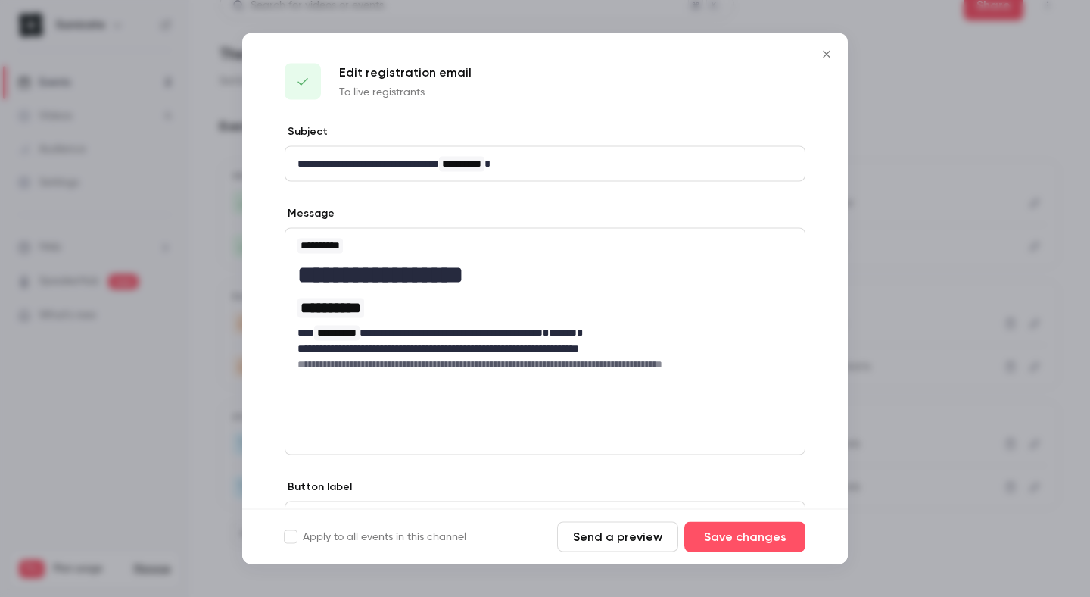
click at [829, 54] on icon "Close" at bounding box center [827, 54] width 18 height 12
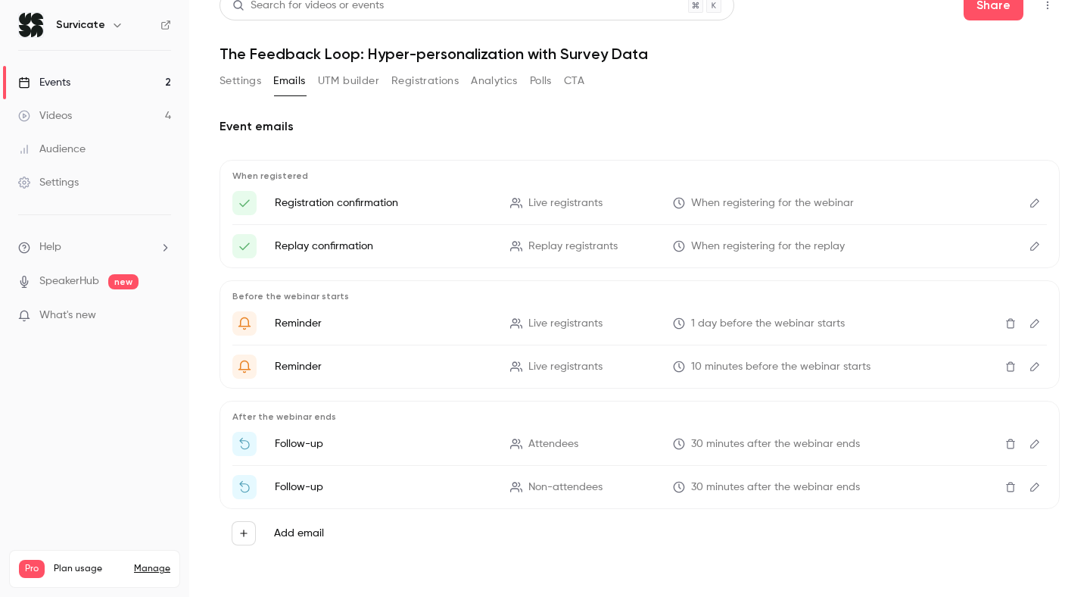
click at [501, 85] on button "Analytics" at bounding box center [494, 81] width 47 height 24
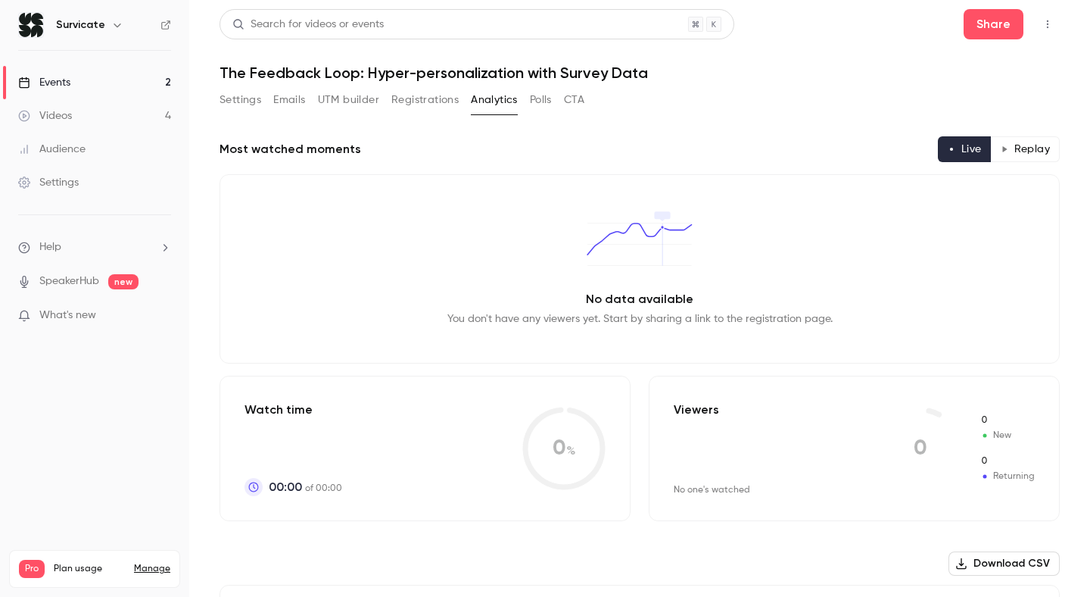
click at [538, 97] on button "Polls" at bounding box center [541, 100] width 22 height 24
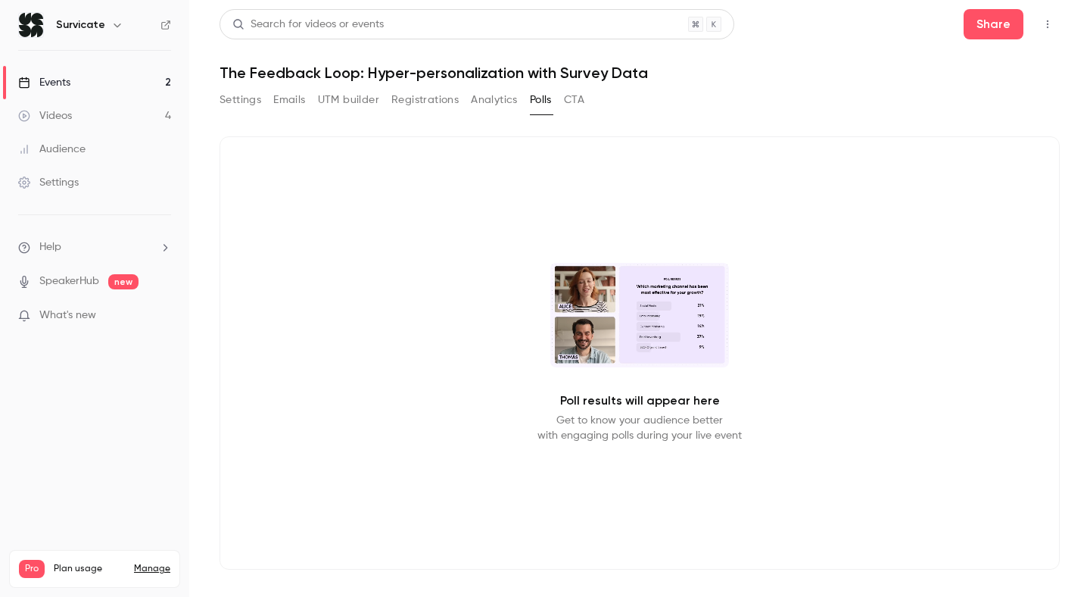
click at [578, 98] on button "CTA" at bounding box center [574, 100] width 20 height 24
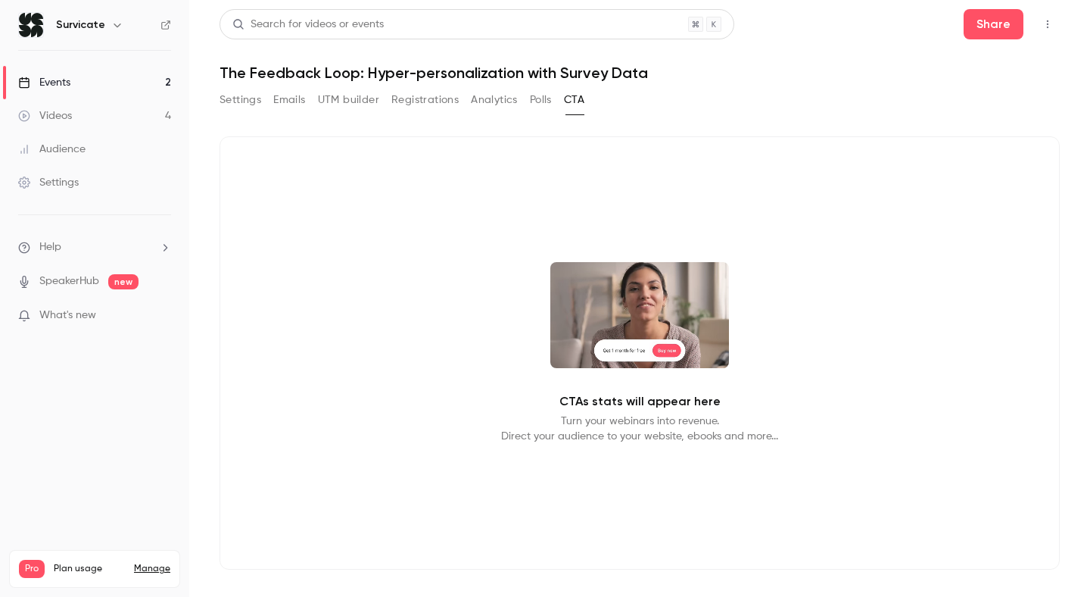
click at [252, 98] on button "Settings" at bounding box center [241, 100] width 42 height 24
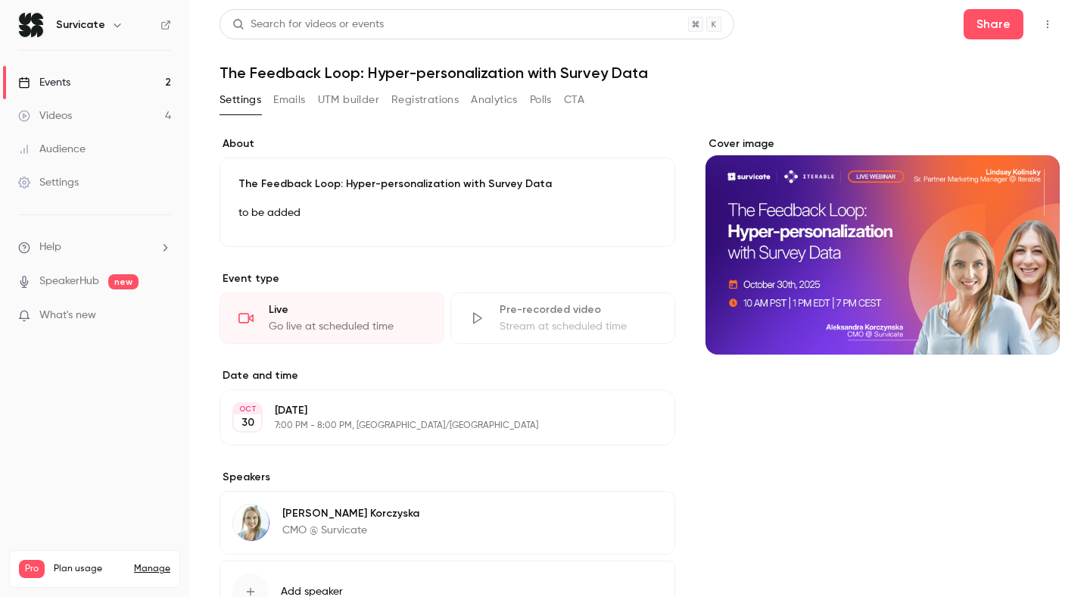
click at [82, 132] on link "Videos 4" at bounding box center [94, 115] width 189 height 33
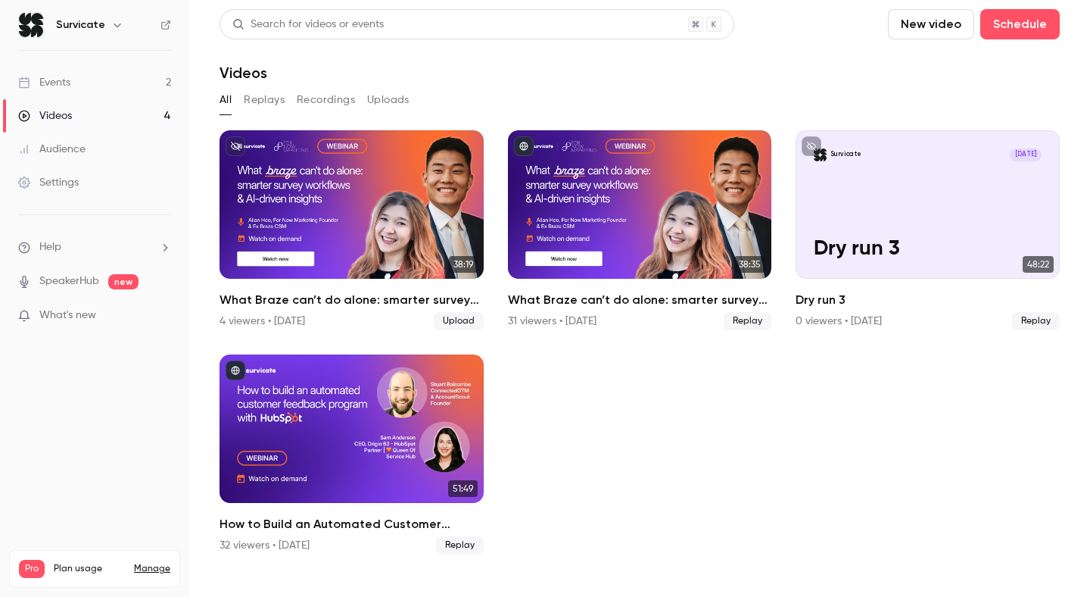
click at [83, 149] on div "Audience" at bounding box center [51, 149] width 67 height 15
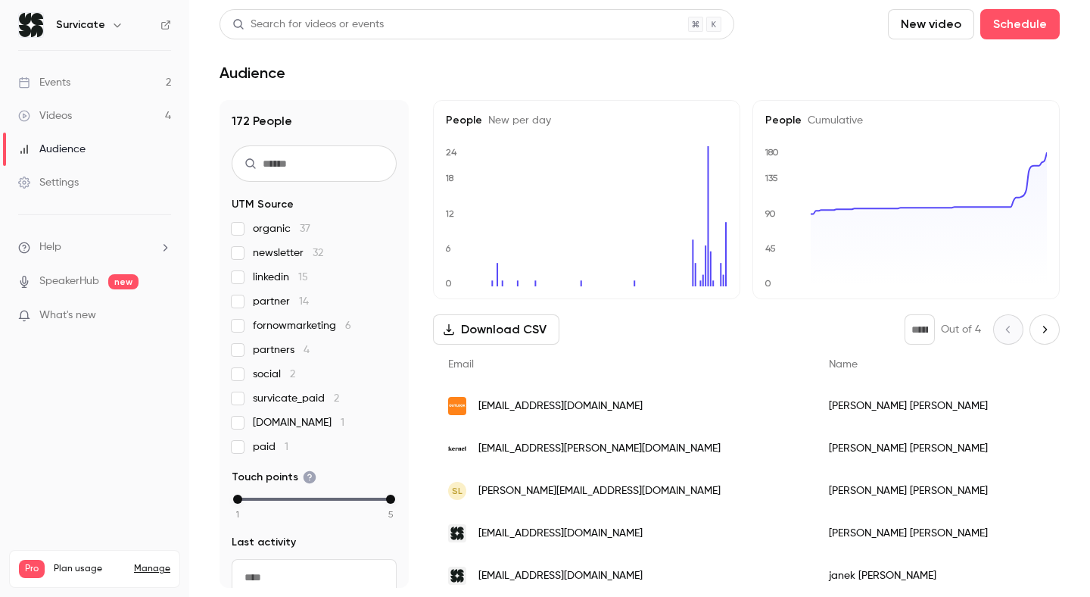
click at [78, 177] on div "Settings" at bounding box center [48, 182] width 61 height 15
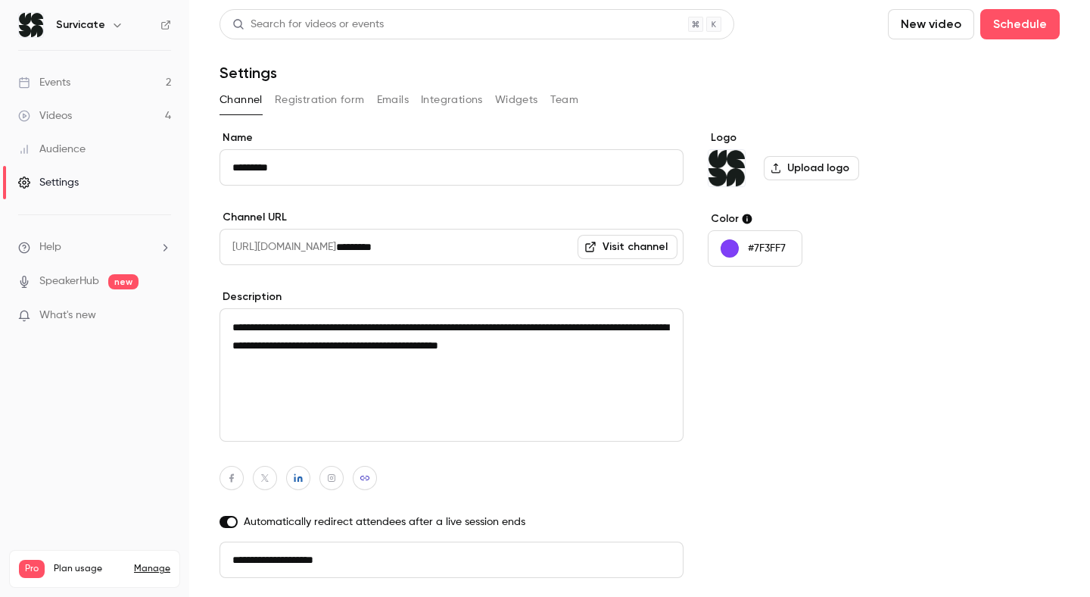
click at [338, 102] on button "Registration form" at bounding box center [320, 100] width 90 height 24
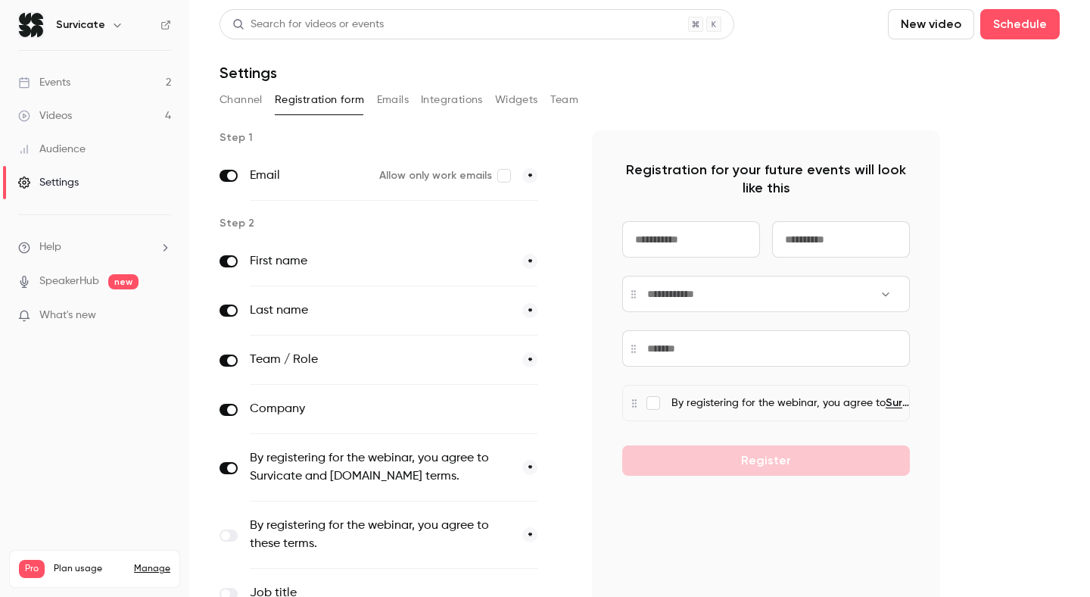
click at [383, 108] on button "Emails" at bounding box center [393, 100] width 32 height 24
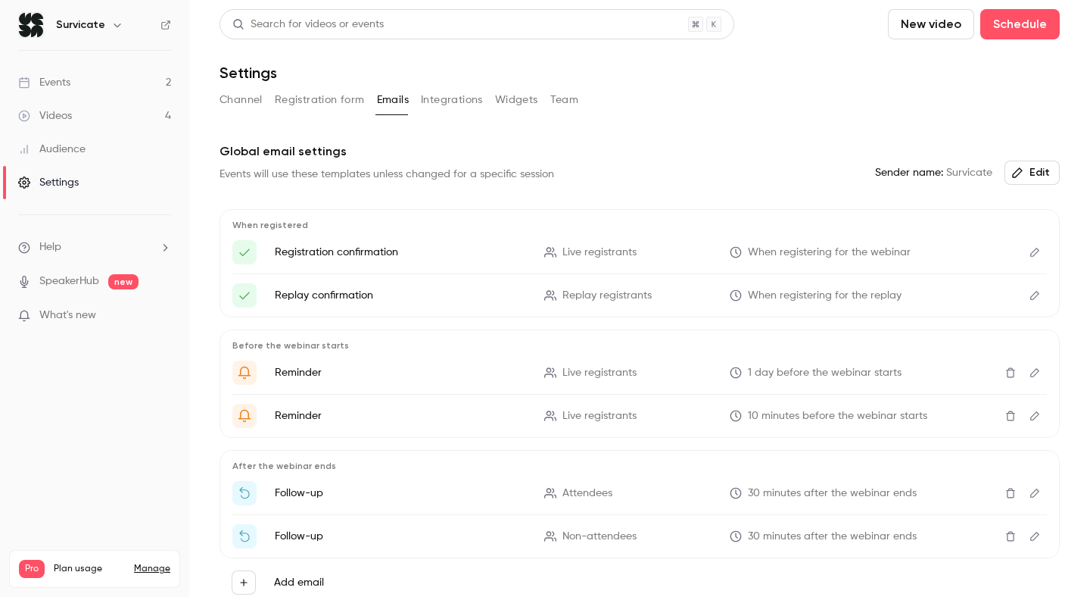
click at [114, 94] on link "Events 2" at bounding box center [94, 82] width 189 height 33
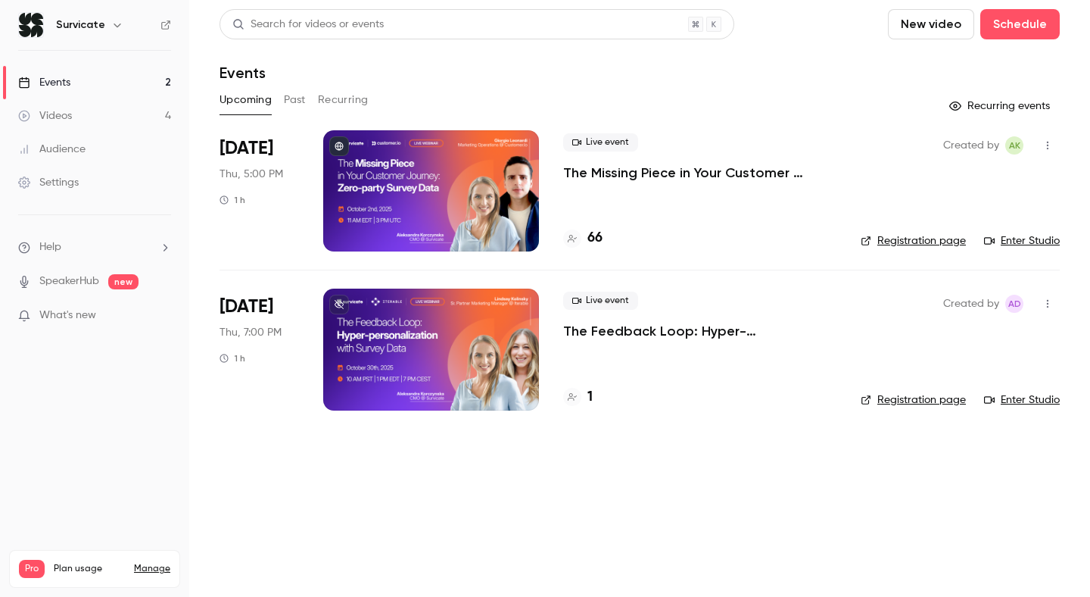
click at [660, 332] on p "The Feedback Loop: Hyper-personalization with Survey Data" at bounding box center [699, 331] width 273 height 18
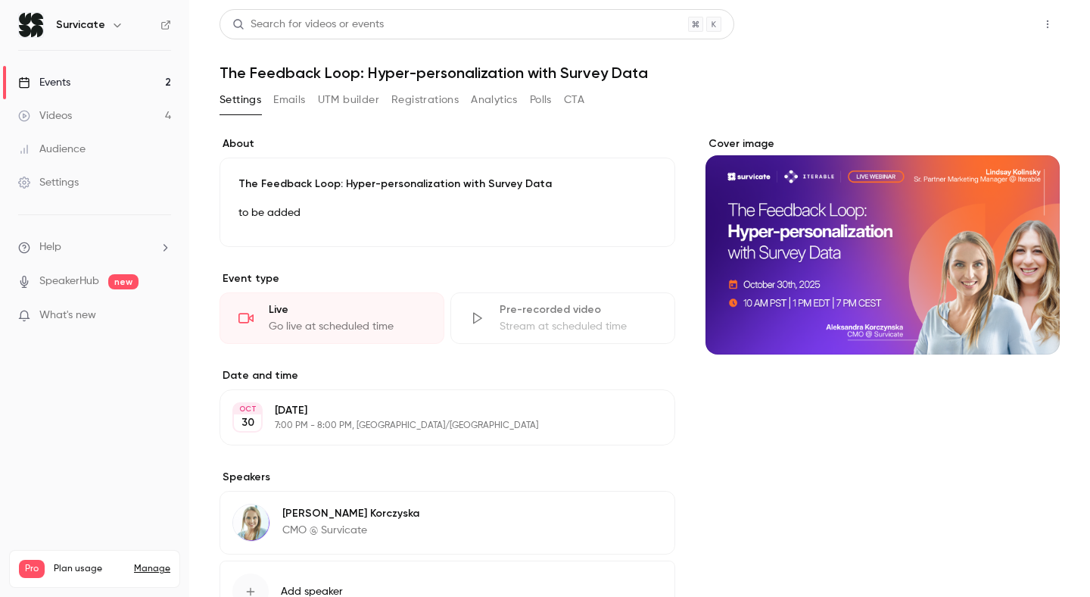
click at [1007, 23] on button "Share" at bounding box center [994, 24] width 60 height 30
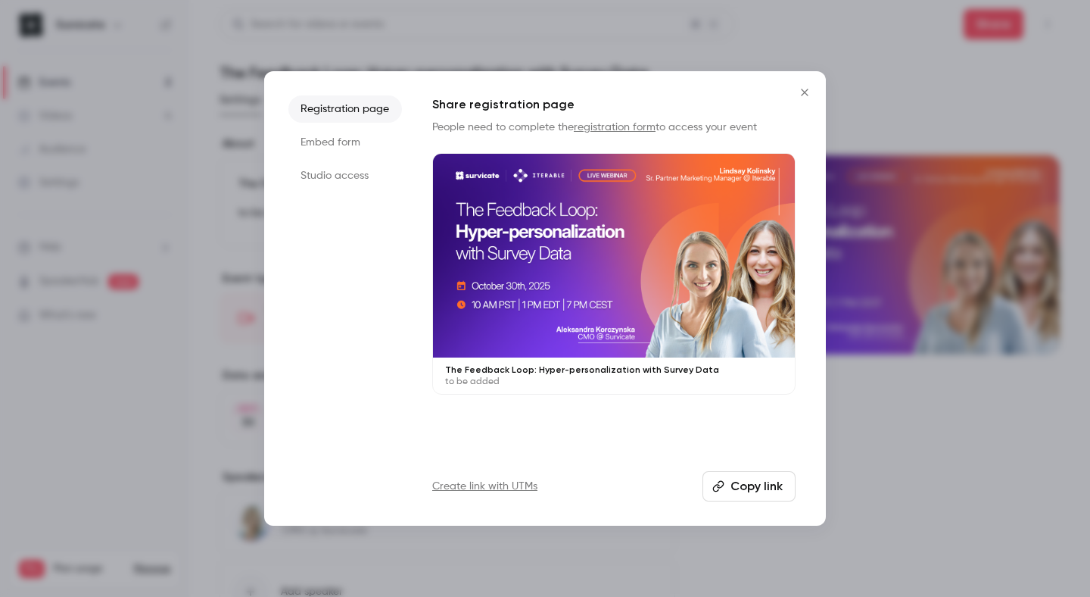
click at [345, 133] on li "Embed form" at bounding box center [345, 142] width 114 height 27
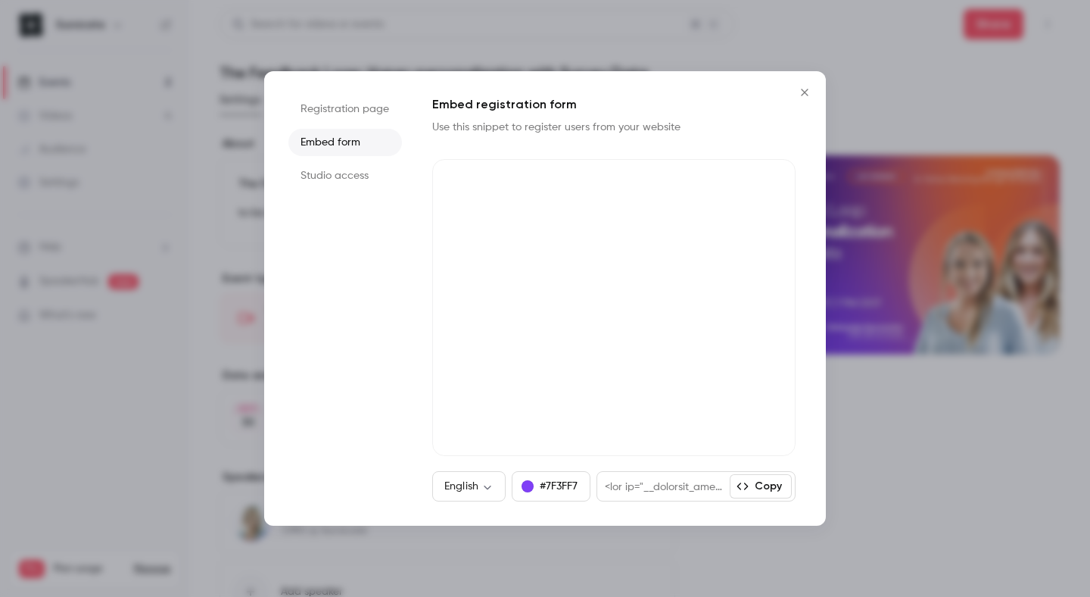
click at [377, 114] on li "Registration page" at bounding box center [345, 108] width 114 height 27
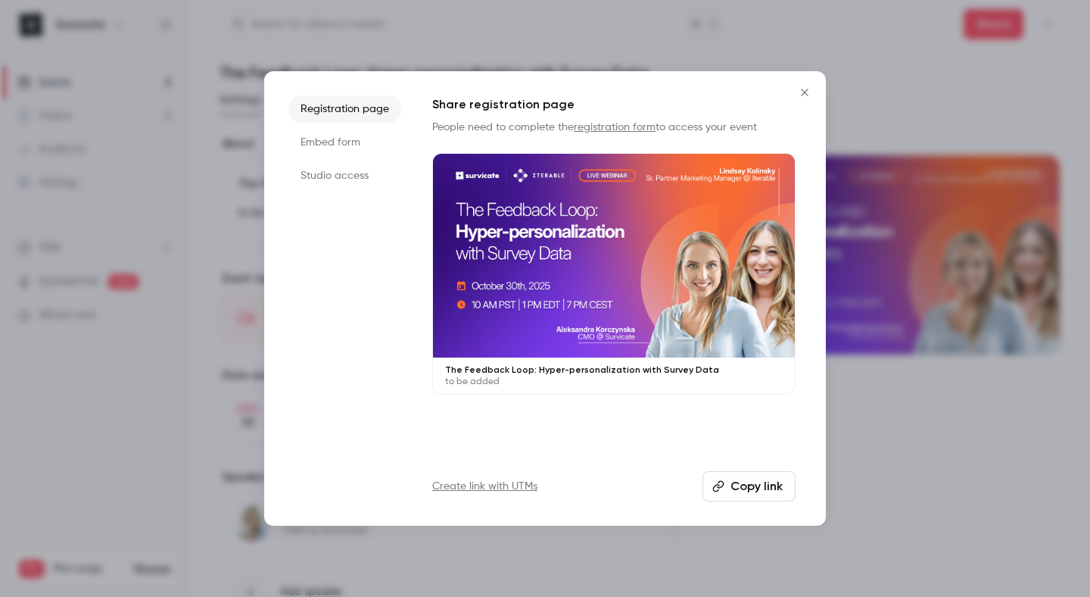
click at [368, 144] on li "Embed form" at bounding box center [345, 142] width 114 height 27
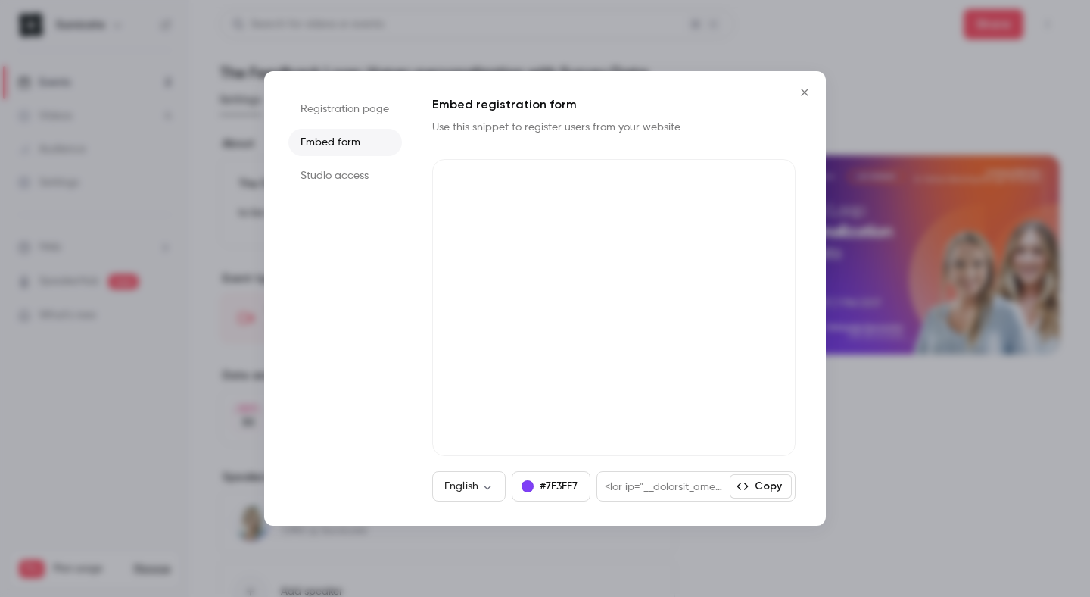
click at [359, 184] on li "Studio access" at bounding box center [345, 175] width 114 height 27
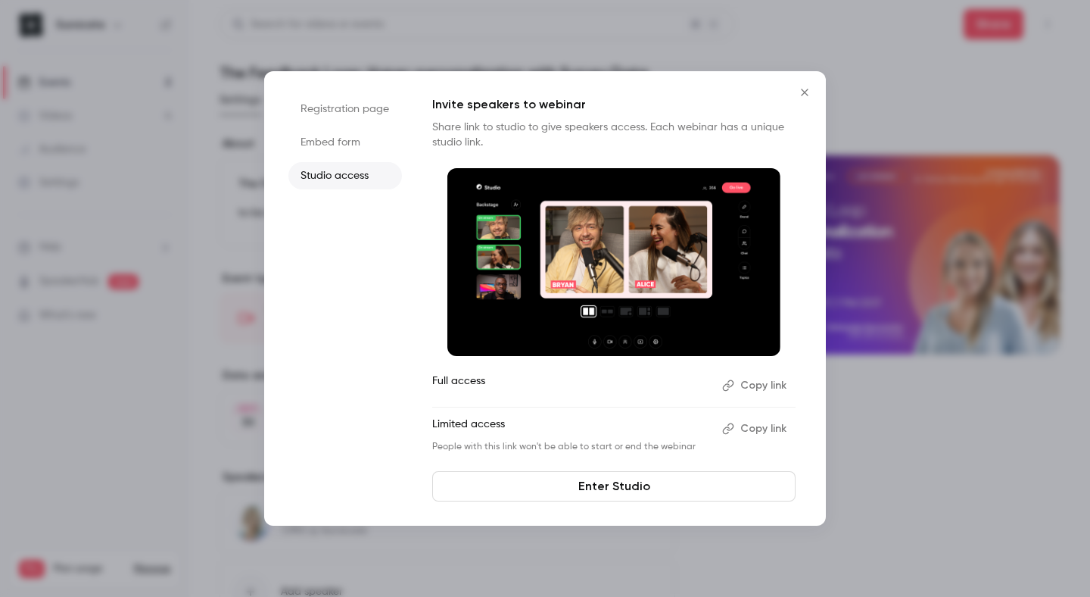
click at [362, 150] on li "Embed form" at bounding box center [345, 142] width 114 height 27
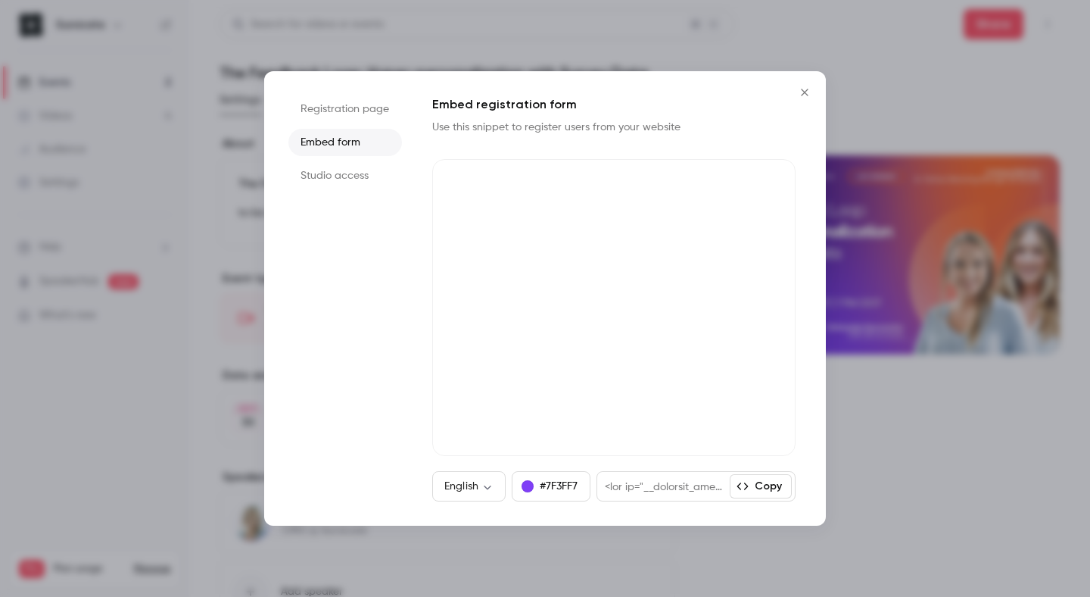
click at [754, 484] on button "Copy" at bounding box center [761, 486] width 62 height 24
click at [493, 491] on body "**********" at bounding box center [545, 298] width 1090 height 597
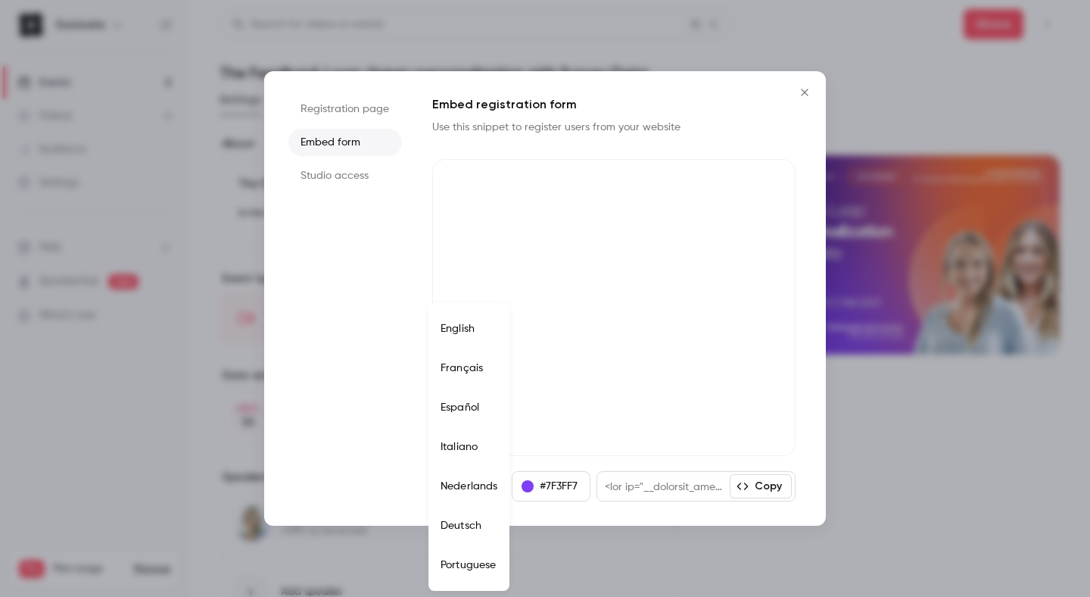
click at [377, 430] on div at bounding box center [545, 298] width 1090 height 597
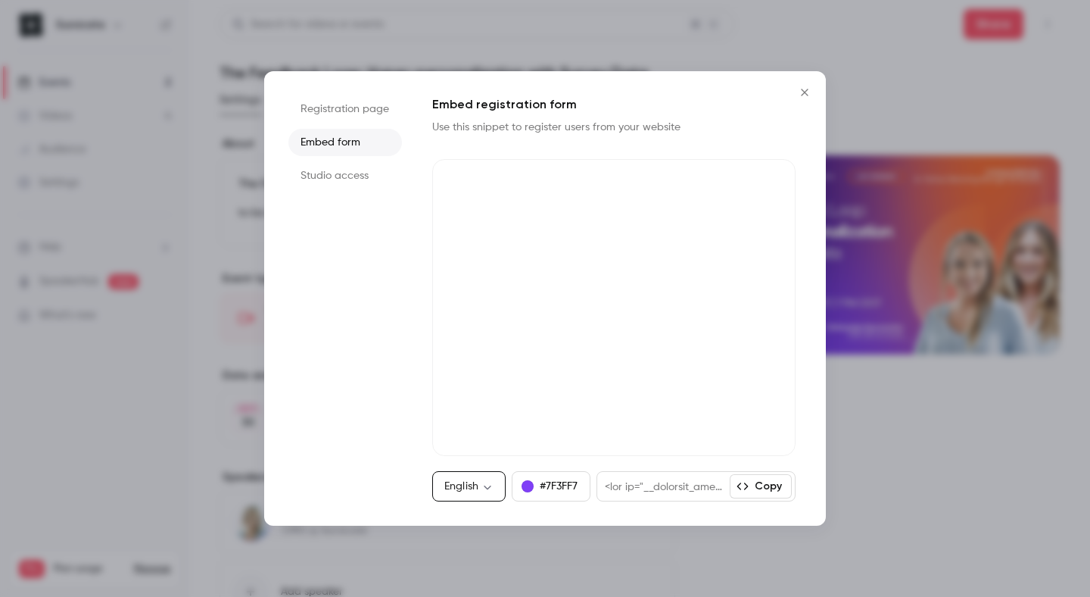
click at [681, 483] on div at bounding box center [663, 486] width 133 height 29
click at [677, 485] on div at bounding box center [663, 486] width 133 height 29
click at [741, 490] on icon "button" at bounding box center [743, 486] width 12 height 12
click at [678, 491] on div at bounding box center [657, 486] width 120 height 29
click at [803, 99] on button "Close" at bounding box center [805, 92] width 30 height 30
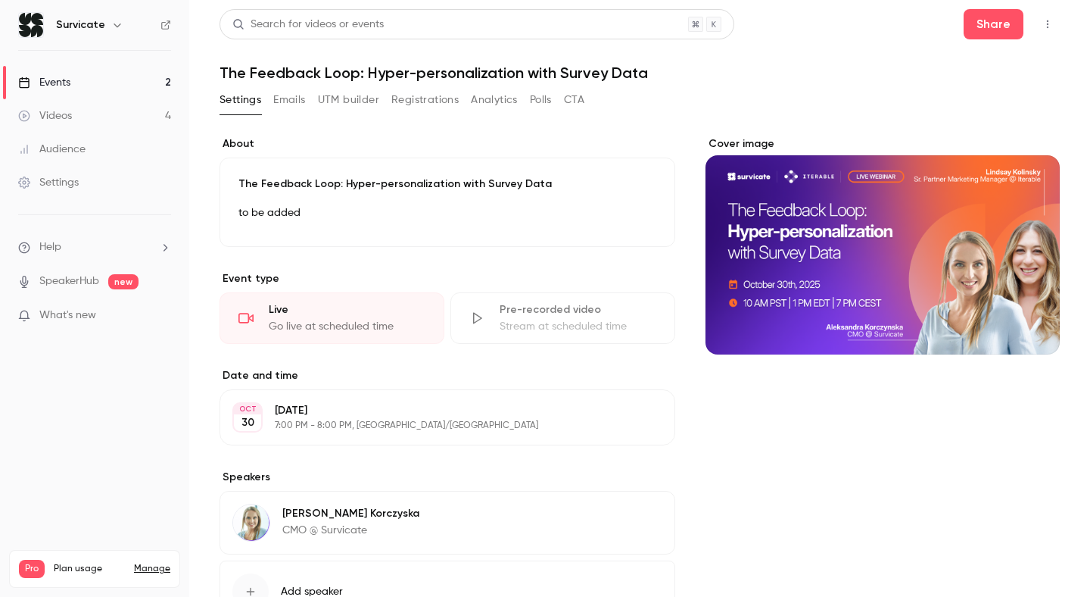
click at [552, 136] on label "About" at bounding box center [448, 143] width 456 height 15
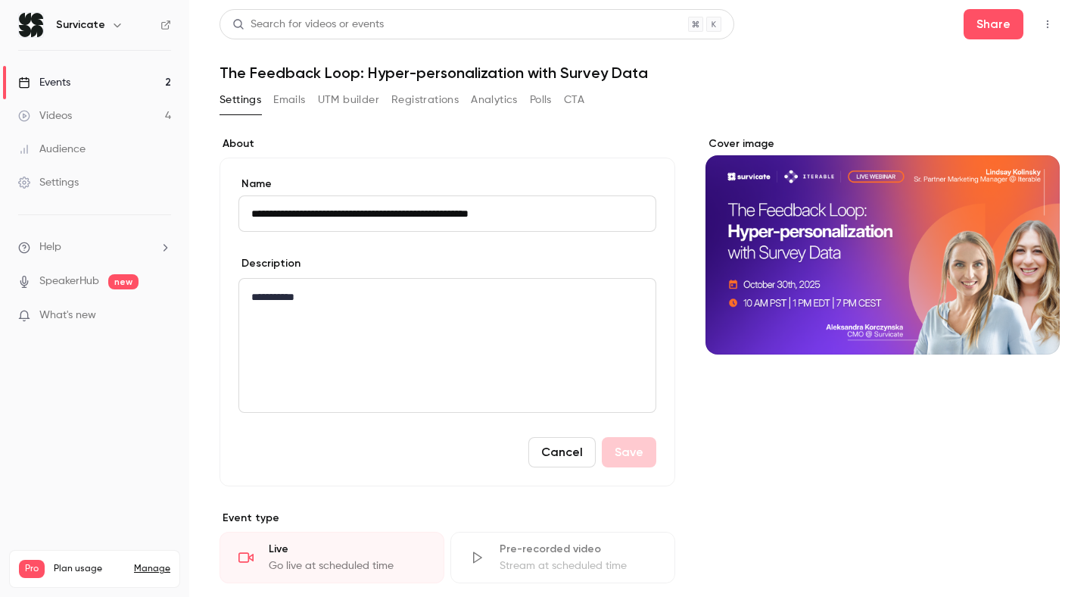
click at [298, 98] on button "Emails" at bounding box center [289, 100] width 32 height 24
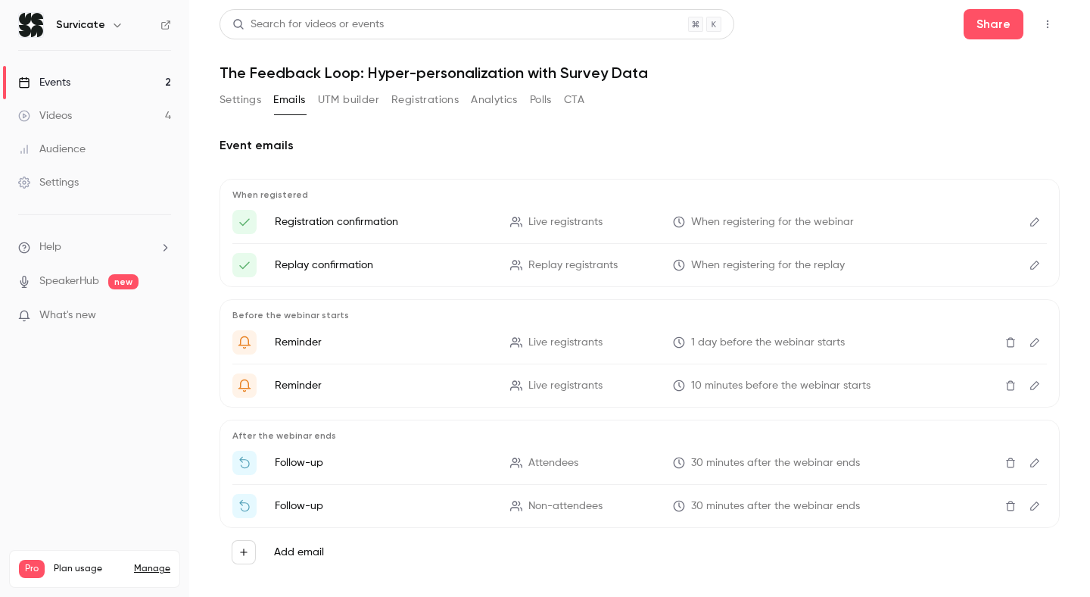
click at [362, 91] on button "UTM builder" at bounding box center [348, 100] width 61 height 24
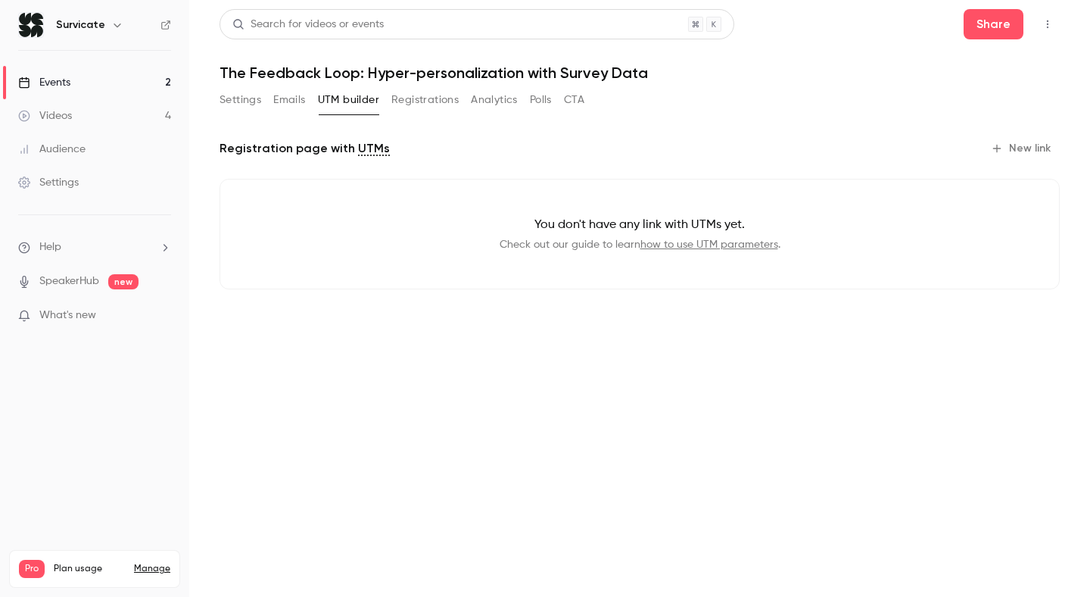
click at [416, 98] on button "Registrations" at bounding box center [424, 100] width 67 height 24
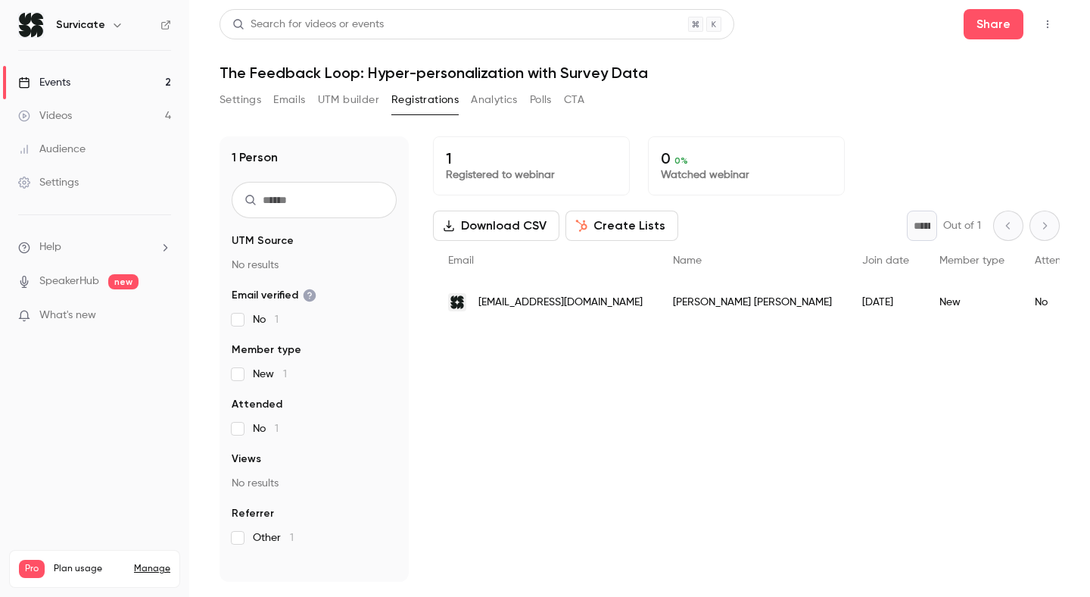
click at [257, 101] on button "Settings" at bounding box center [241, 100] width 42 height 24
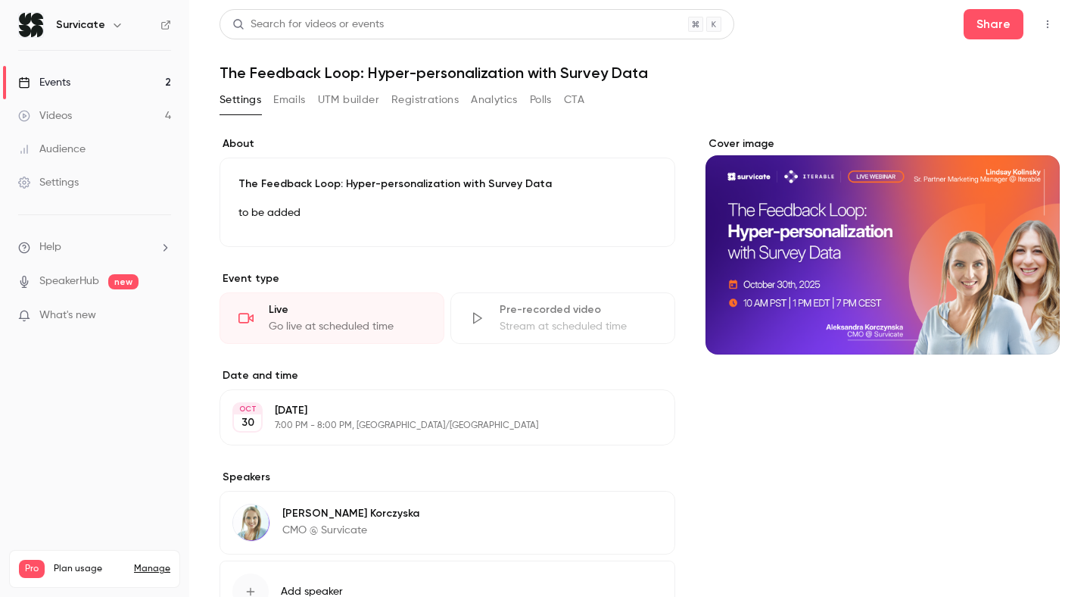
click at [122, 87] on link "Events 2" at bounding box center [94, 82] width 189 height 33
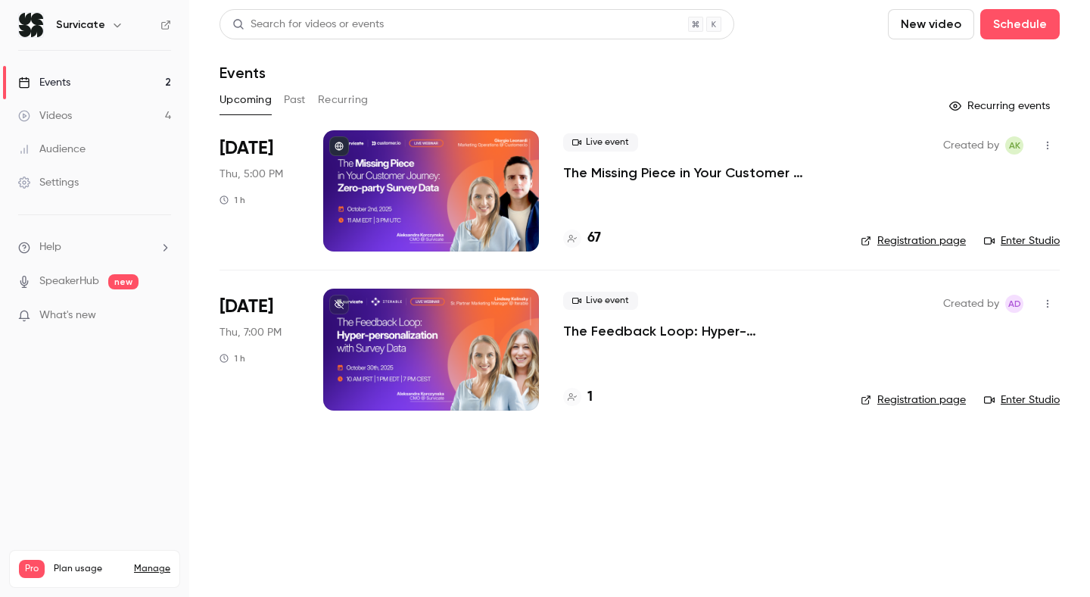
click at [594, 170] on p "The Missing Piece in Your Customer Journey: Zero-party Survey Data" at bounding box center [699, 173] width 273 height 18
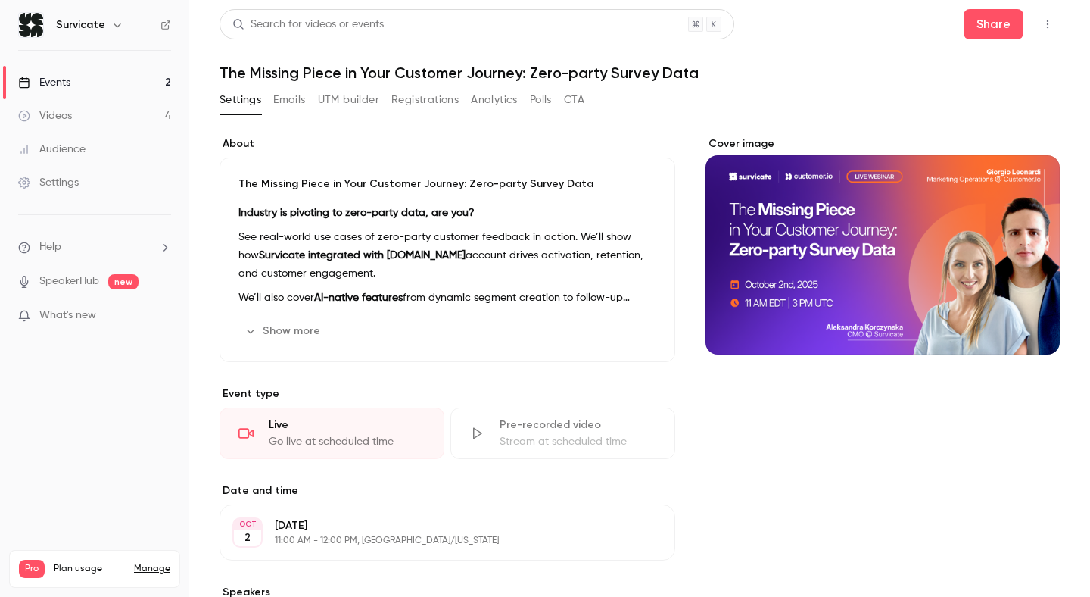
click at [292, 96] on button "Emails" at bounding box center [289, 100] width 32 height 24
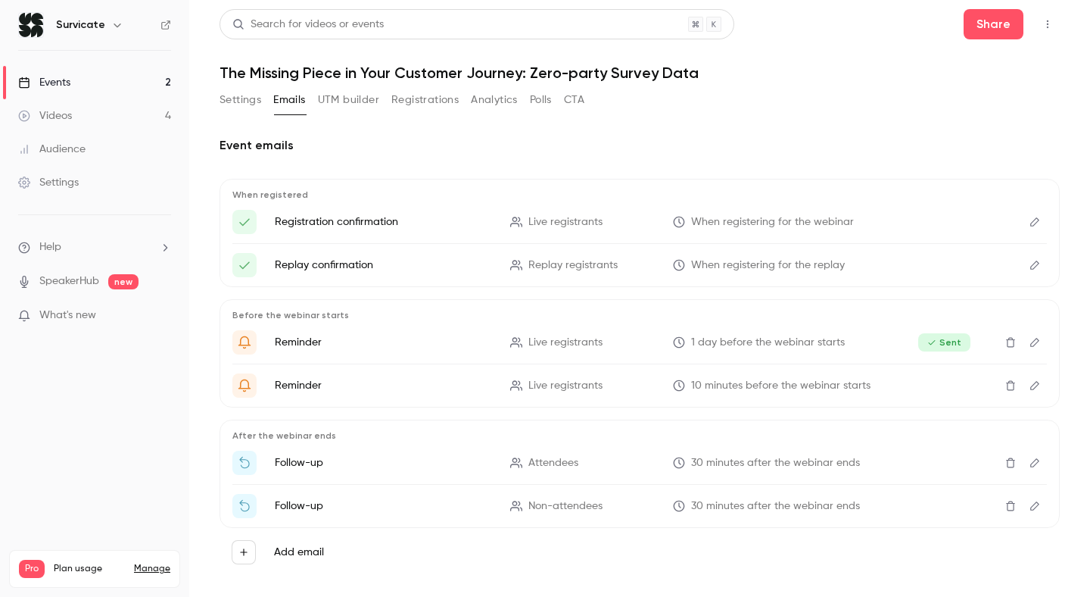
click at [239, 92] on button "Settings" at bounding box center [241, 100] width 42 height 24
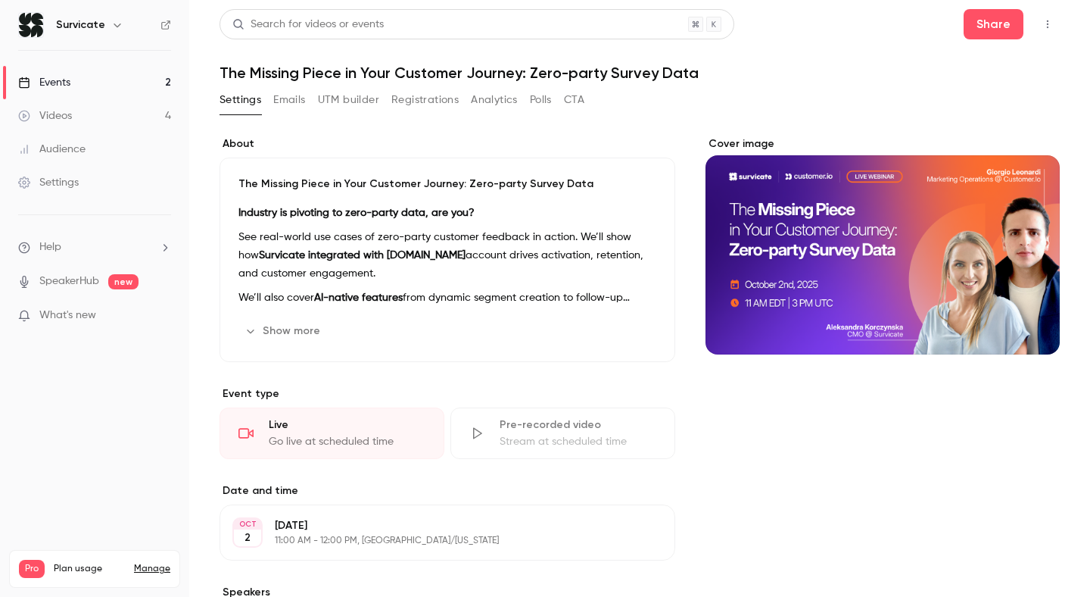
click at [58, 182] on div "Settings" at bounding box center [48, 182] width 61 height 15
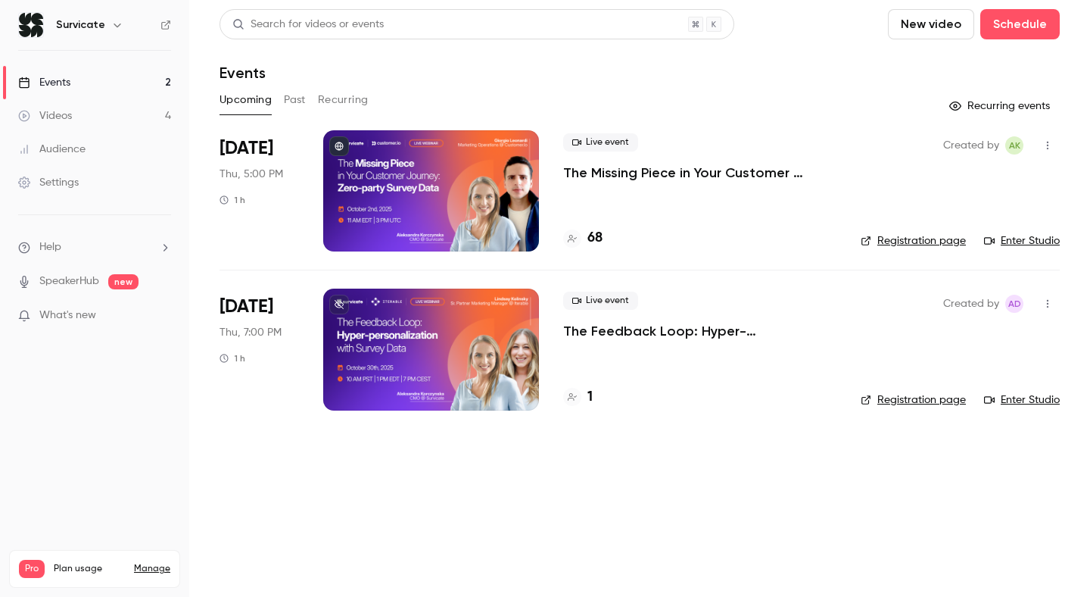
click at [1046, 141] on icon "button" at bounding box center [1048, 145] width 12 height 11
click at [841, 116] on div at bounding box center [545, 298] width 1090 height 597
click at [1049, 303] on icon "button" at bounding box center [1048, 303] width 12 height 11
click at [982, 332] on li "Share" at bounding box center [978, 342] width 164 height 39
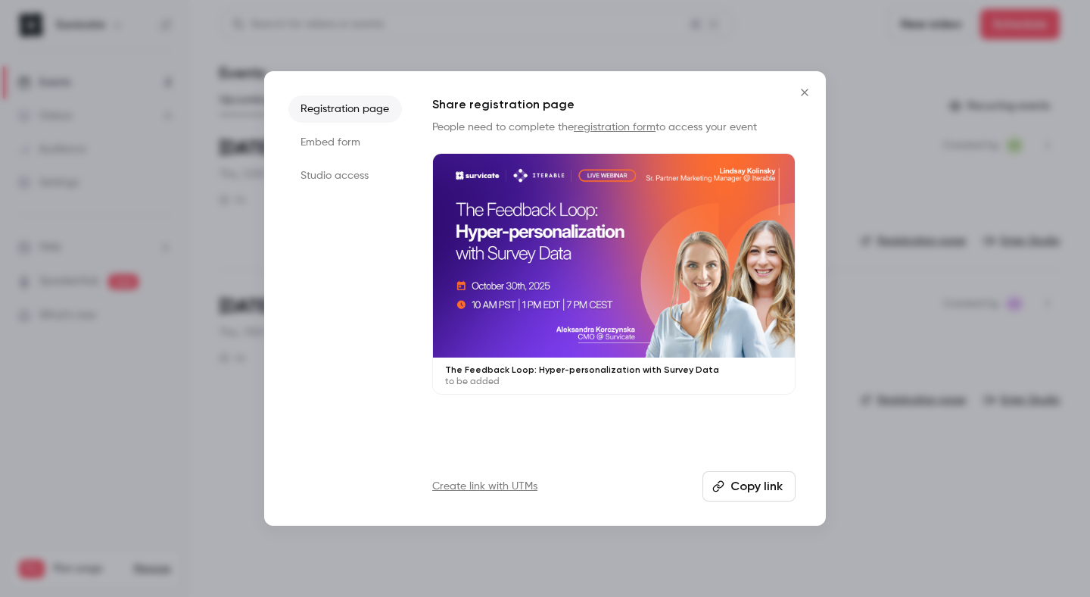
click at [338, 126] on ul "Registration page Embed form Studio access" at bounding box center [345, 298] width 114 height 406
click at [338, 136] on li "Embed form" at bounding box center [345, 142] width 114 height 27
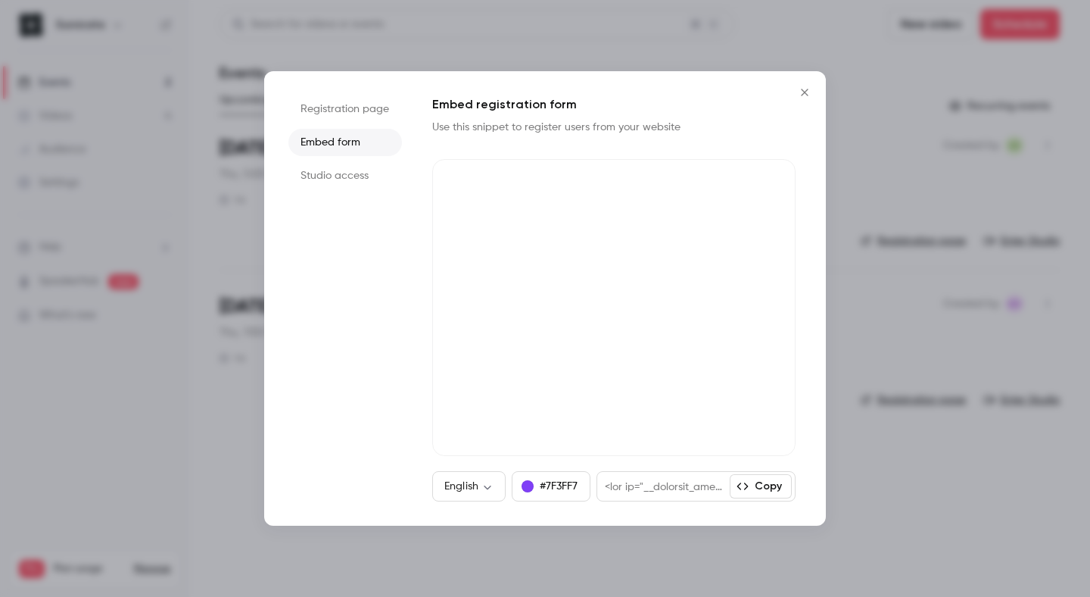
click at [360, 173] on li "Studio access" at bounding box center [345, 175] width 114 height 27
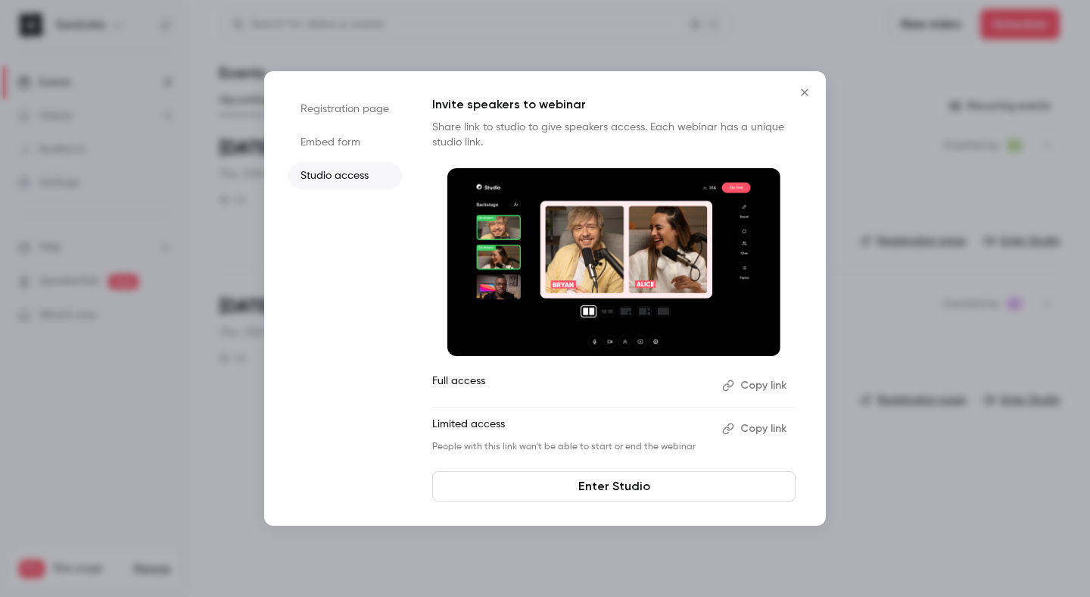
click at [351, 134] on li "Embed form" at bounding box center [345, 142] width 114 height 27
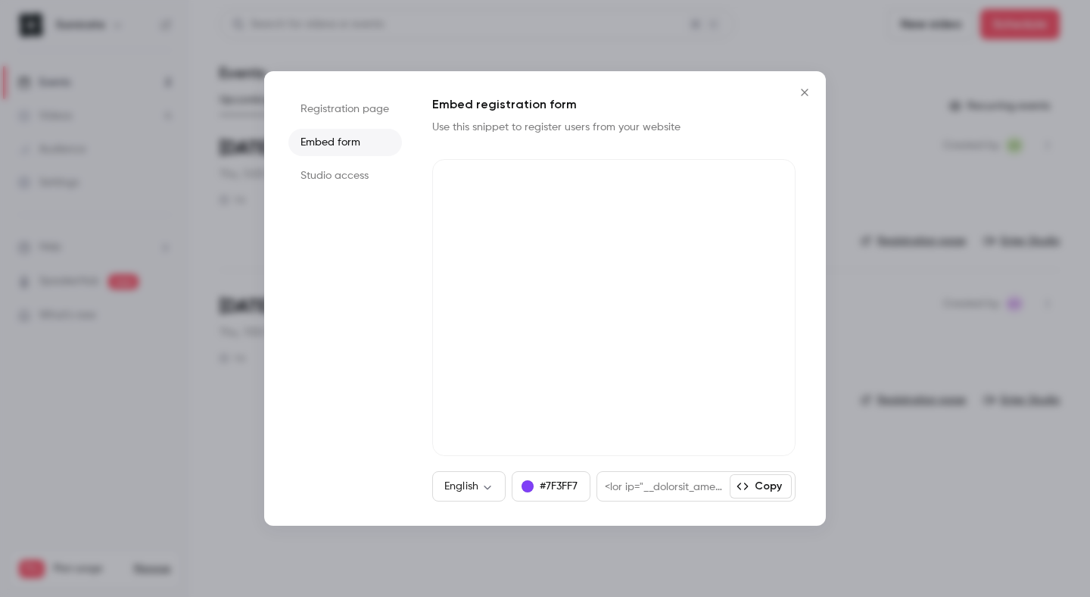
click at [807, 94] on icon "Close" at bounding box center [805, 92] width 18 height 12
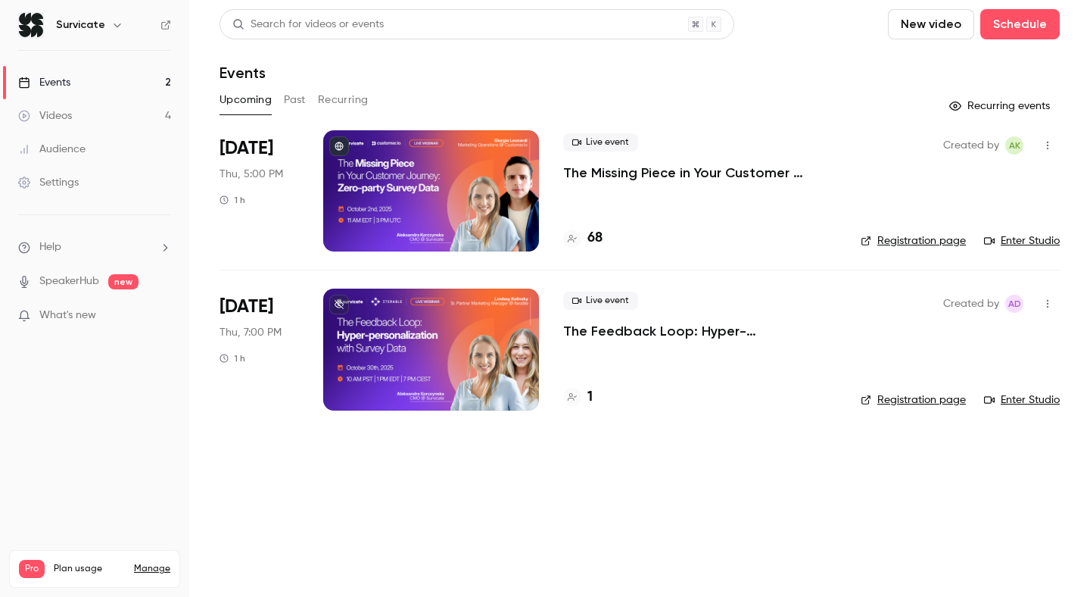
click at [673, 323] on p "The Feedback Loop: Hyper-personalization with Survey Data" at bounding box center [699, 331] width 273 height 18
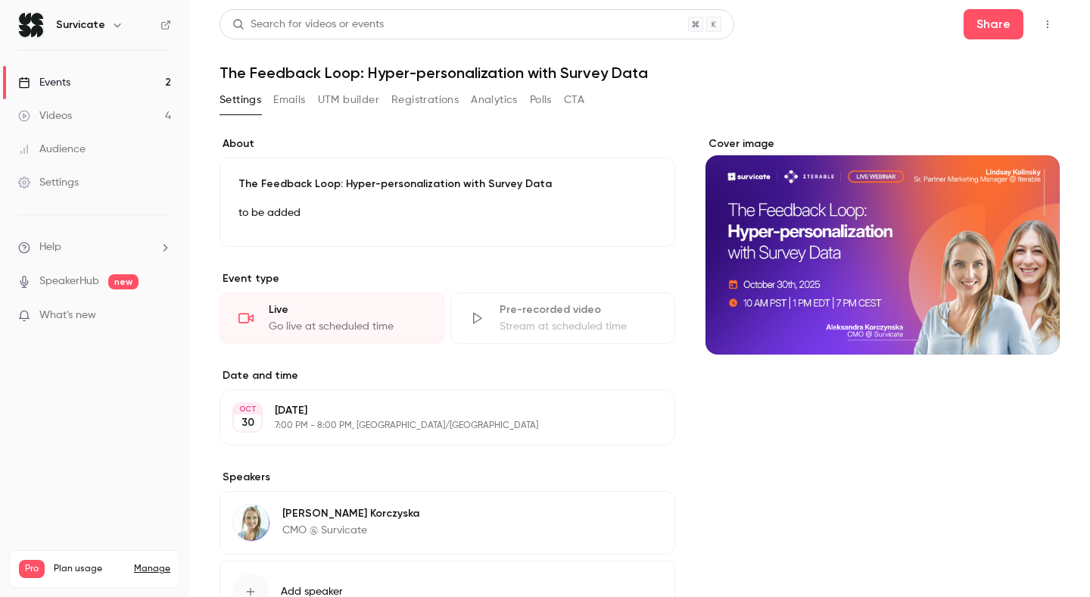
click at [419, 99] on button "Registrations" at bounding box center [424, 100] width 67 height 24
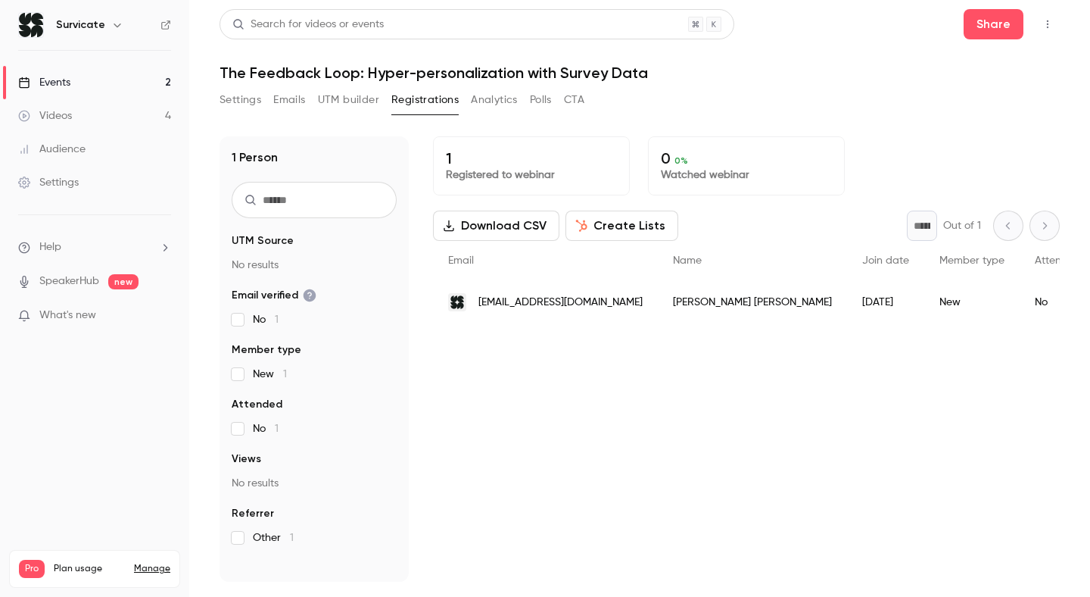
click at [242, 101] on button "Settings" at bounding box center [241, 100] width 42 height 24
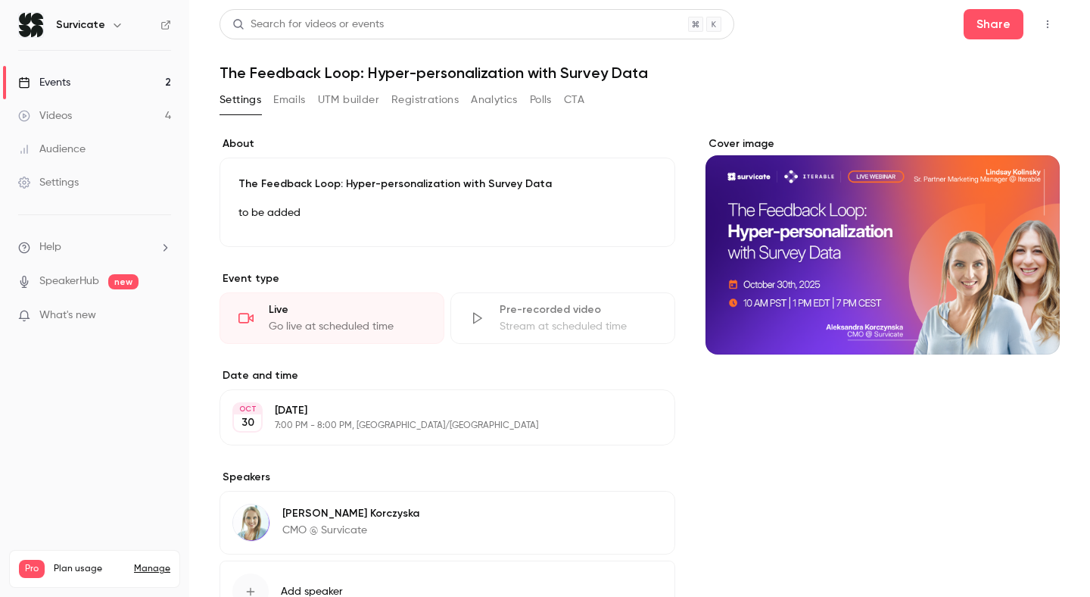
scroll to position [120, 0]
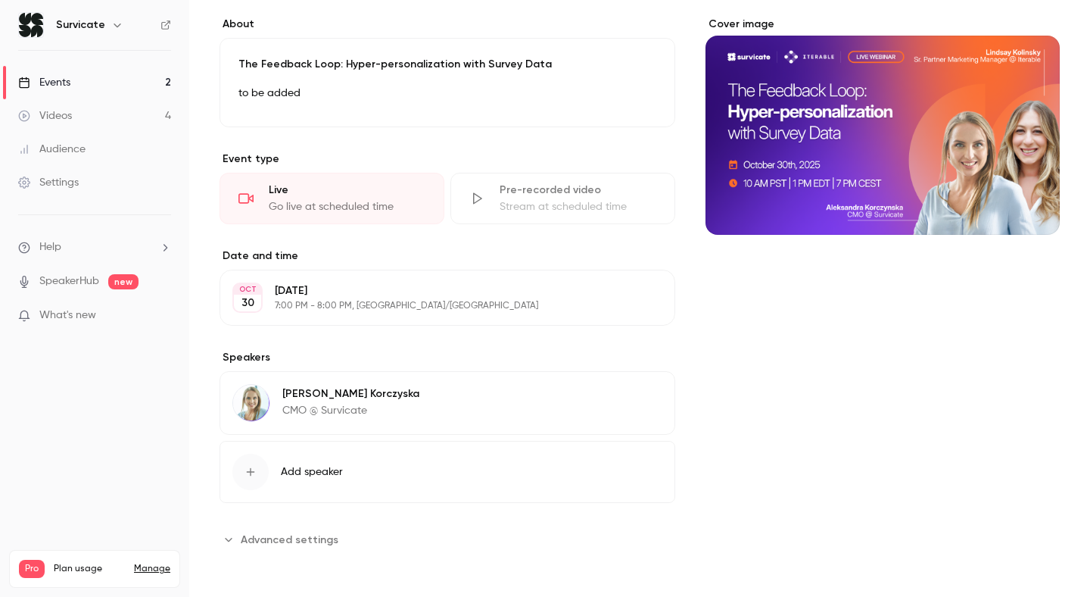
click at [244, 541] on span "Advanced settings" at bounding box center [290, 540] width 98 height 16
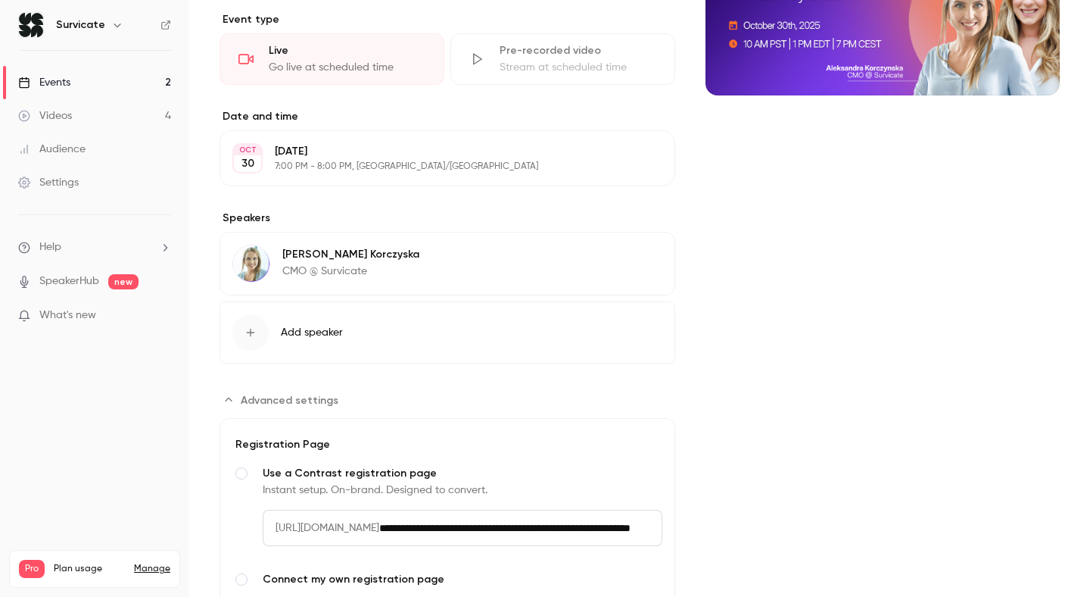
scroll to position [0, 0]
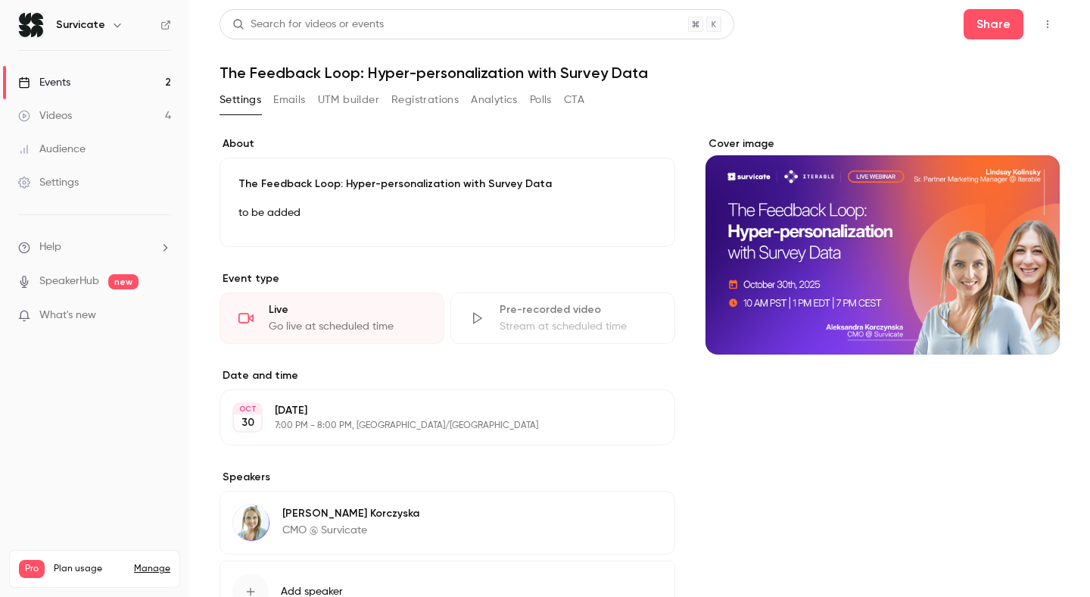
click at [616, 221] on icon "button" at bounding box center [615, 217] width 12 height 12
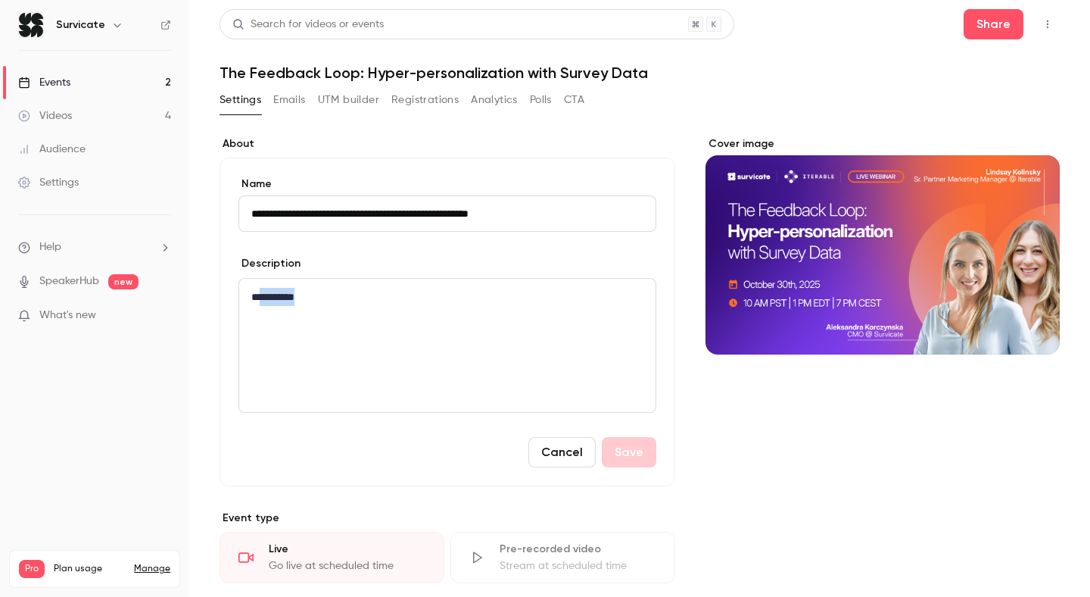
drag, startPoint x: 329, startPoint y: 300, endPoint x: 229, endPoint y: 298, distance: 100.7
click at [229, 299] on div "**********" at bounding box center [448, 321] width 456 height 329
paste div "editor"
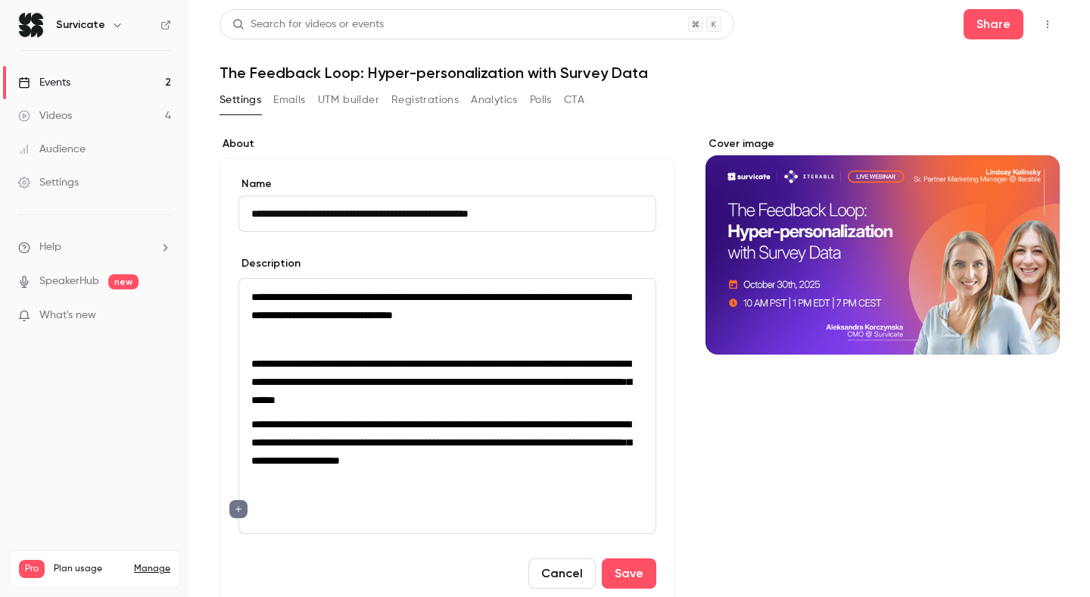
scroll to position [13, 0]
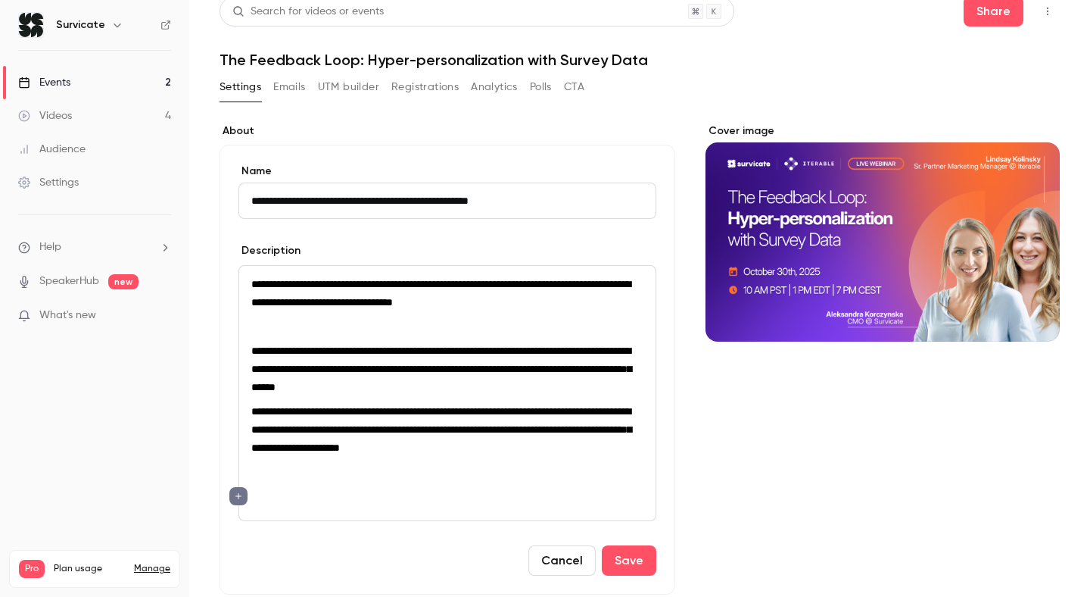
click at [318, 320] on p "editor" at bounding box center [447, 326] width 392 height 18
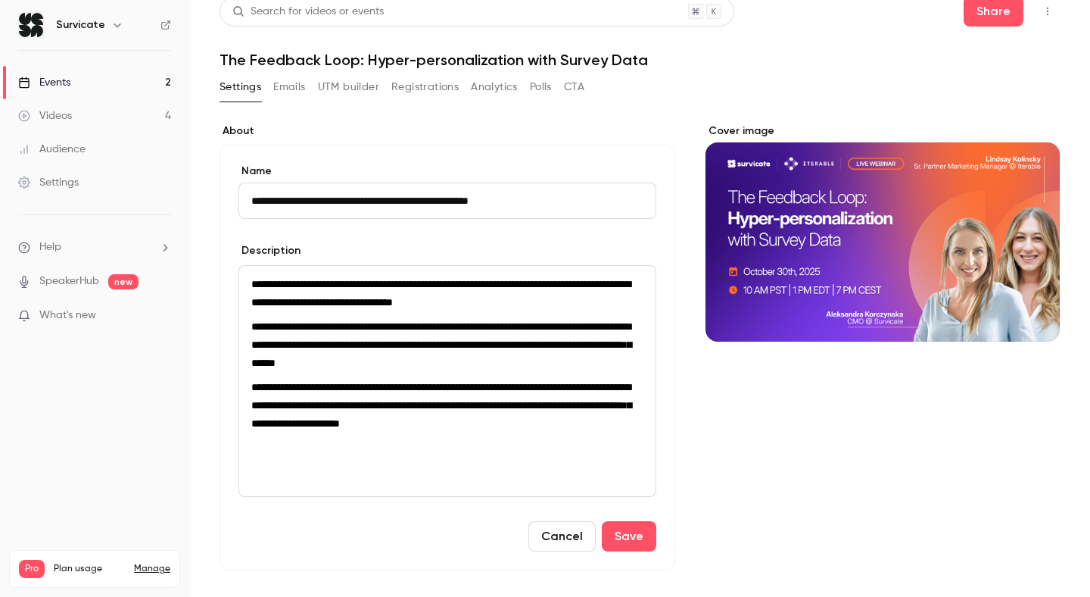
scroll to position [42, 0]
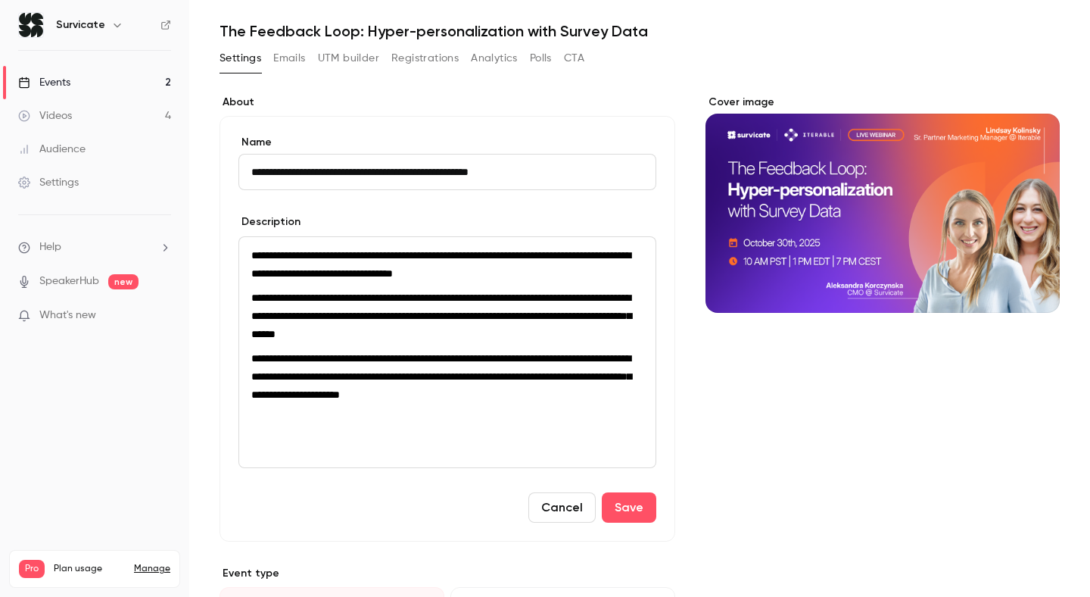
click at [430, 427] on p "editor" at bounding box center [447, 419] width 392 height 18
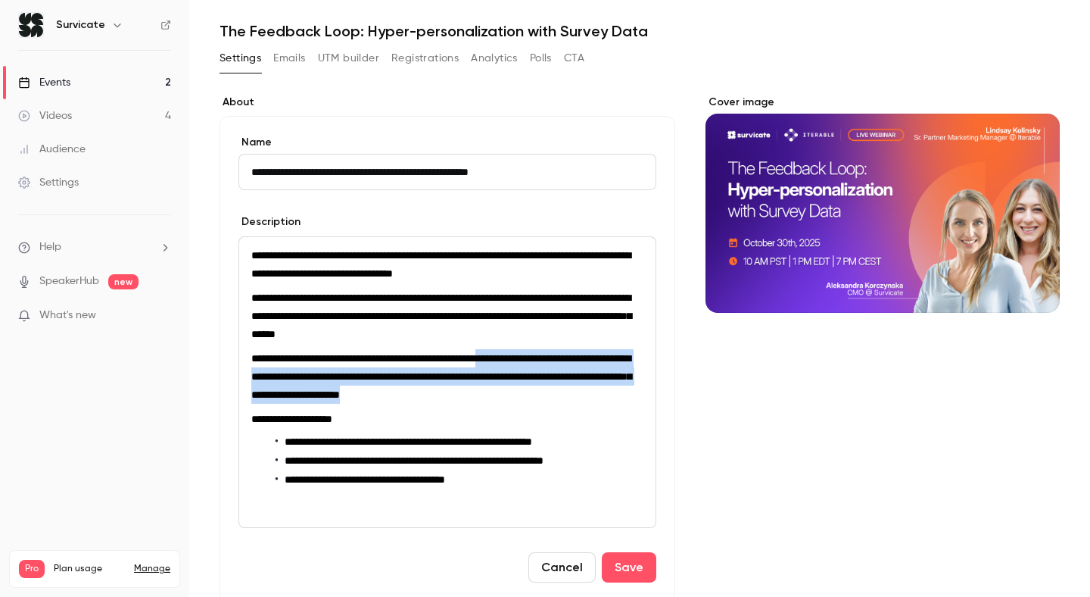
drag, startPoint x: 581, startPoint y: 395, endPoint x: 524, endPoint y: 358, distance: 67.4
click at [524, 358] on p "**********" at bounding box center [447, 376] width 392 height 55
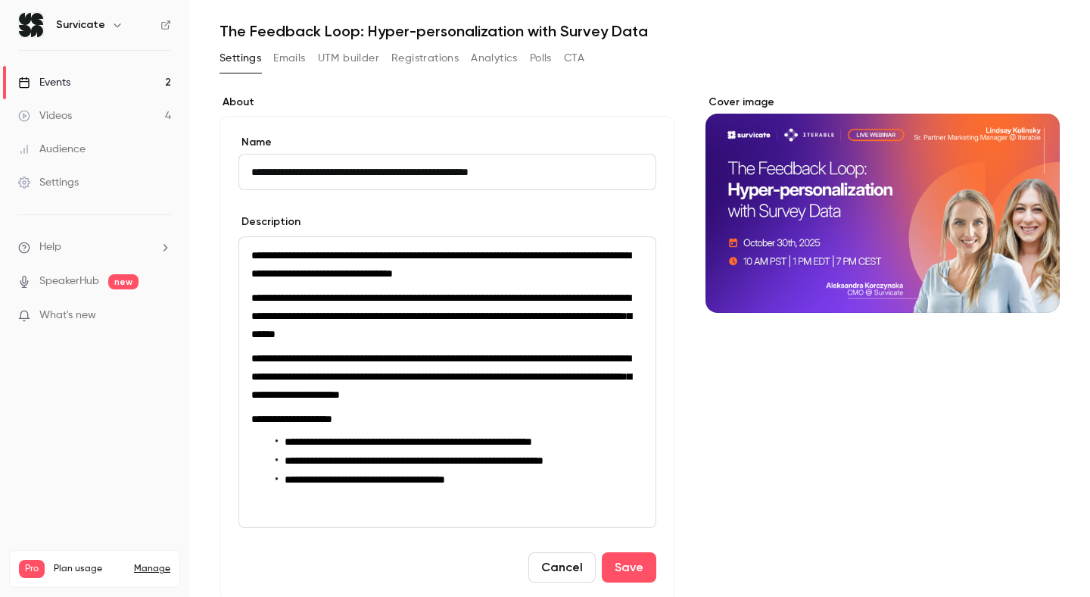
click at [524, 363] on span "**********" at bounding box center [441, 376] width 380 height 47
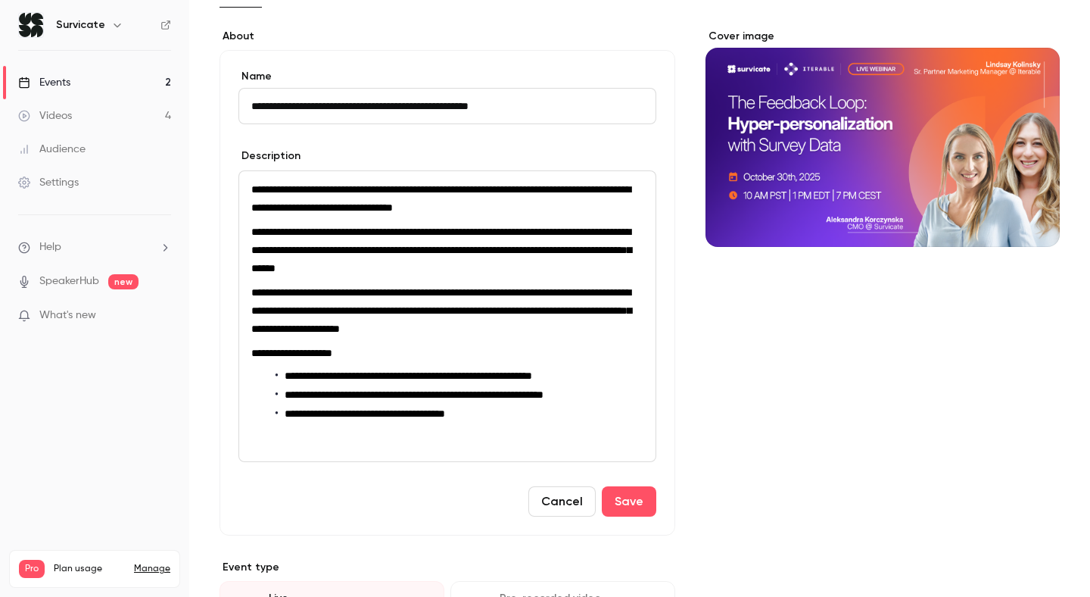
scroll to position [124, 0]
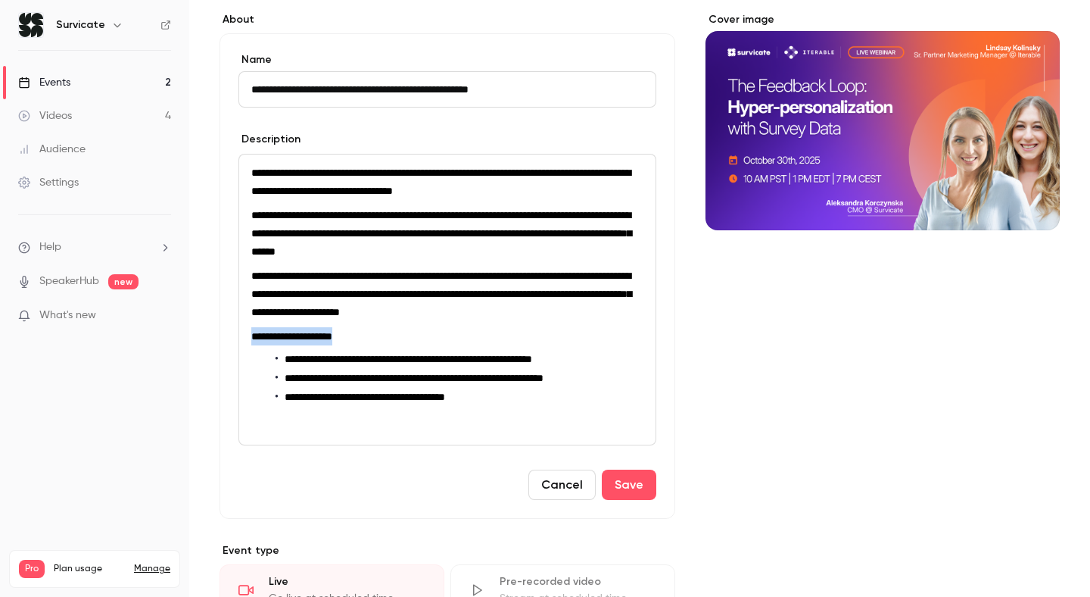
drag, startPoint x: 368, startPoint y: 333, endPoint x: 244, endPoint y: 337, distance: 124.2
click at [244, 337] on div "**********" at bounding box center [447, 299] width 416 height 290
click at [646, 486] on button "Save" at bounding box center [629, 484] width 55 height 30
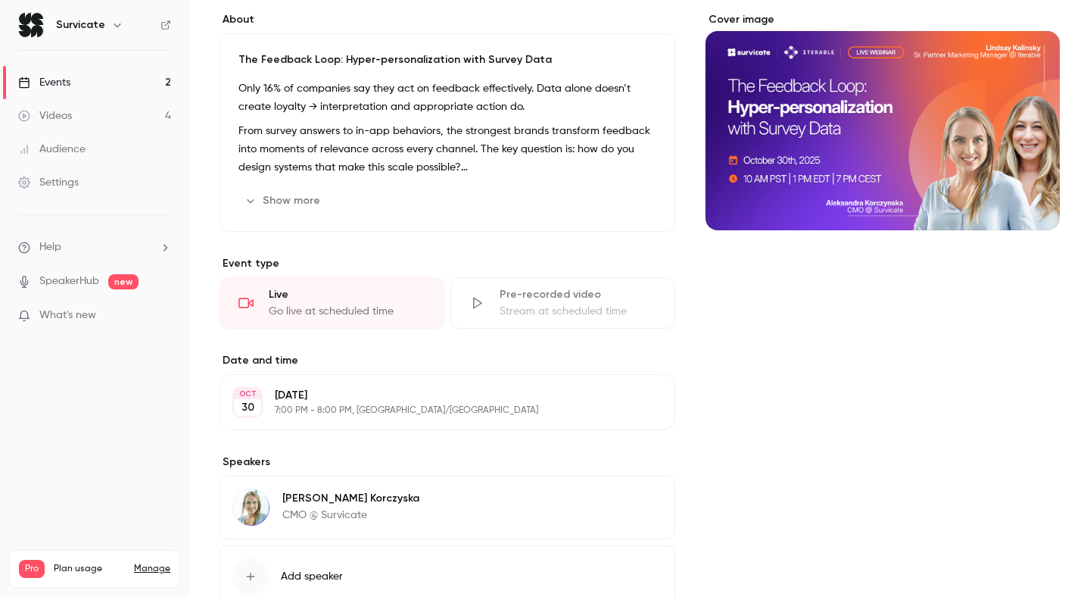
scroll to position [0, 0]
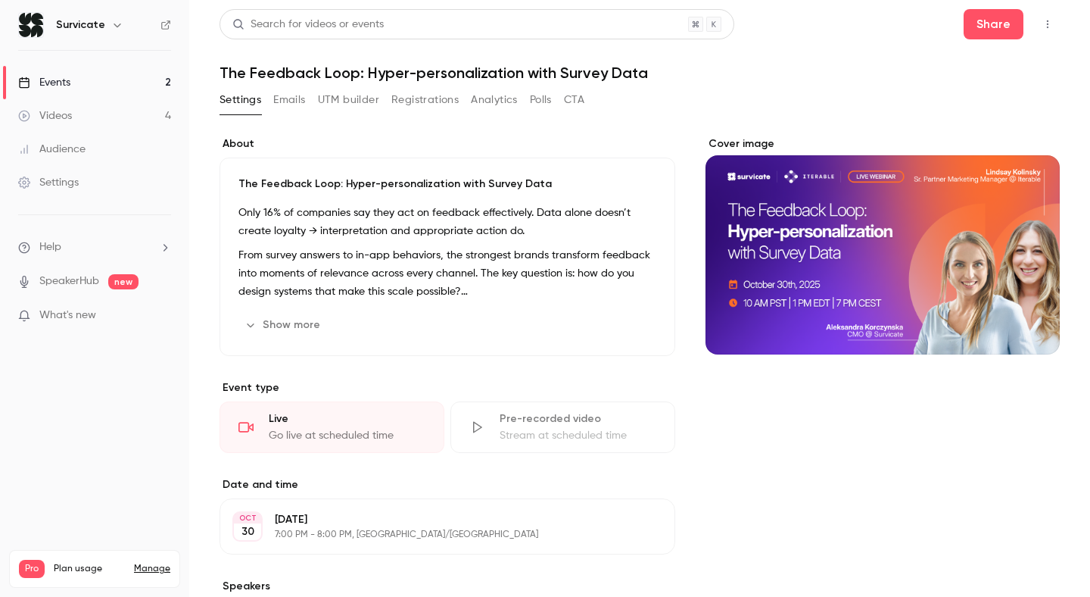
click at [302, 320] on button "Show more" at bounding box center [284, 325] width 91 height 24
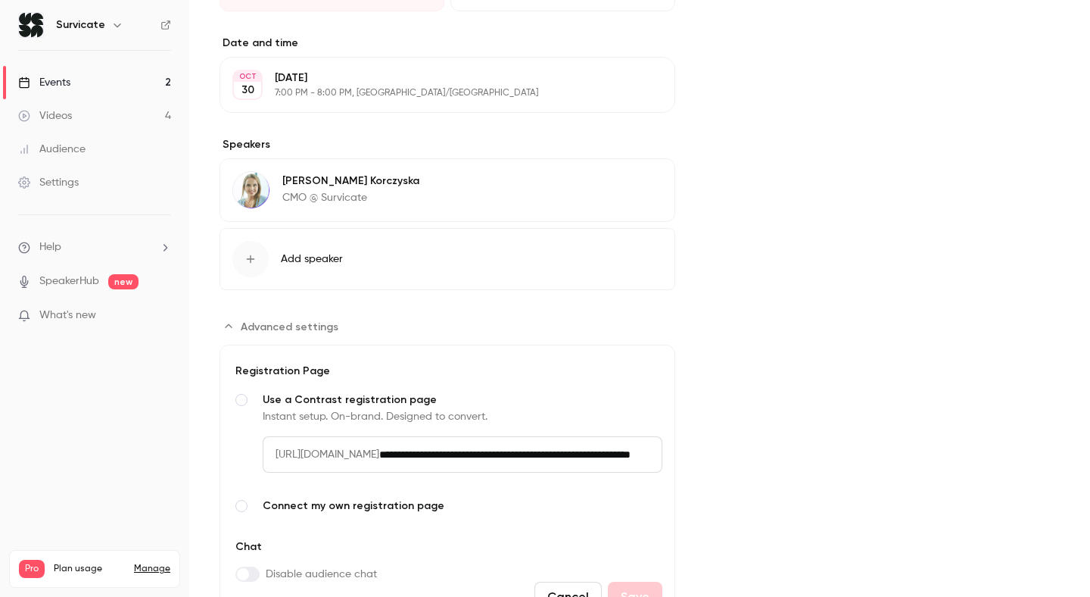
scroll to position [594, 0]
click at [310, 264] on span "Add speaker" at bounding box center [312, 257] width 62 height 15
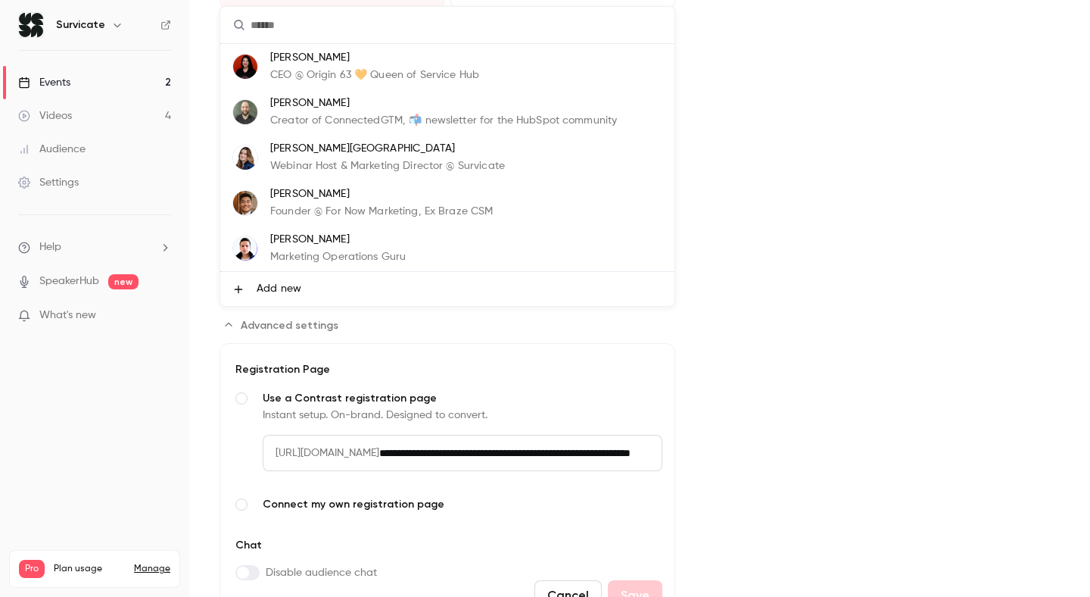
click at [304, 285] on li "Add new" at bounding box center [447, 289] width 454 height 34
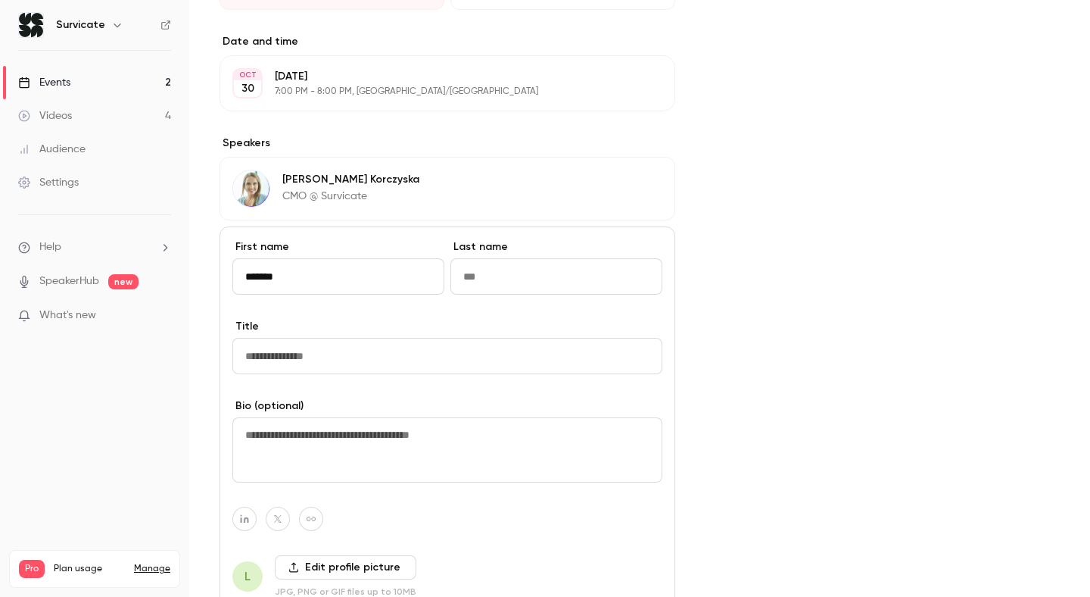
type input "*******"
click at [588, 275] on input "Last name" at bounding box center [557, 276] width 212 height 36
type input "********"
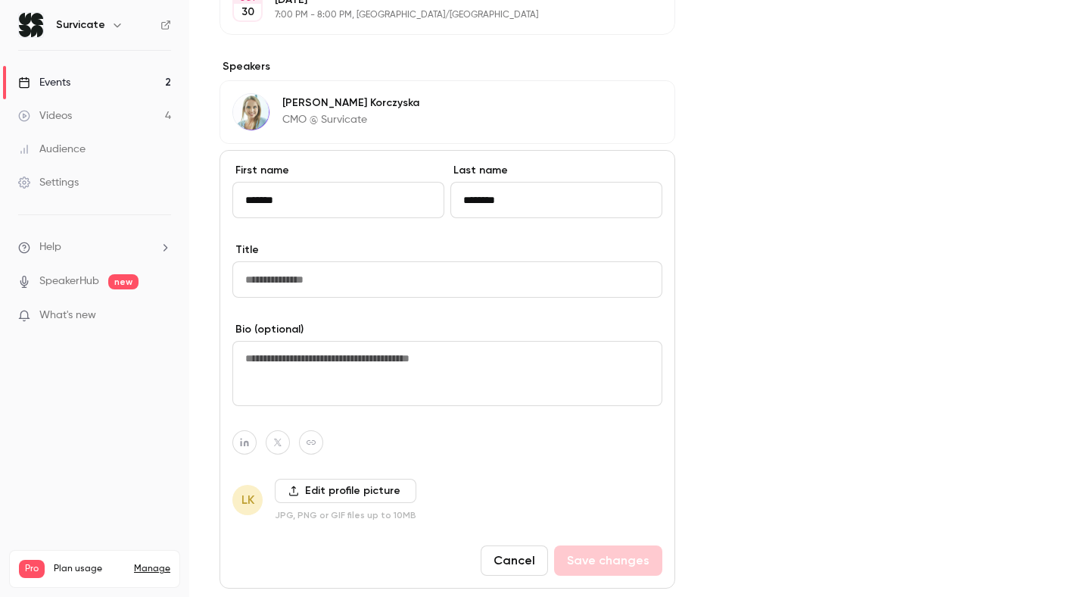
scroll to position [682, 0]
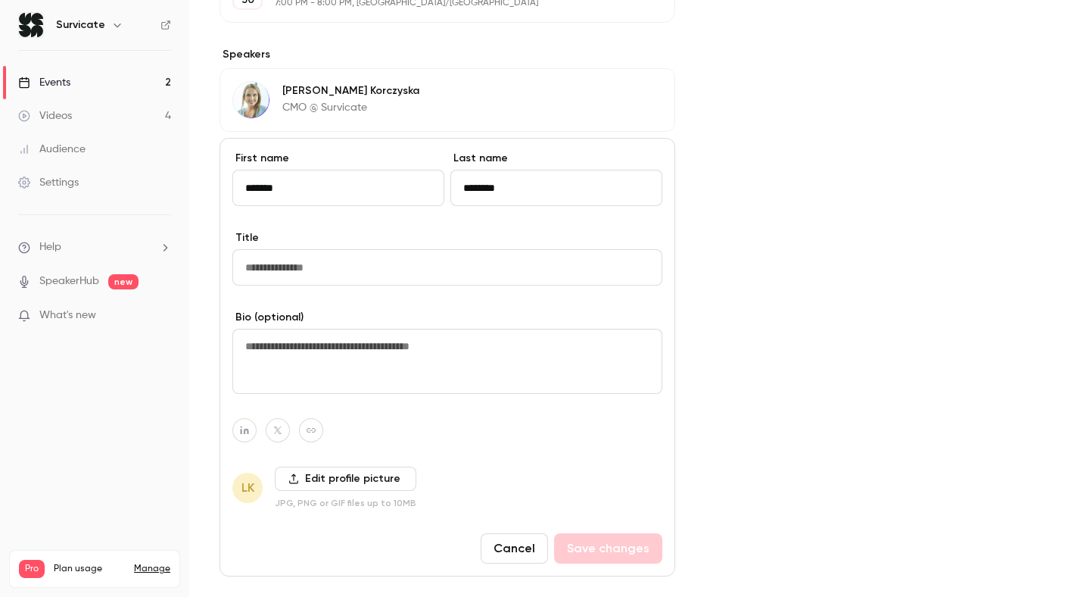
click at [309, 276] on input "Title" at bounding box center [447, 267] width 430 height 36
paste input "**********"
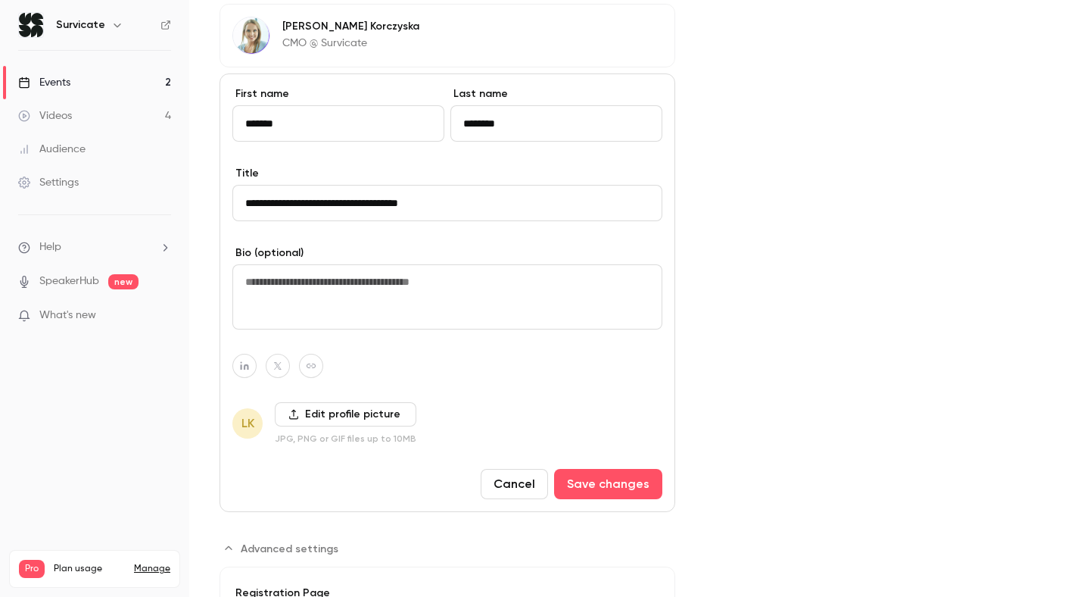
scroll to position [748, 0]
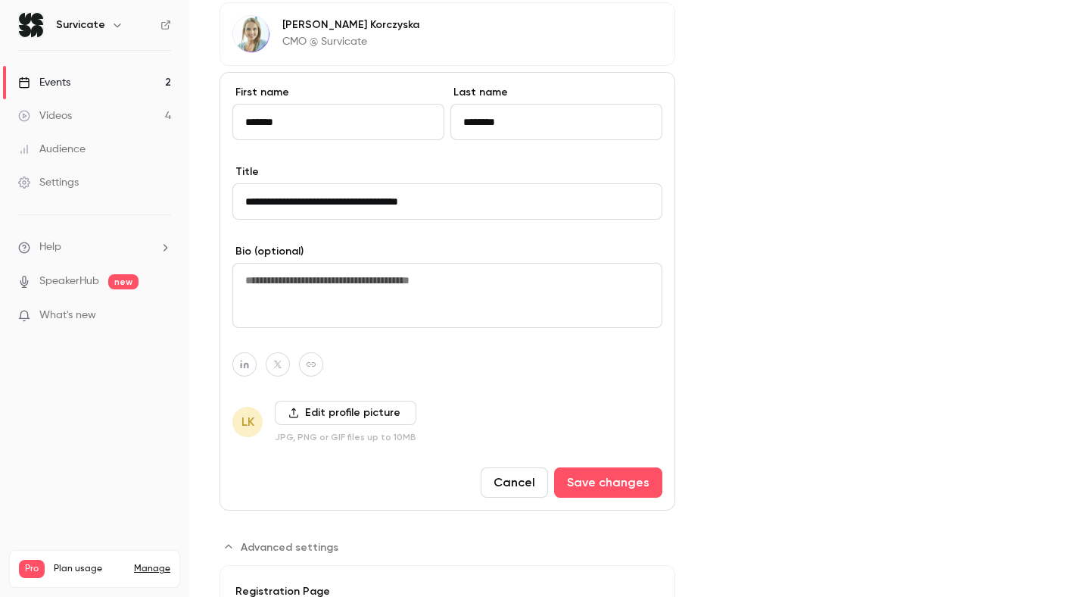
type input "**********"
click at [319, 277] on textarea at bounding box center [447, 295] width 430 height 65
click at [596, 479] on button "Save changes" at bounding box center [608, 482] width 108 height 30
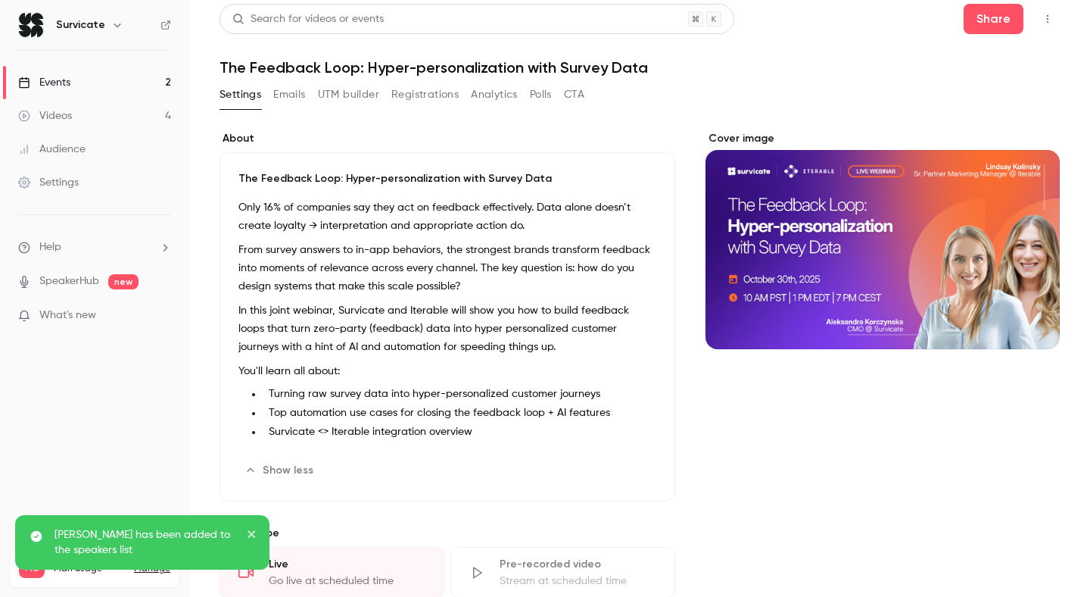
scroll to position [0, 0]
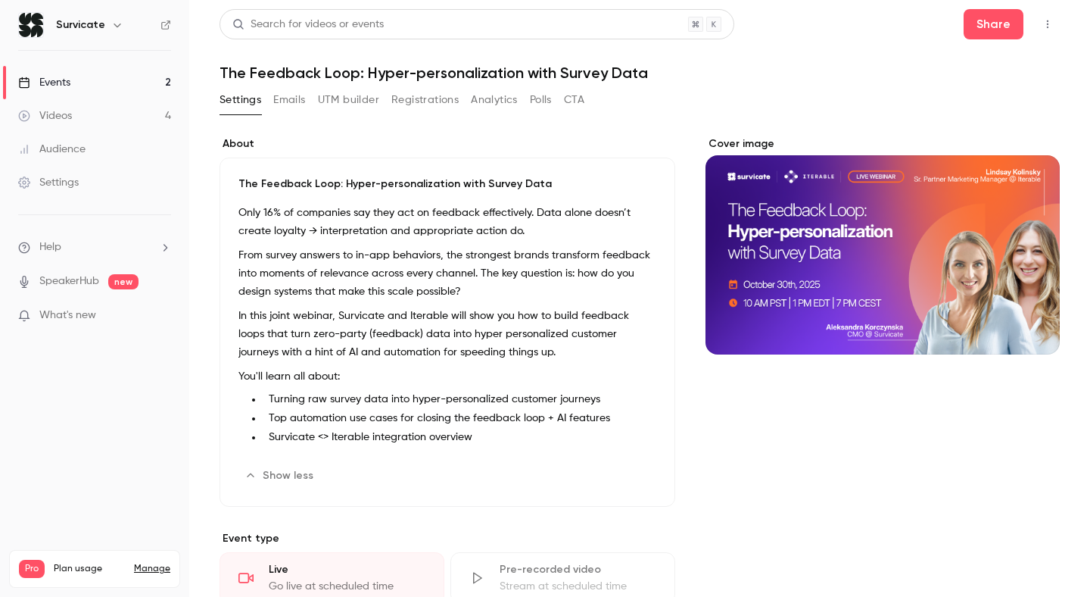
click at [505, 95] on button "Analytics" at bounding box center [494, 100] width 47 height 24
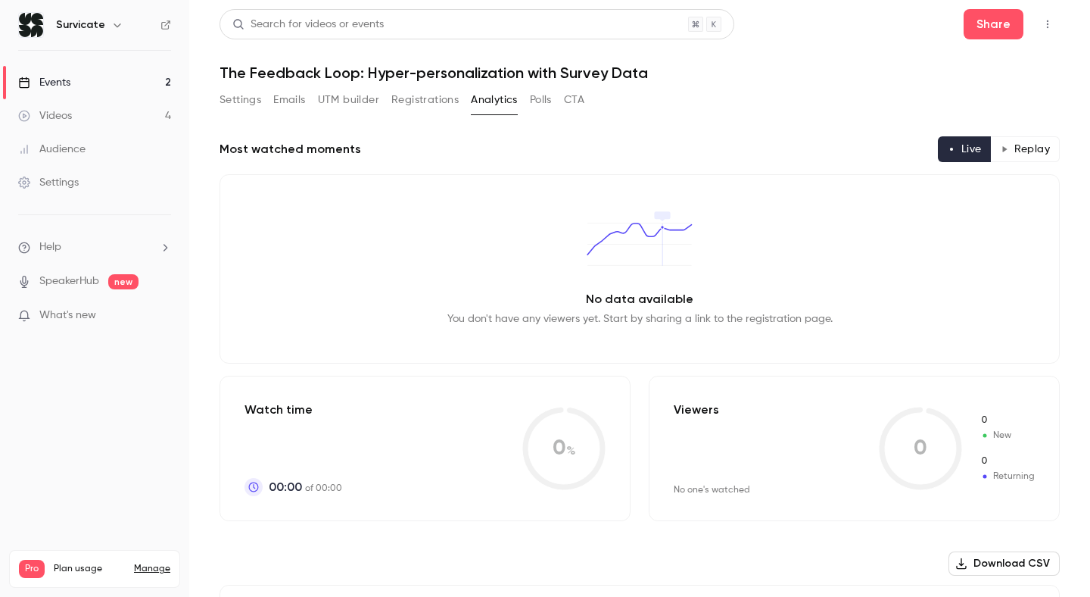
click at [1052, 18] on button "button" at bounding box center [1048, 24] width 24 height 24
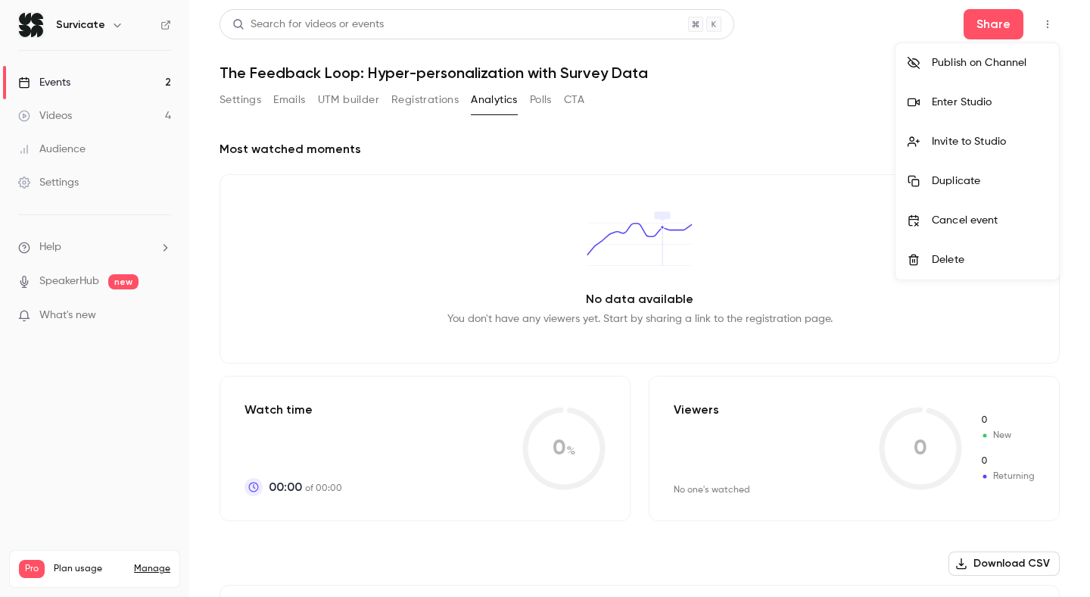
click at [773, 91] on div at bounding box center [545, 298] width 1090 height 597
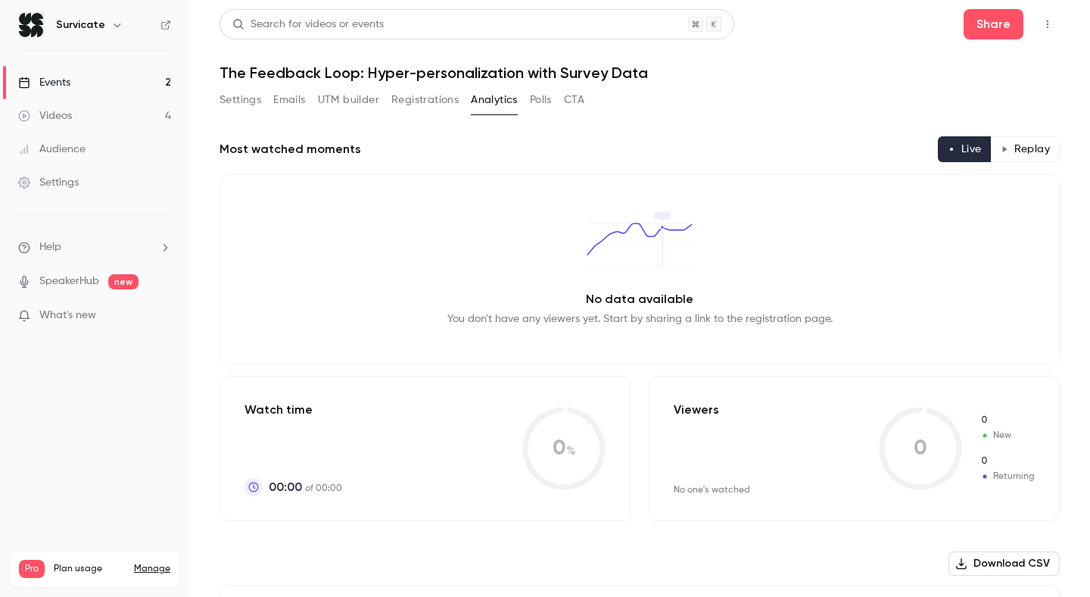
click at [97, 99] on link "Videos 4" at bounding box center [94, 115] width 189 height 33
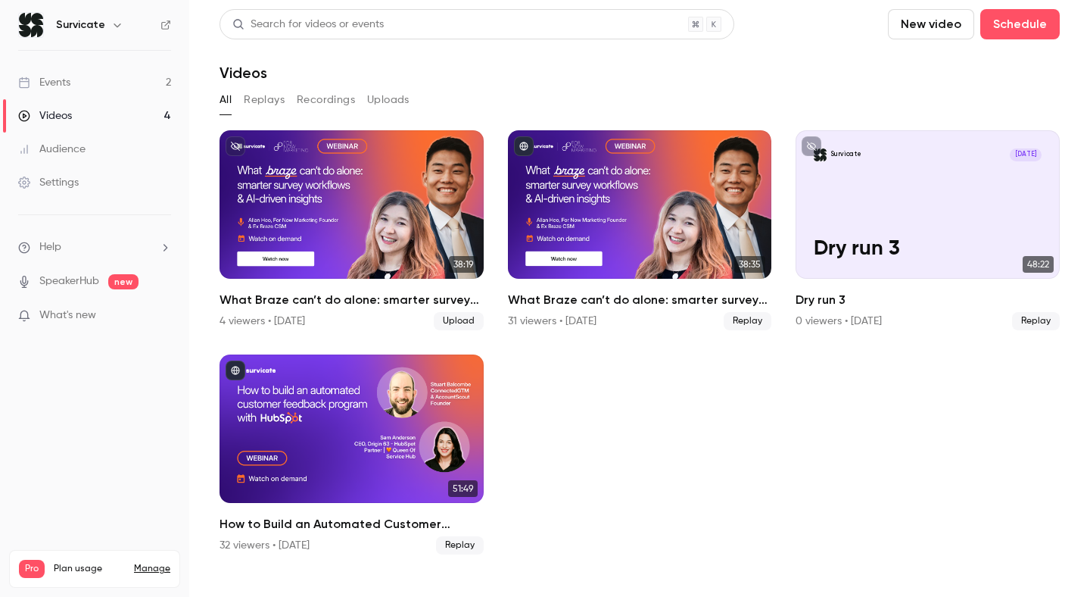
click at [78, 83] on link "Events 2" at bounding box center [94, 82] width 189 height 33
